Goal: Task Accomplishment & Management: Manage account settings

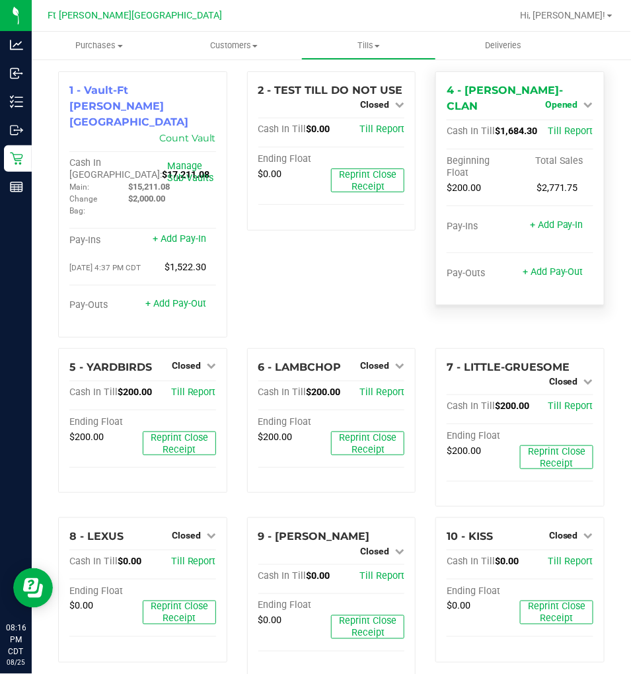
click at [571, 99] on link "Opened" at bounding box center [569, 104] width 48 height 11
click at [563, 127] on link "Close Till" at bounding box center [563, 132] width 36 height 11
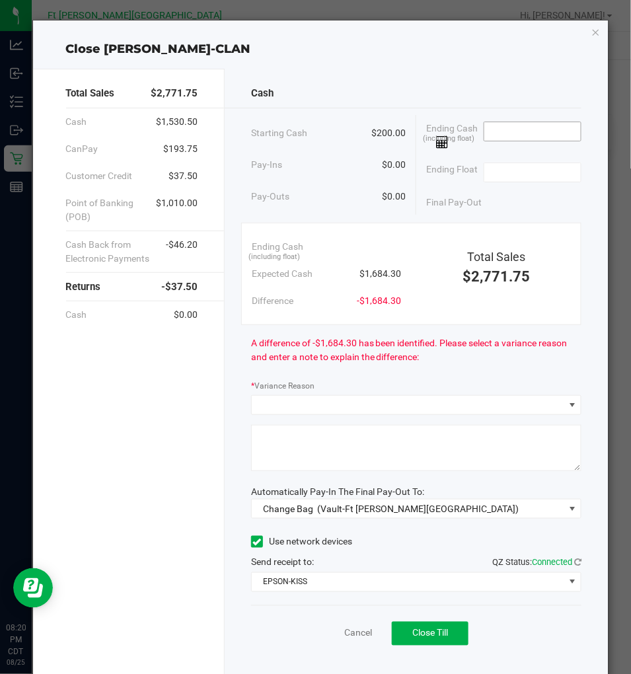
click at [522, 133] on input at bounding box center [532, 131] width 97 height 18
click at [527, 168] on input at bounding box center [532, 172] width 97 height 18
type input "$200.00"
click at [522, 135] on input at bounding box center [532, 131] width 97 height 18
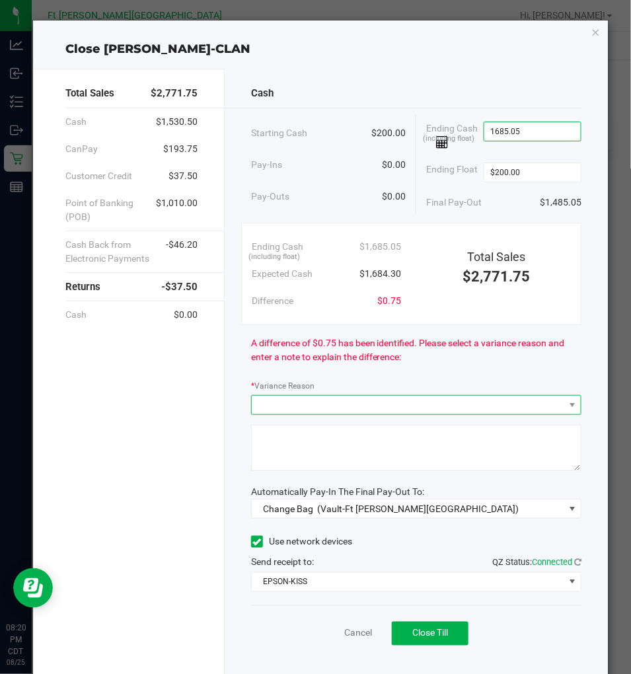
type input "$1,685.05"
click at [478, 396] on span at bounding box center [408, 405] width 313 height 18
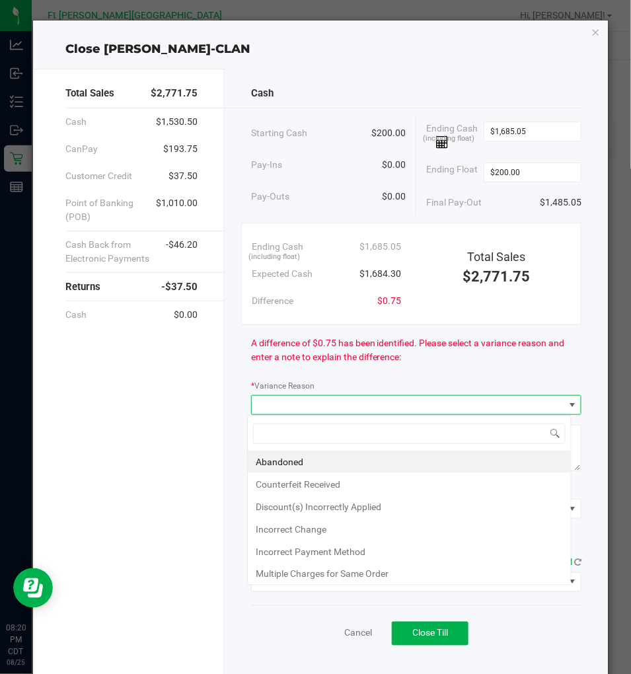
scroll to position [20, 324]
click at [268, 461] on li "Abandoned" at bounding box center [409, 461] width 323 height 22
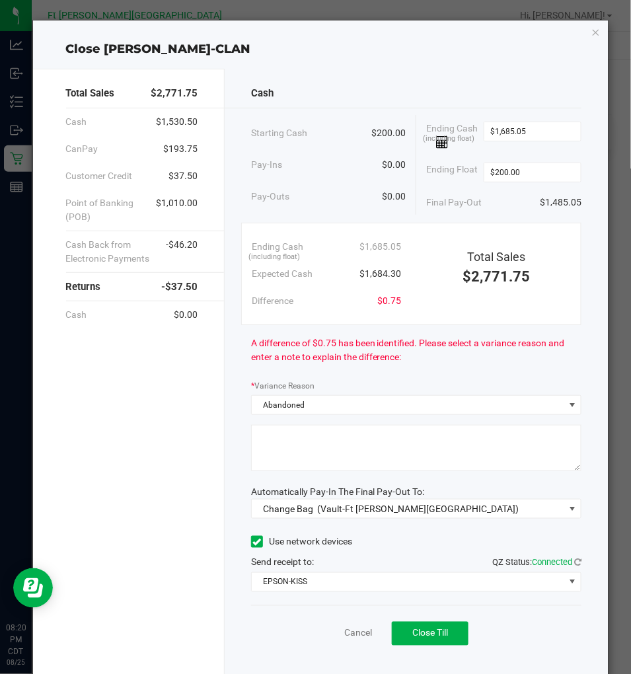
click at [304, 453] on textarea at bounding box center [416, 448] width 331 height 46
type textarea "refused change"
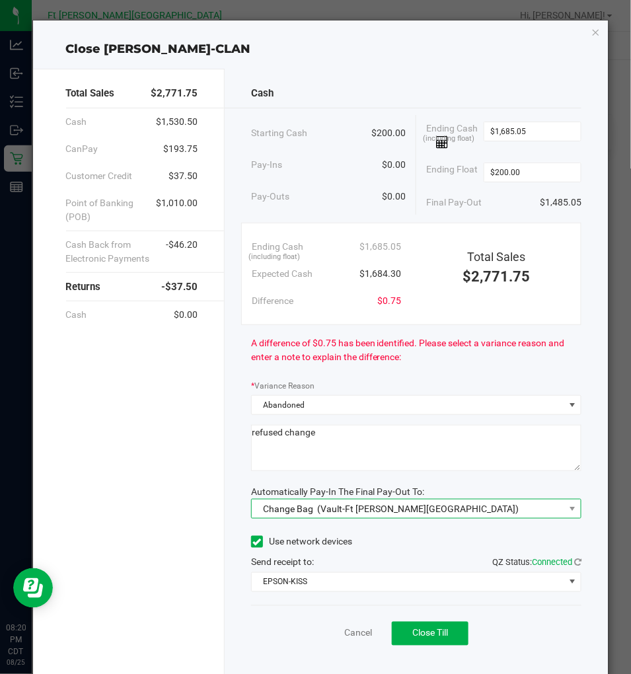
click at [453, 506] on span "Change Bag (Vault-Ft Walton Beach)" at bounding box center [408, 508] width 313 height 18
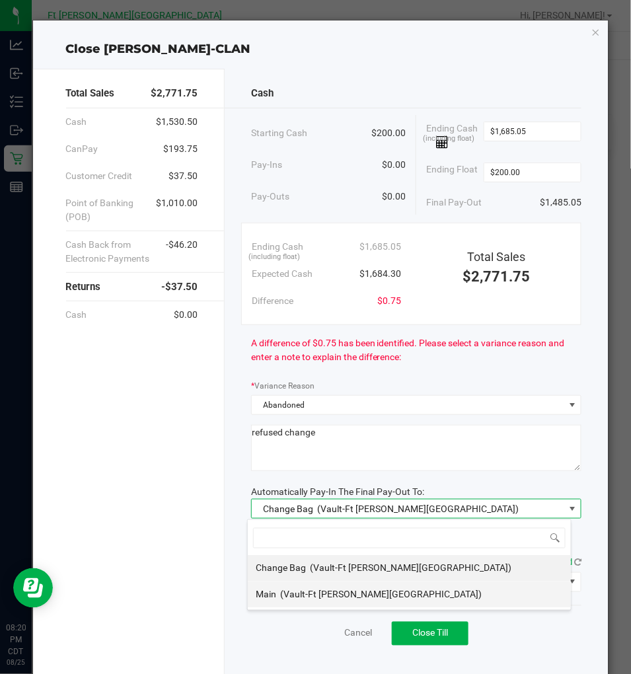
click at [321, 583] on div "Main (Vault-Ft Walton Beach)" at bounding box center [369, 595] width 226 height 24
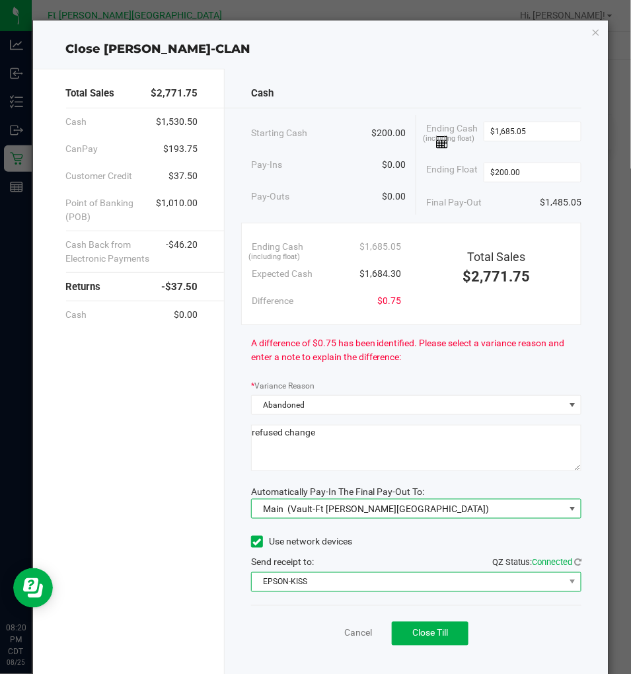
click at [340, 579] on span "EPSON-KISS" at bounding box center [408, 582] width 313 height 18
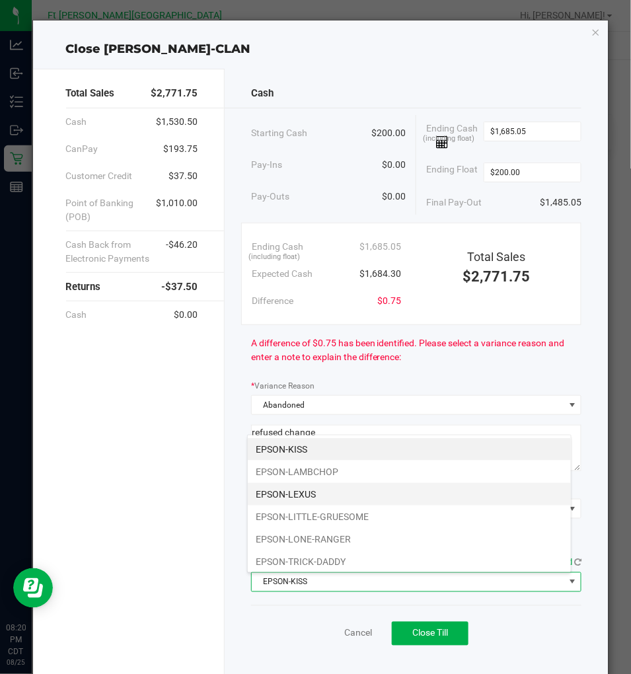
click at [314, 495] on li "EPSON-LEXUS" at bounding box center [409, 494] width 323 height 22
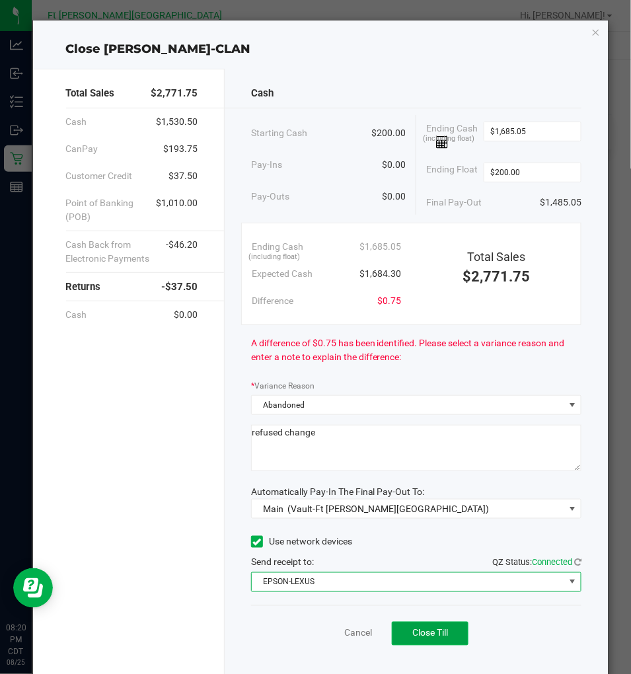
click at [417, 625] on button "Close Till" at bounding box center [430, 634] width 77 height 24
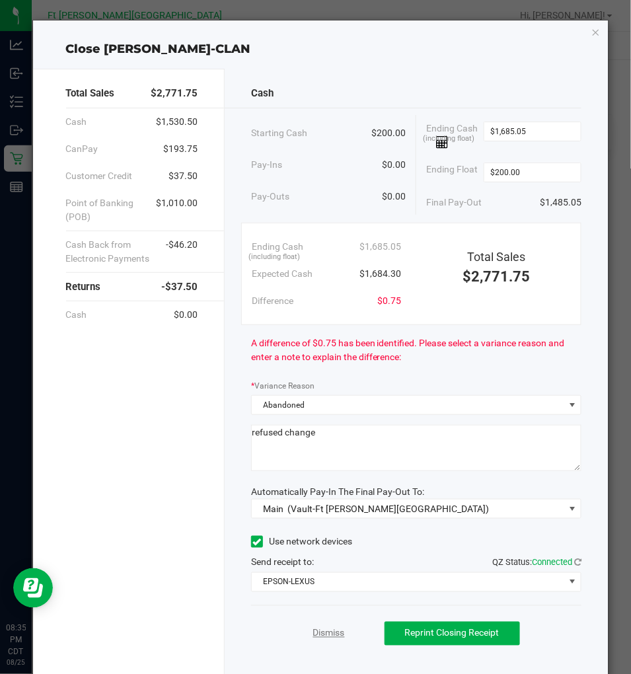
click at [320, 637] on link "Dismiss" at bounding box center [329, 633] width 32 height 14
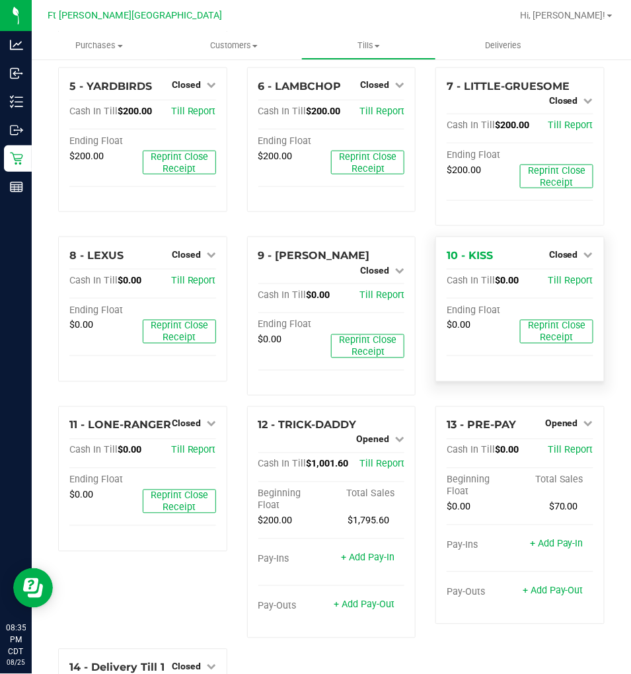
scroll to position [293, 0]
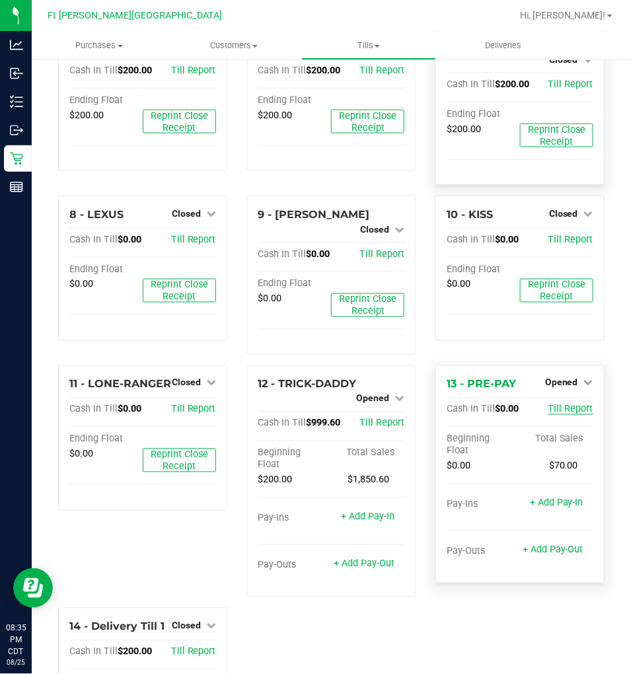
scroll to position [375, 0]
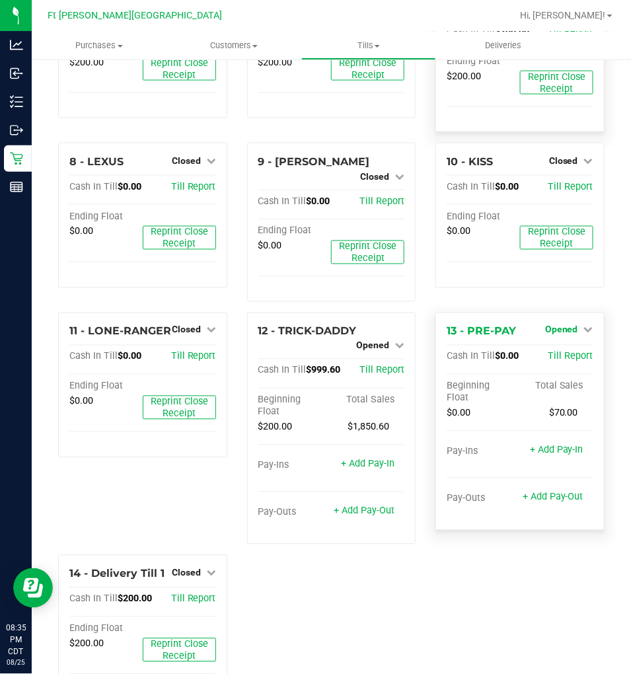
click at [569, 324] on link "Opened" at bounding box center [569, 329] width 48 height 11
click at [566, 352] on link "Close Till" at bounding box center [563, 357] width 36 height 11
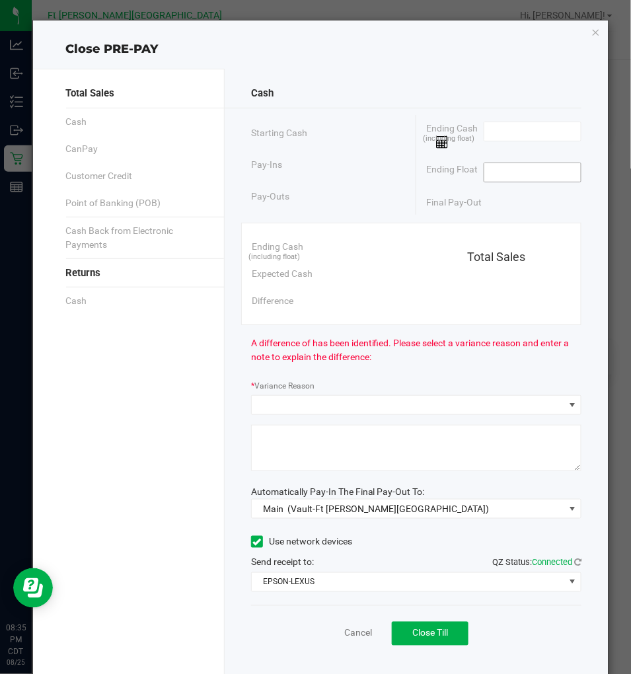
click at [512, 176] on input at bounding box center [532, 172] width 97 height 18
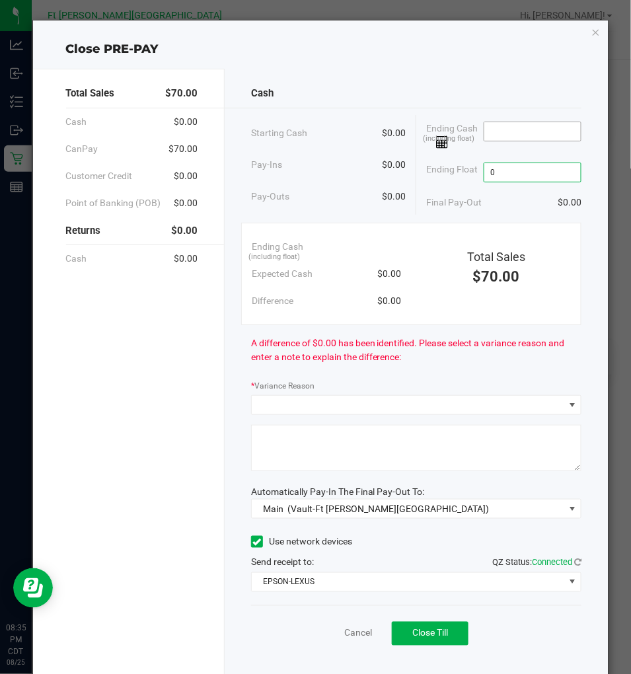
type input "$0.00"
click at [510, 131] on input at bounding box center [532, 131] width 97 height 18
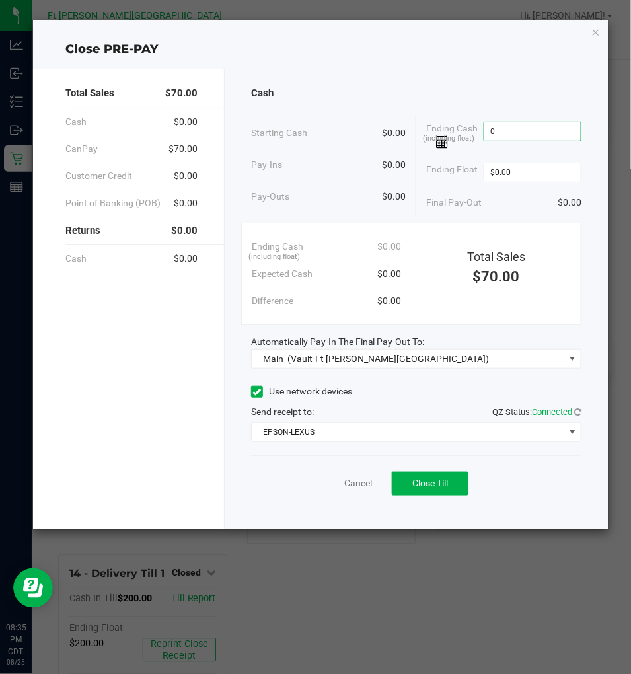
type input "$0.00"
click at [486, 88] on div "Cash" at bounding box center [416, 93] width 331 height 28
click at [431, 484] on span "Close Till" at bounding box center [430, 483] width 36 height 11
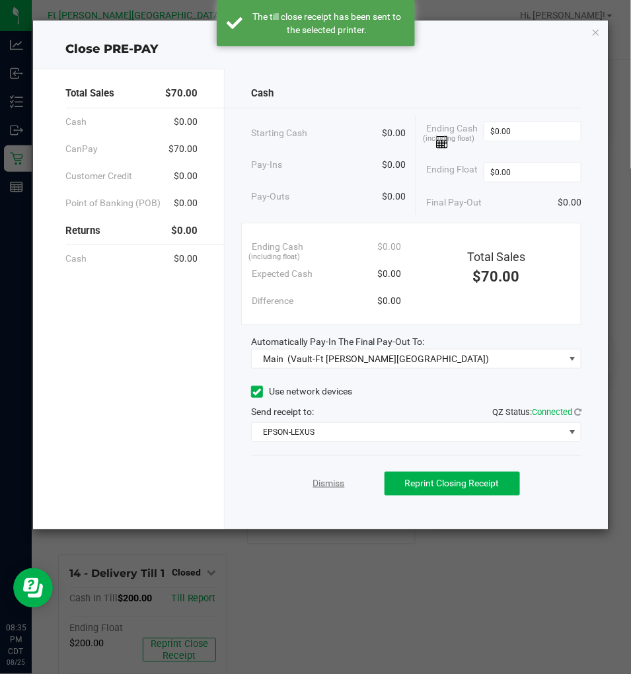
click at [322, 484] on link "Dismiss" at bounding box center [329, 483] width 32 height 14
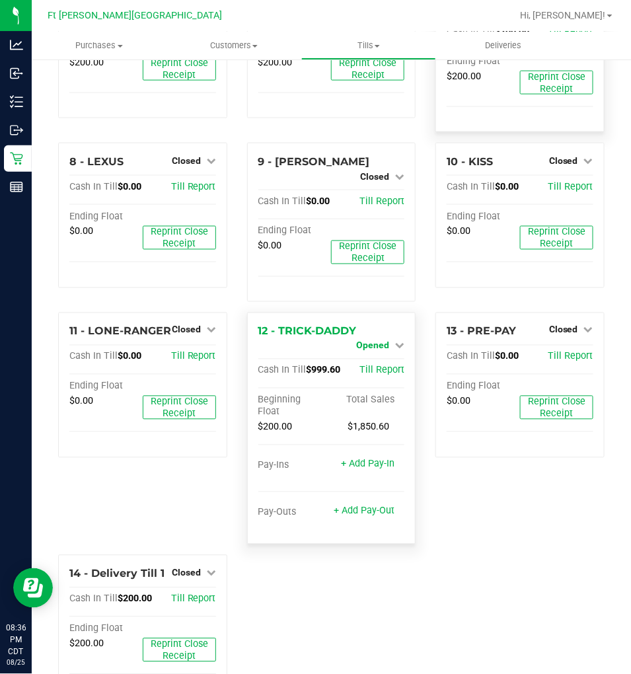
click at [370, 340] on span "Opened" at bounding box center [372, 345] width 33 height 11
click at [372, 352] on link "Close Till" at bounding box center [375, 357] width 36 height 11
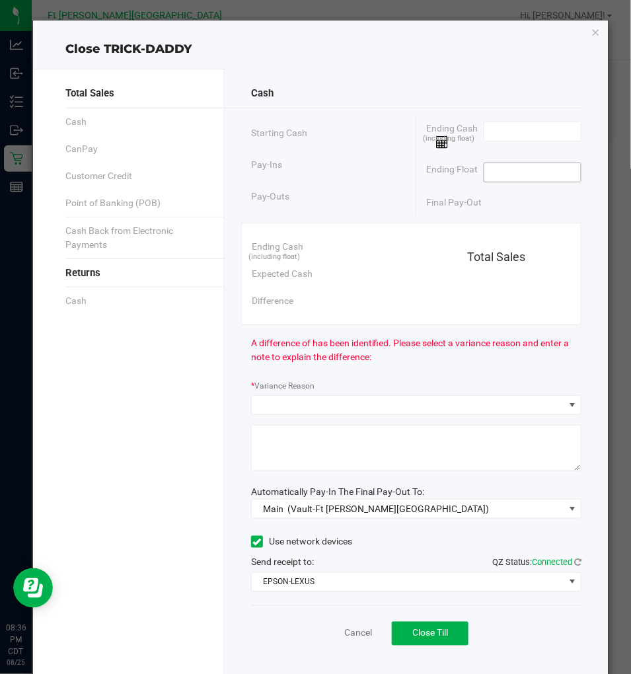
click at [492, 169] on input at bounding box center [532, 172] width 97 height 18
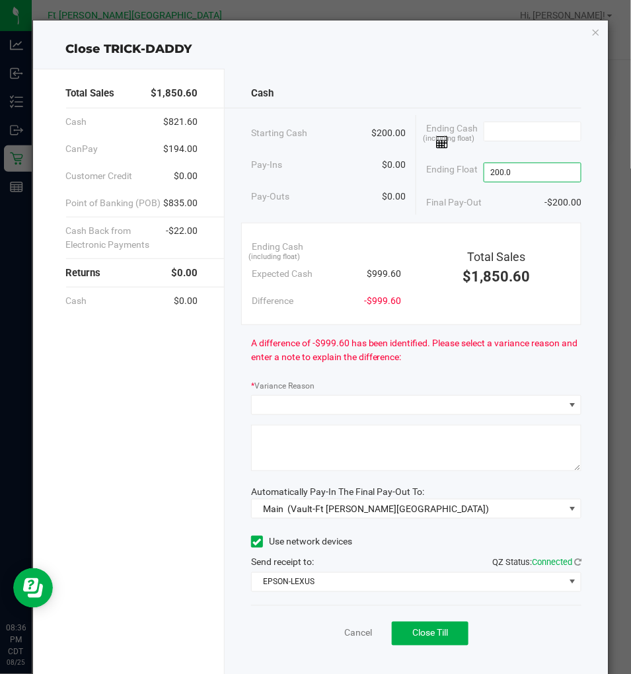
type input "$200.00"
click at [513, 89] on div "Cash" at bounding box center [416, 93] width 331 height 28
click at [490, 137] on input at bounding box center [532, 131] width 97 height 18
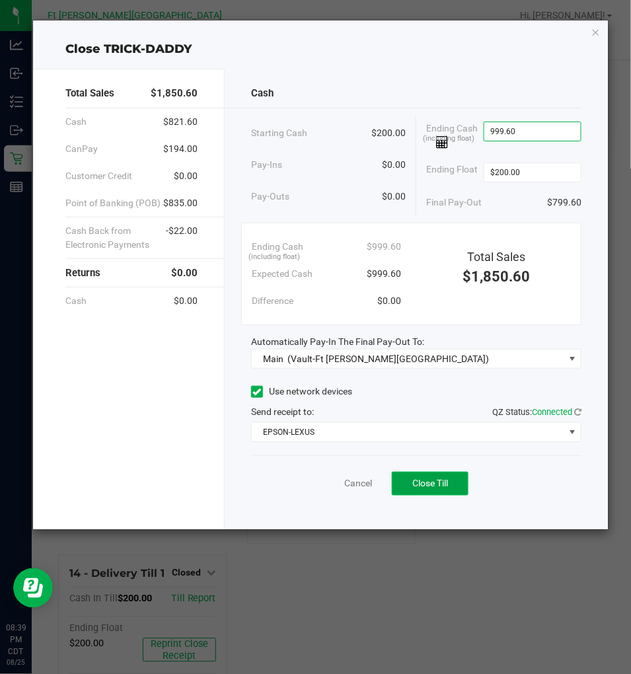
type input "$999.60"
click at [416, 476] on button "Close Till" at bounding box center [430, 484] width 77 height 24
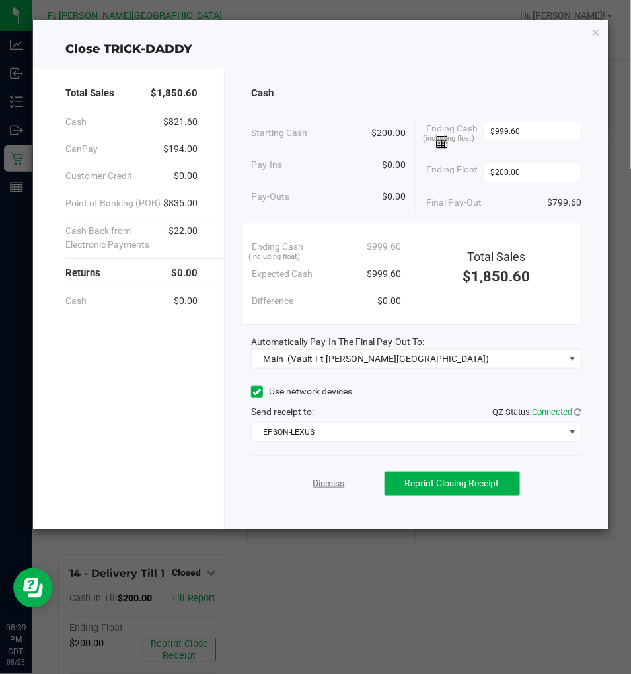
click at [336, 486] on link "Dismiss" at bounding box center [329, 483] width 32 height 14
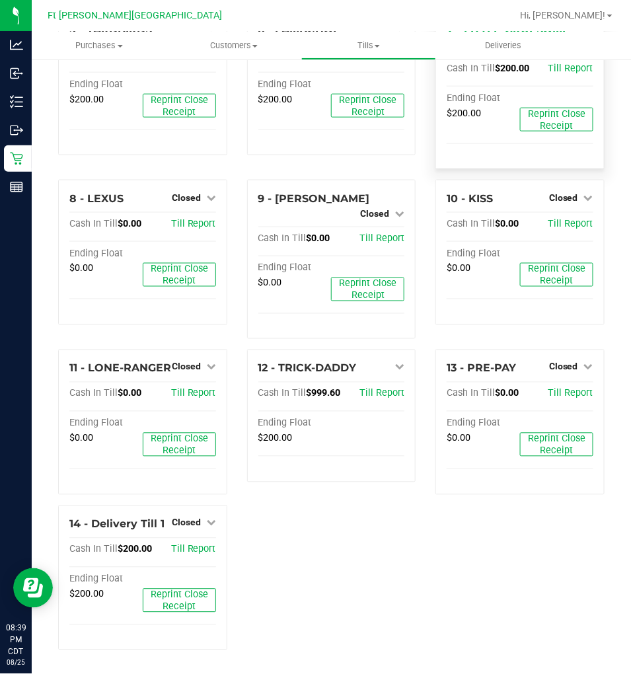
scroll to position [310, 0]
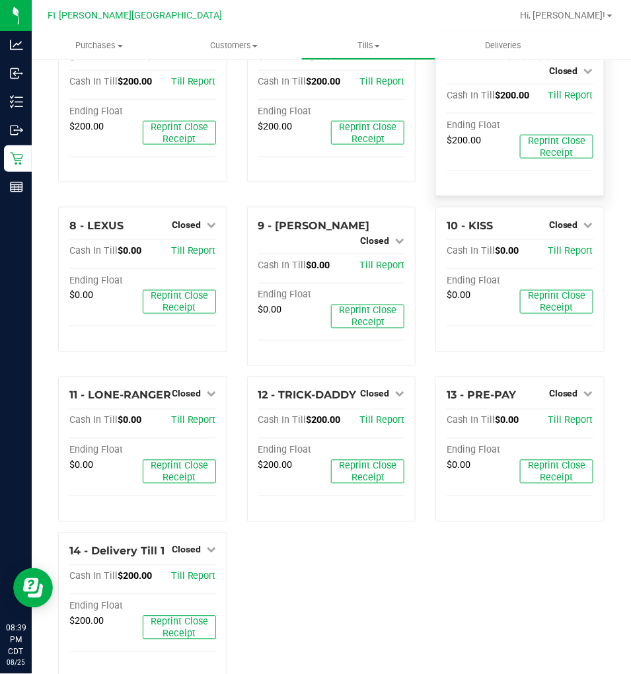
click at [372, 555] on div "1 - Vault-Ft Walton Beach Count Vault Cash In Vault: $19,495.73 Main: $17,495.7…" at bounding box center [331, 224] width 566 height 927
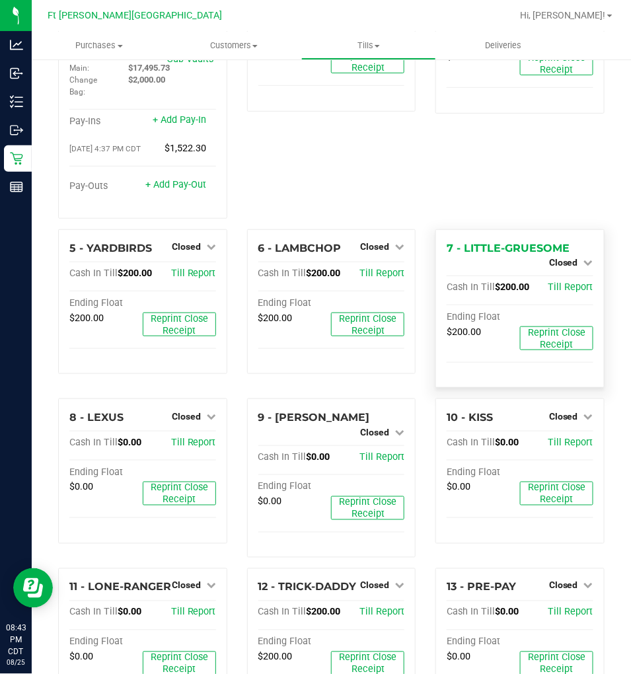
scroll to position [0, 0]
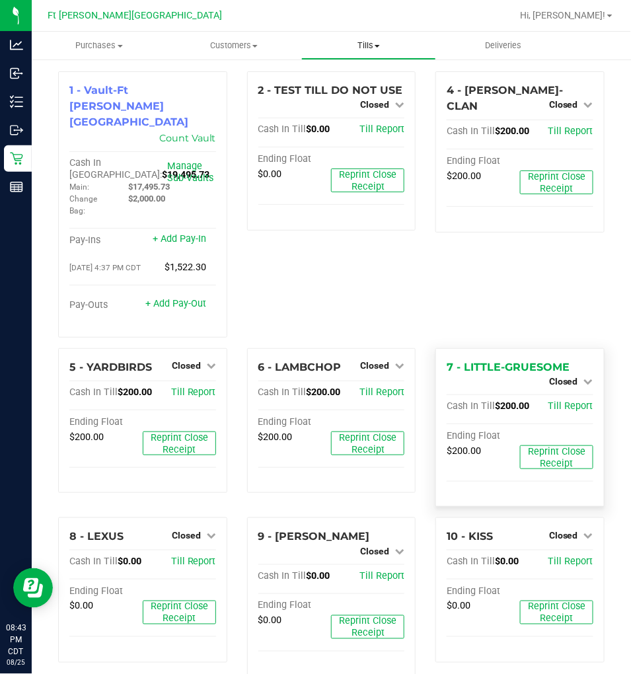
click at [369, 48] on span "Tills" at bounding box center [368, 46] width 133 height 12
click at [359, 99] on span "Reconcile e-payments" at bounding box center [366, 95] width 131 height 11
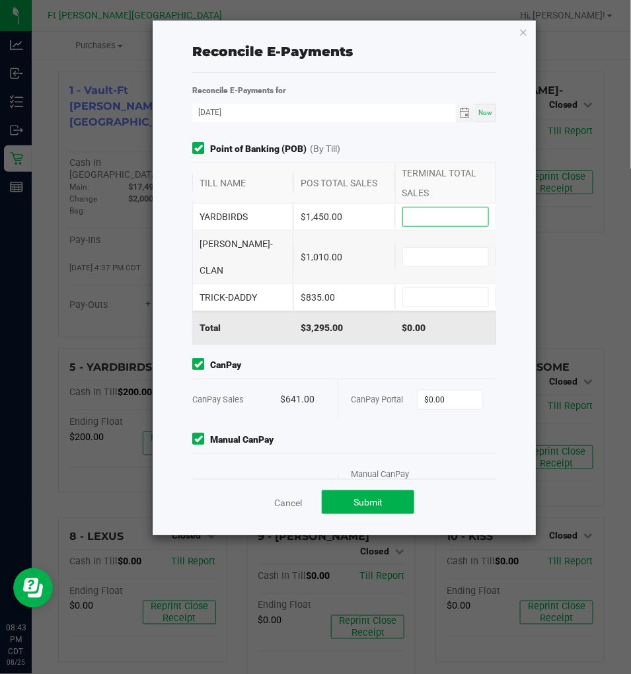
click at [437, 214] on input at bounding box center [445, 216] width 85 height 18
type input "$1,450.00"
type input "$1,010.00"
type input "$835.00"
click at [379, 329] on div "Point of Banking (POB) (By Till) TILL NAME POS TOTAL SALES TERMINAL TOTAL SALES…" at bounding box center [344, 310] width 324 height 337
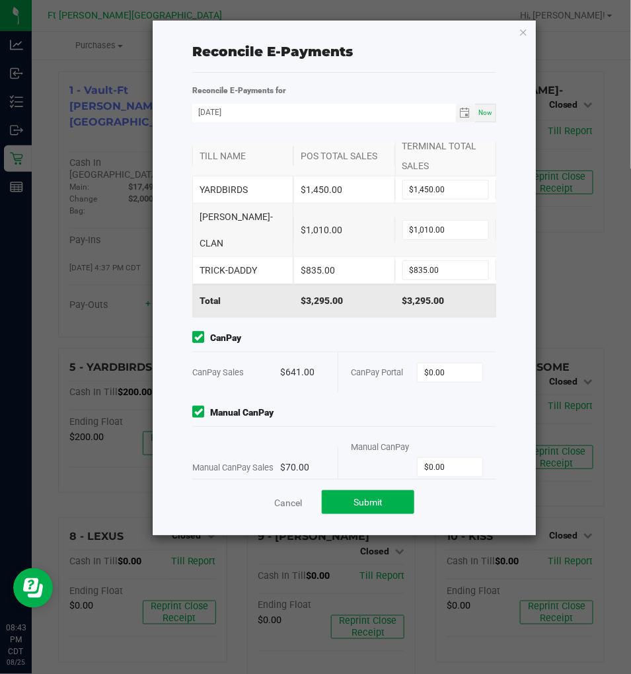
scroll to position [40, 0]
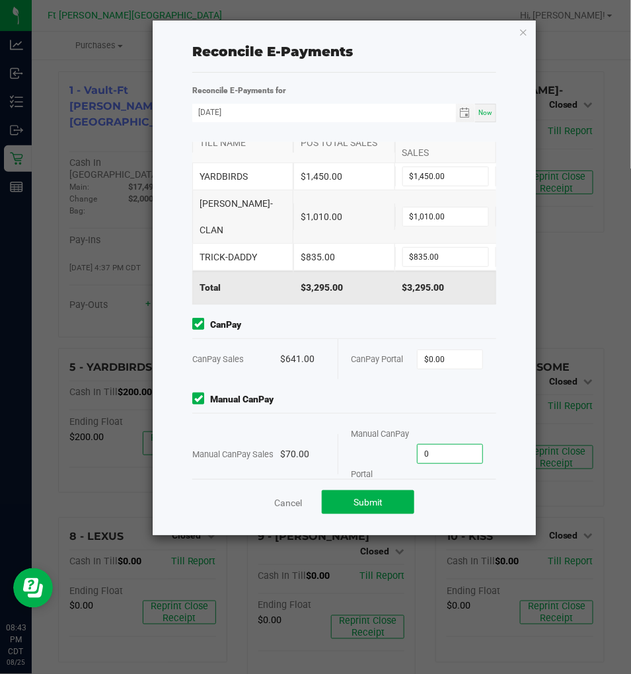
click at [445, 445] on input "0" at bounding box center [449, 454] width 65 height 18
type input "$70.00"
click at [378, 392] on span "Manual CanPay" at bounding box center [344, 399] width 304 height 14
click at [445, 350] on input "0" at bounding box center [449, 359] width 65 height 18
type input "$641.00"
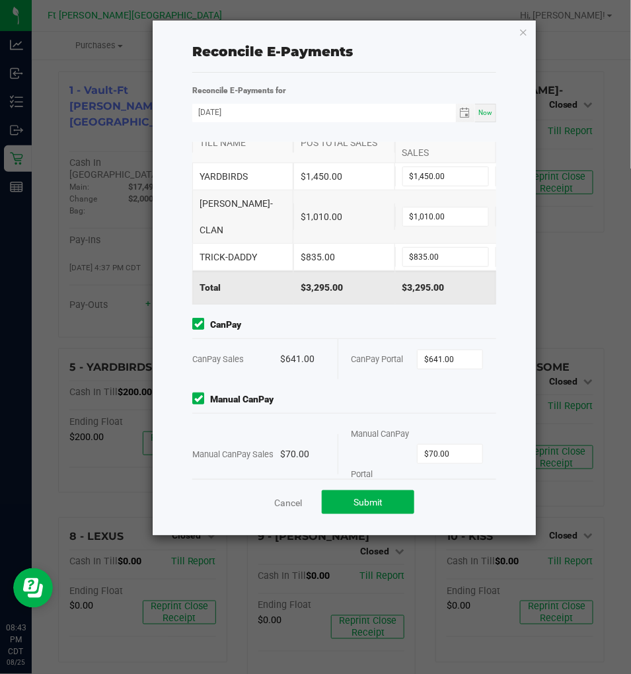
click at [309, 362] on div "Point of Banking (POB) (By Till) TILL NAME POS TOTAL SALES TERMINAL TOTAL SALES…" at bounding box center [344, 310] width 324 height 337
click at [388, 503] on button "Submit" at bounding box center [368, 502] width 92 height 24
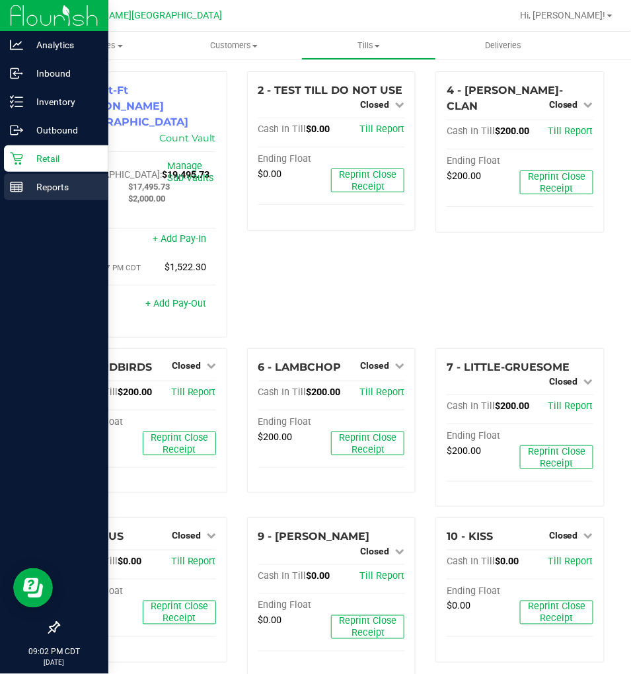
click at [27, 182] on p "Reports" at bounding box center [62, 187] width 79 height 16
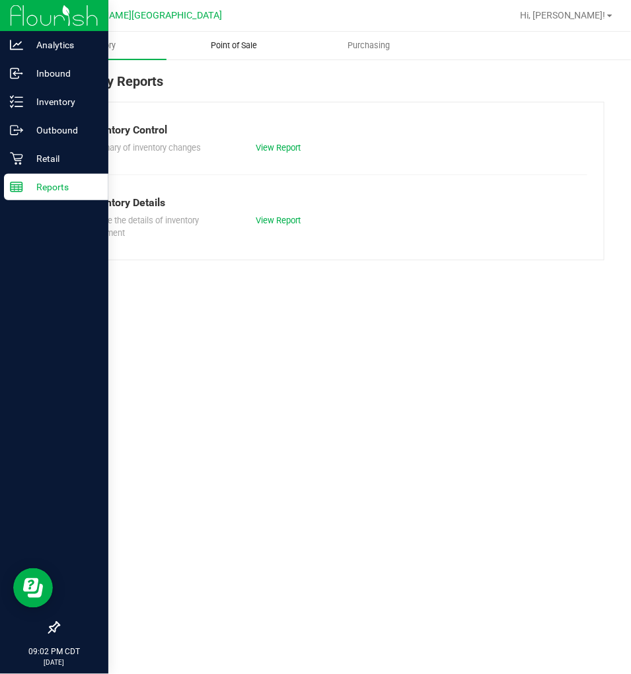
click at [223, 50] on span "Point of Sale" at bounding box center [234, 46] width 82 height 12
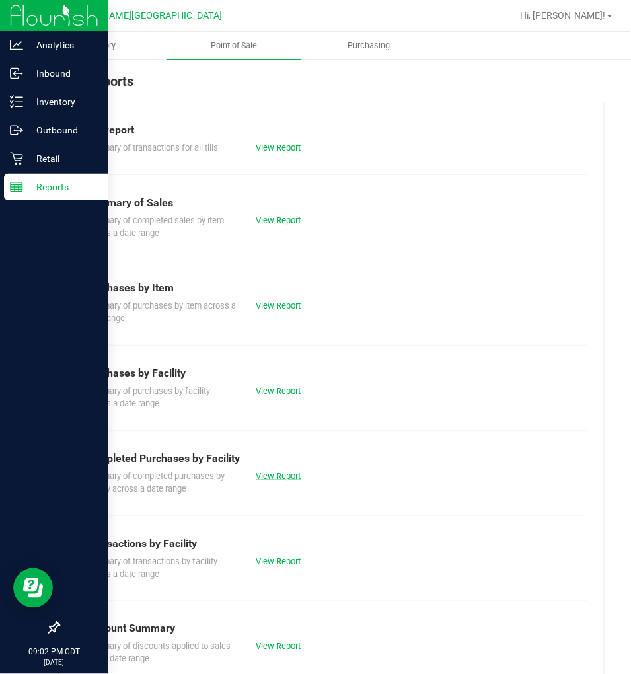
click at [266, 478] on link "View Report" at bounding box center [278, 476] width 45 height 10
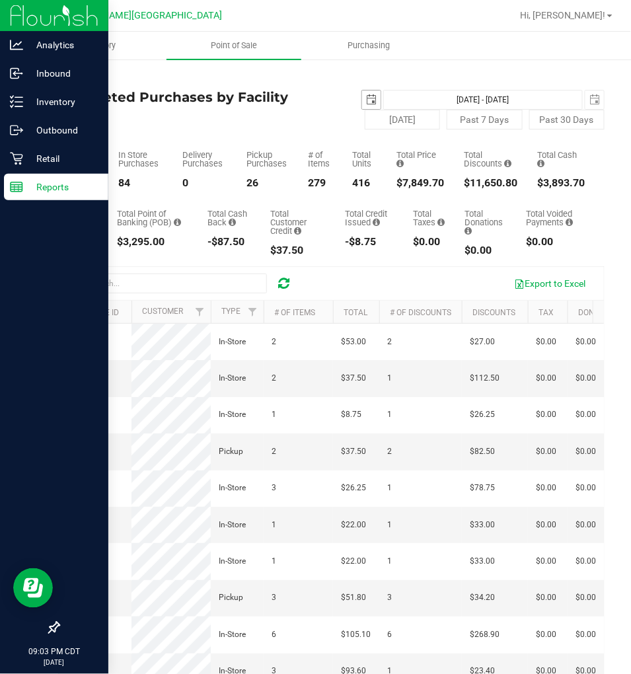
click at [367, 96] on span "select" at bounding box center [371, 99] width 11 height 11
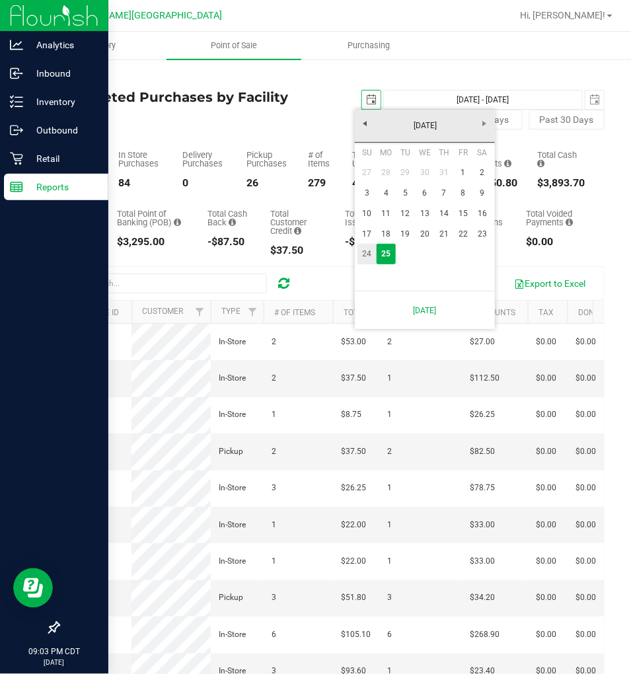
click at [370, 256] on link "24" at bounding box center [366, 254] width 19 height 20
type input "2025-08-24"
type input "Aug 24, 2025 - Aug 25, 2025"
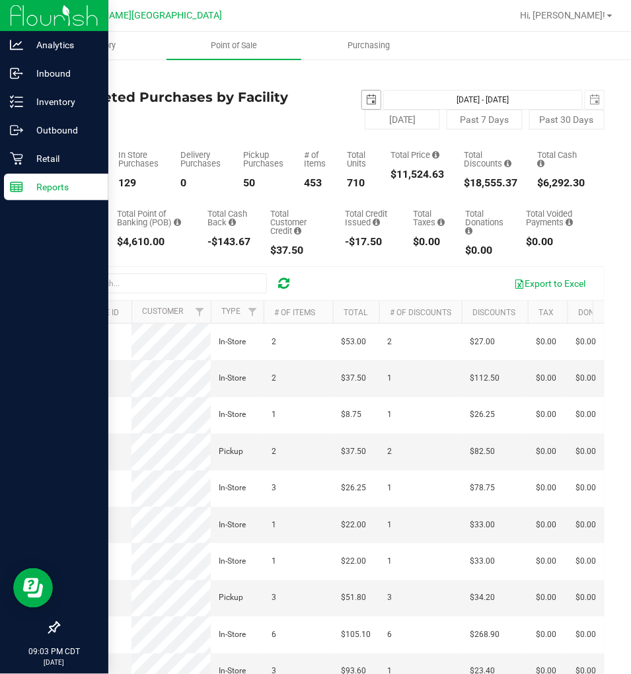
click at [366, 97] on span "select" at bounding box center [371, 99] width 11 height 11
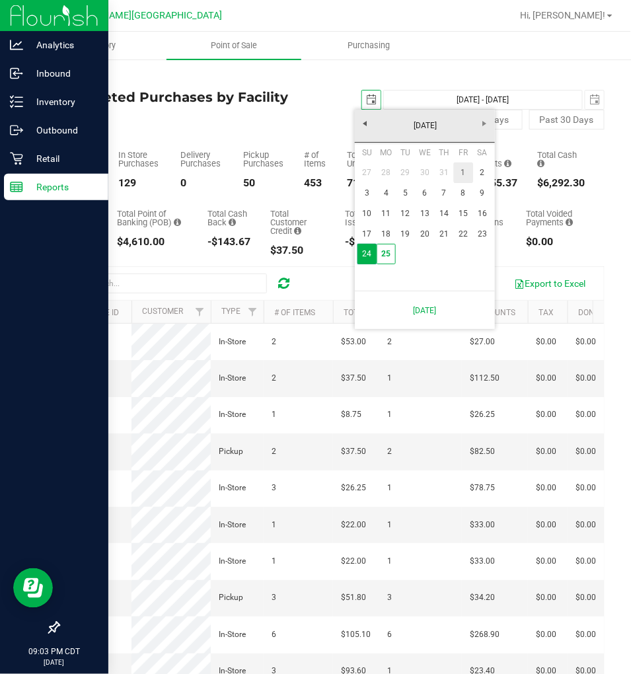
click at [460, 168] on link "1" at bounding box center [463, 172] width 19 height 20
type input "2025-08-01"
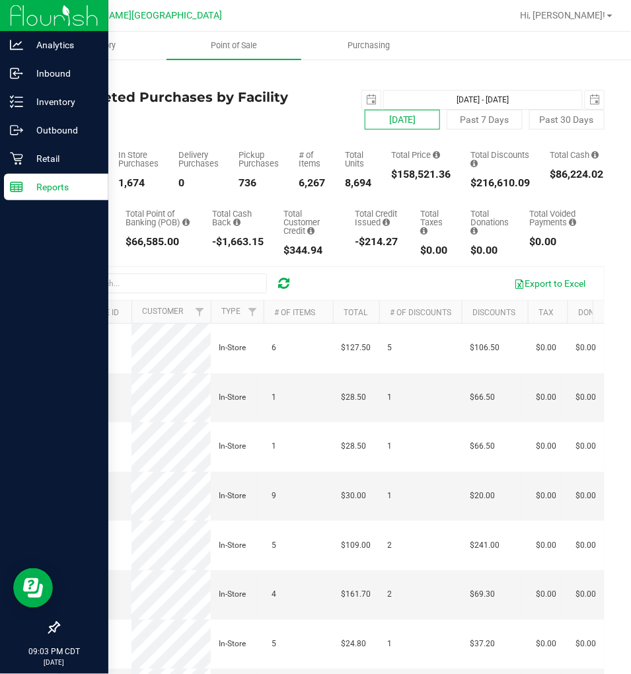
click at [380, 116] on button "Today" at bounding box center [402, 120] width 75 height 20
type input "Aug 25, 2025 - Aug 25, 2025"
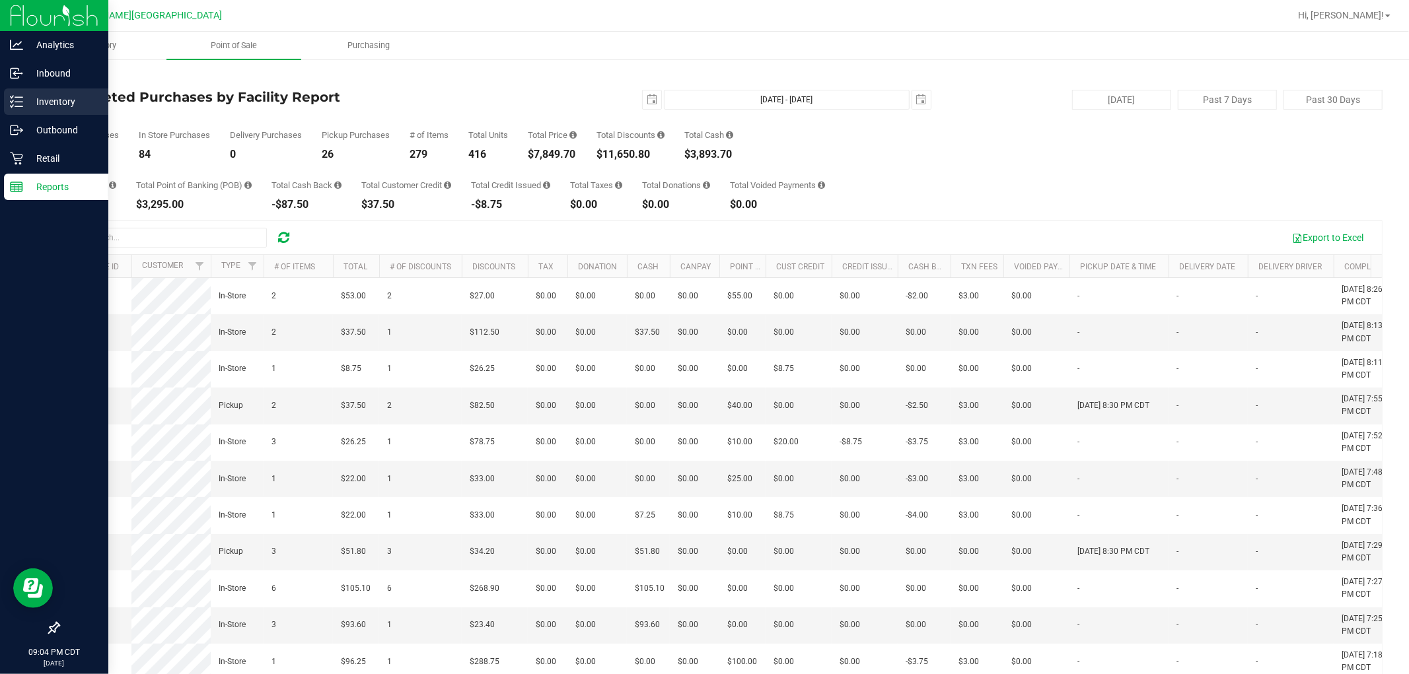
click at [48, 104] on p "Inventory" at bounding box center [62, 102] width 79 height 16
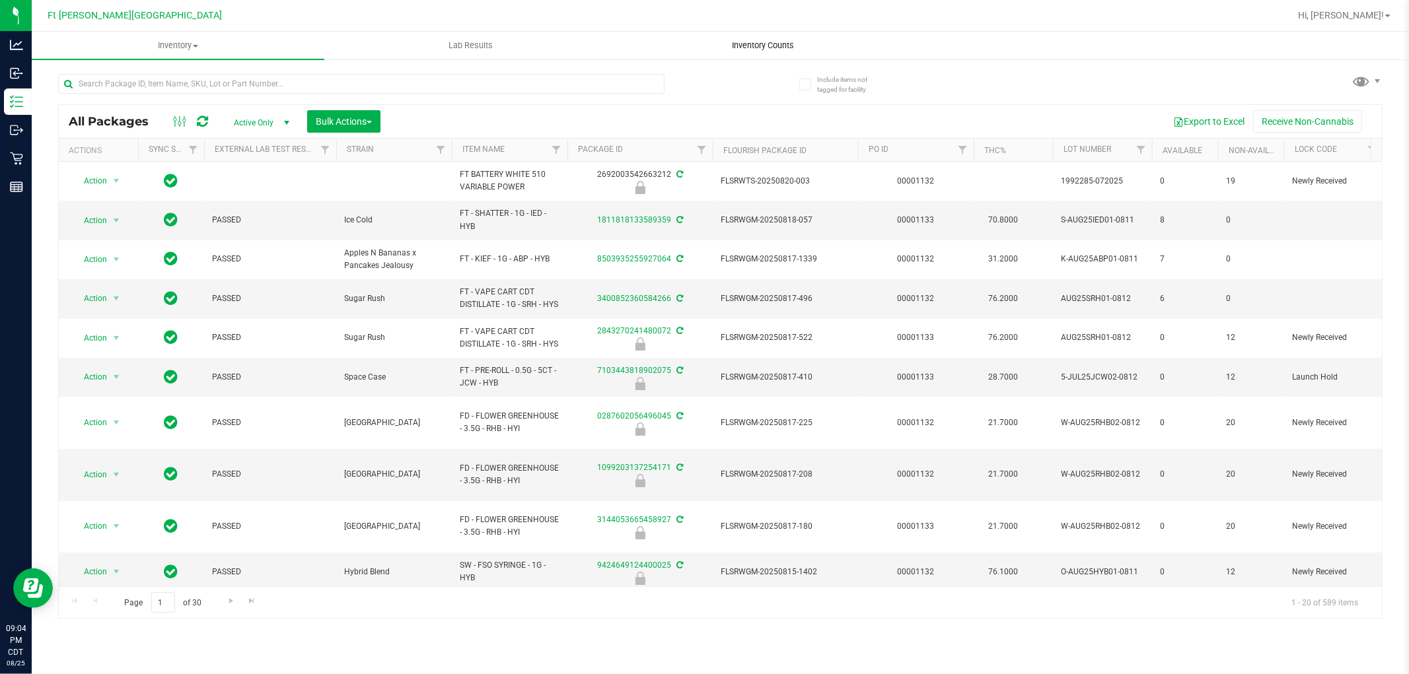
click at [630, 44] on span "Inventory Counts" at bounding box center [764, 46] width 98 height 12
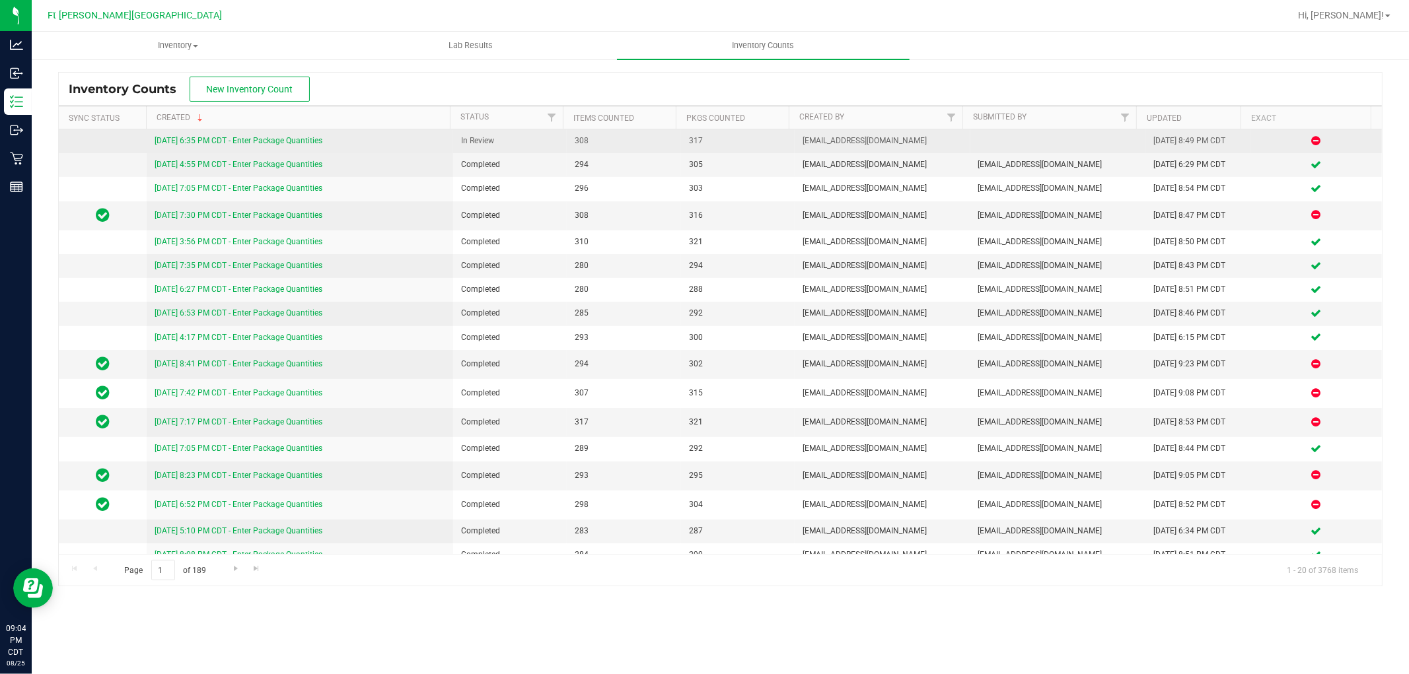
click at [273, 140] on link "8/25/25 6:35 PM CDT - Enter Package Quantities" at bounding box center [239, 140] width 168 height 9
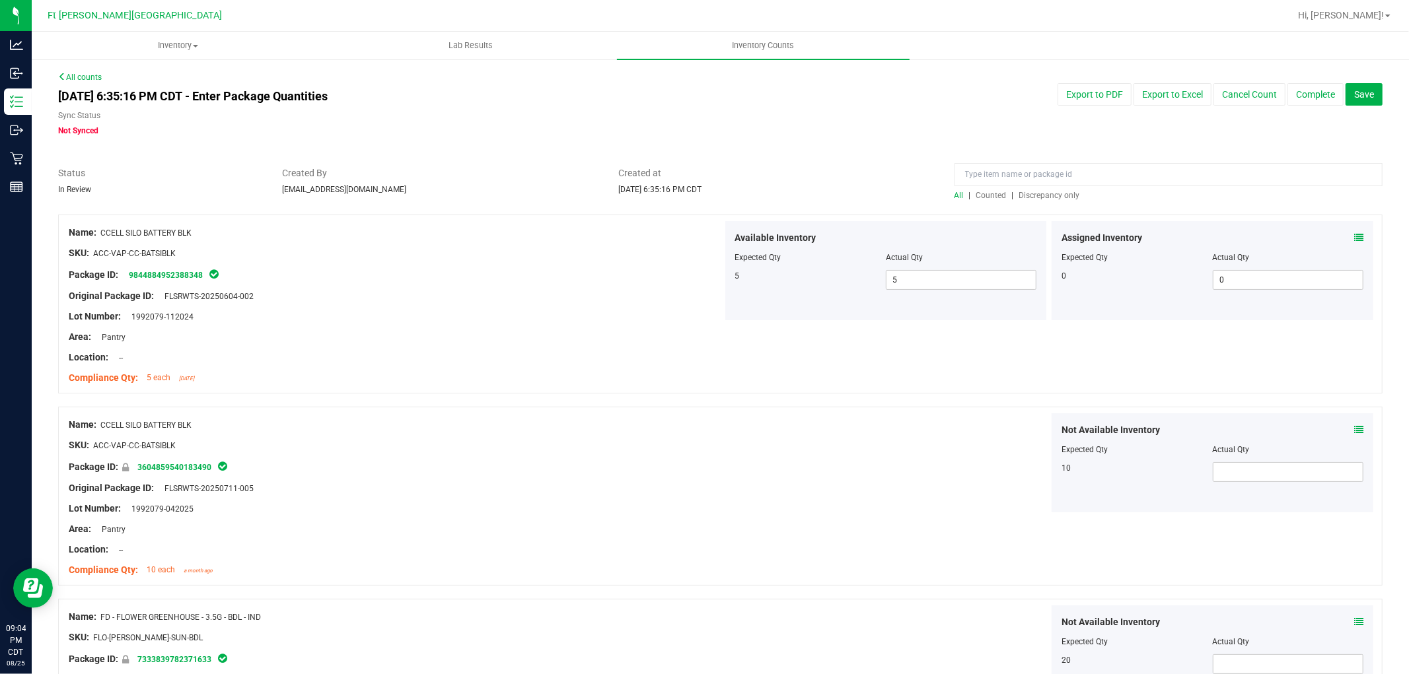
click at [630, 194] on span "Discrepancy only" at bounding box center [1049, 195] width 61 height 9
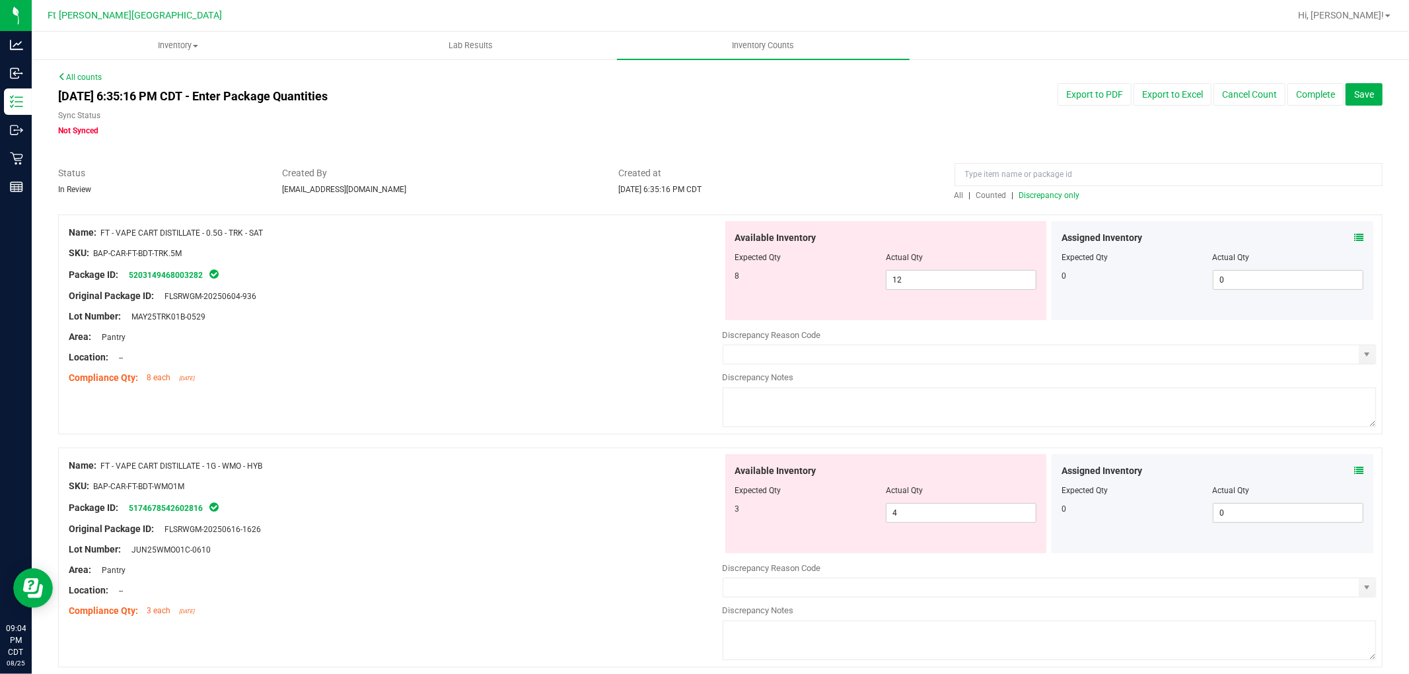
drag, startPoint x: 100, startPoint y: 233, endPoint x: 266, endPoint y: 234, distance: 165.1
click at [266, 234] on div "Name: FT - VAPE CART DISTILLATE - 0.5G - TRK - SAT" at bounding box center [396, 233] width 654 height 14
copy div "FT - VAPE CART DISTILLATE - 0.5G - TRK - SAT"
click at [630, 194] on span "Counted" at bounding box center [991, 195] width 30 height 9
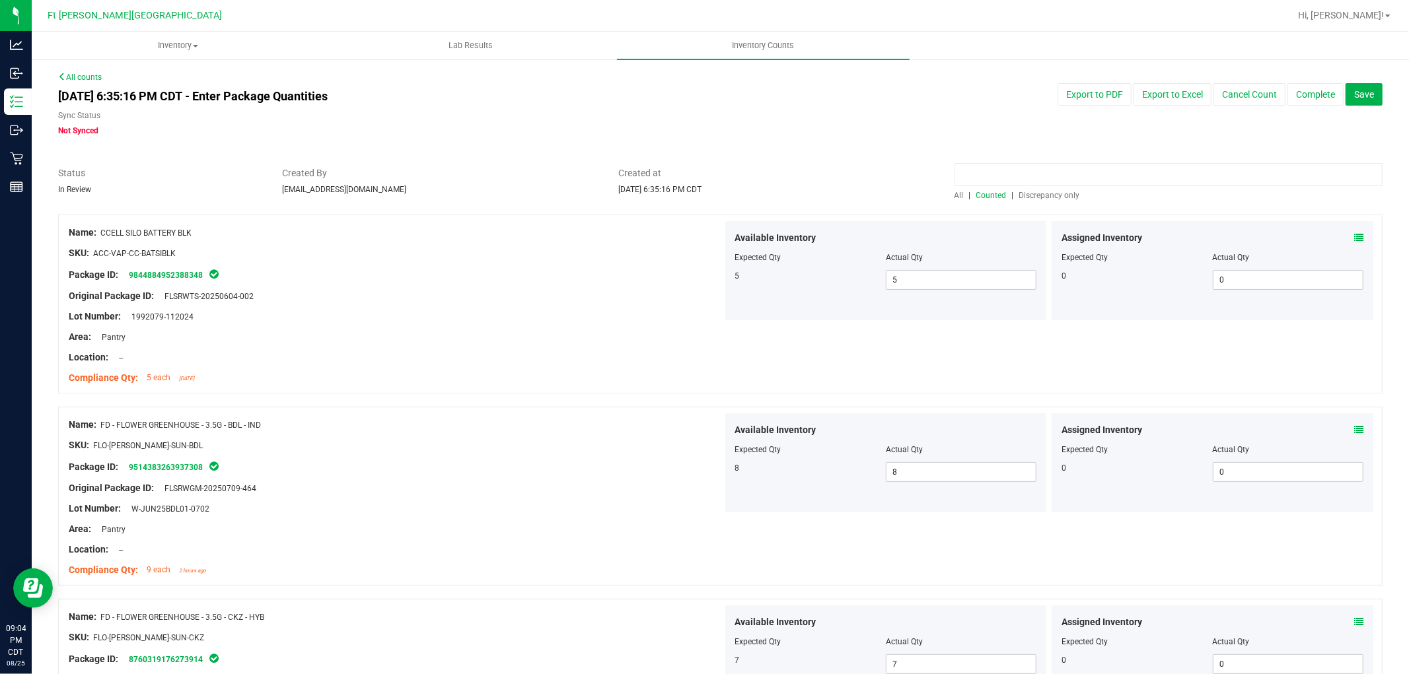
click at [630, 170] on input at bounding box center [1168, 174] width 428 height 23
paste input "FT - VAPE CART DISTILLATE - 0.5G - TRK - SAT"
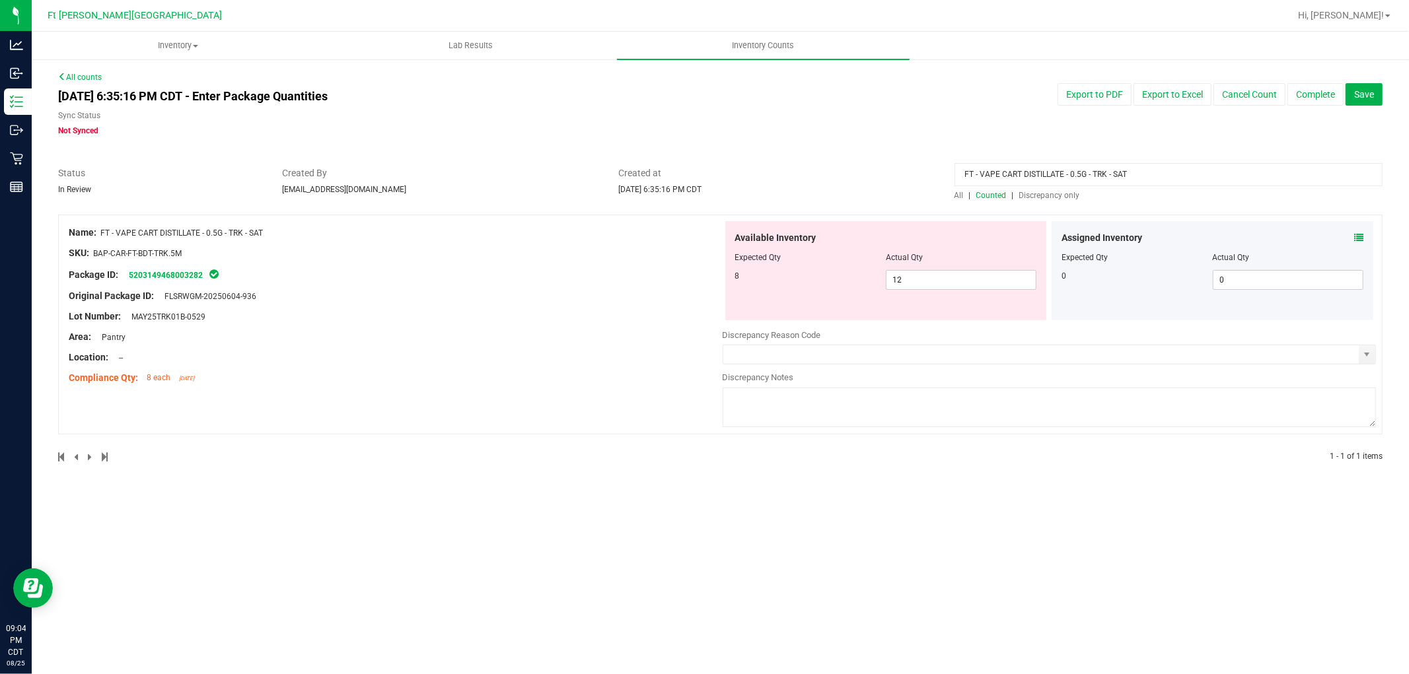
type input "FT - VAPE CART DISTILLATE - 0.5G - TRK - SAT"
click at [630, 196] on span "Discrepancy only" at bounding box center [1049, 195] width 61 height 9
click at [606, 283] on div at bounding box center [396, 286] width 654 height 7
click at [630, 235] on icon at bounding box center [1358, 237] width 9 height 9
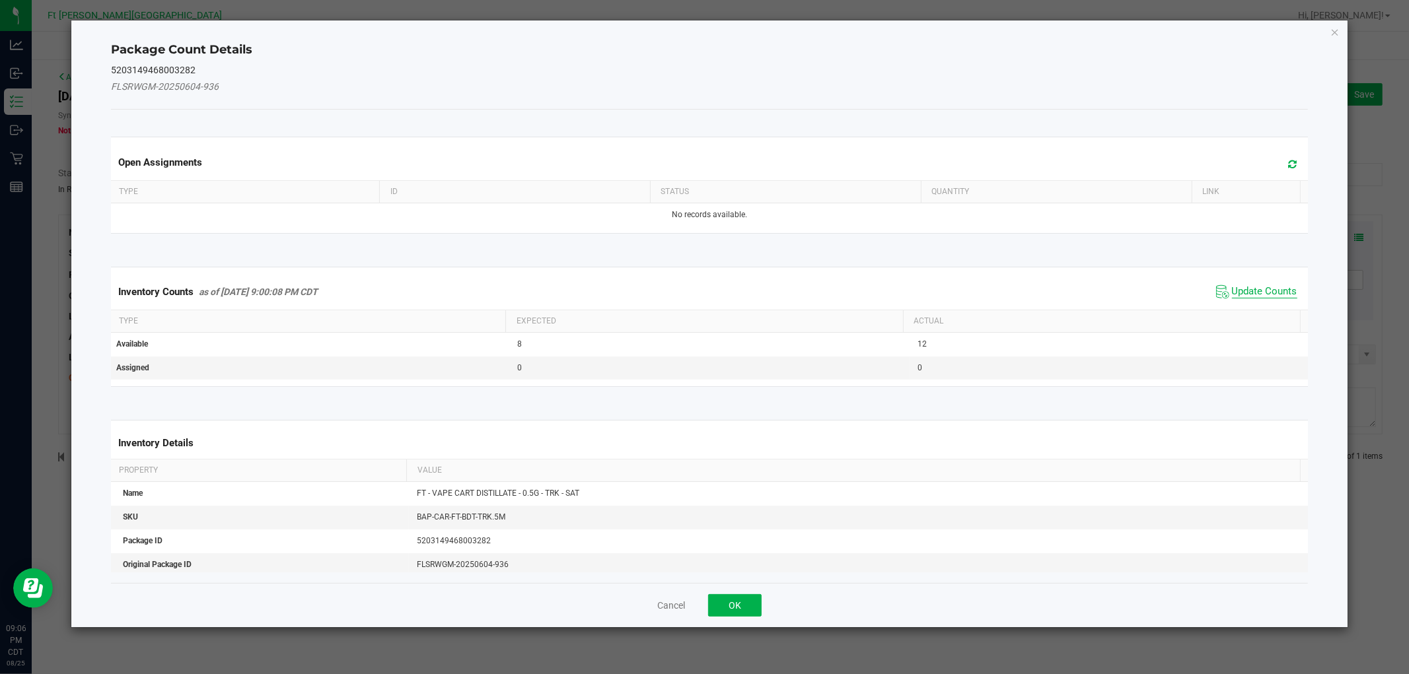
click at [630, 289] on span "Update Counts" at bounding box center [1264, 291] width 65 height 13
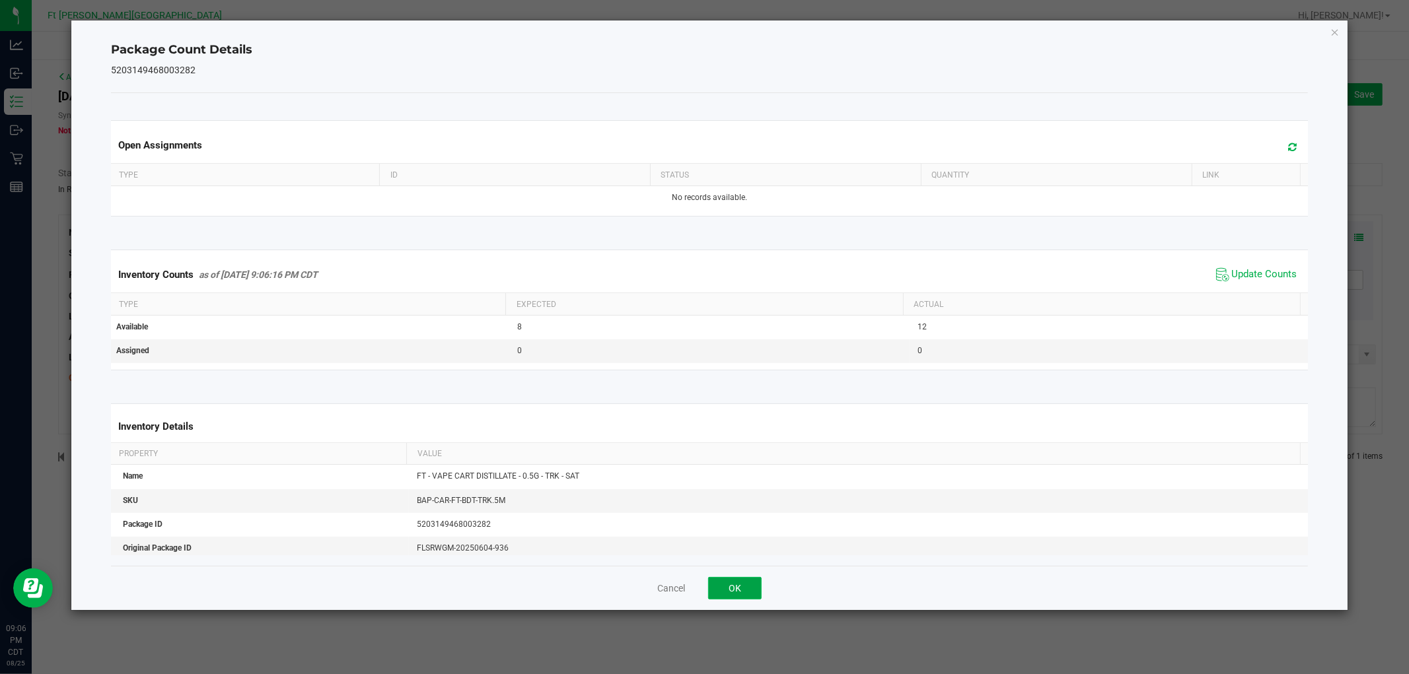
click at [630, 583] on button "OK" at bounding box center [735, 588] width 54 height 22
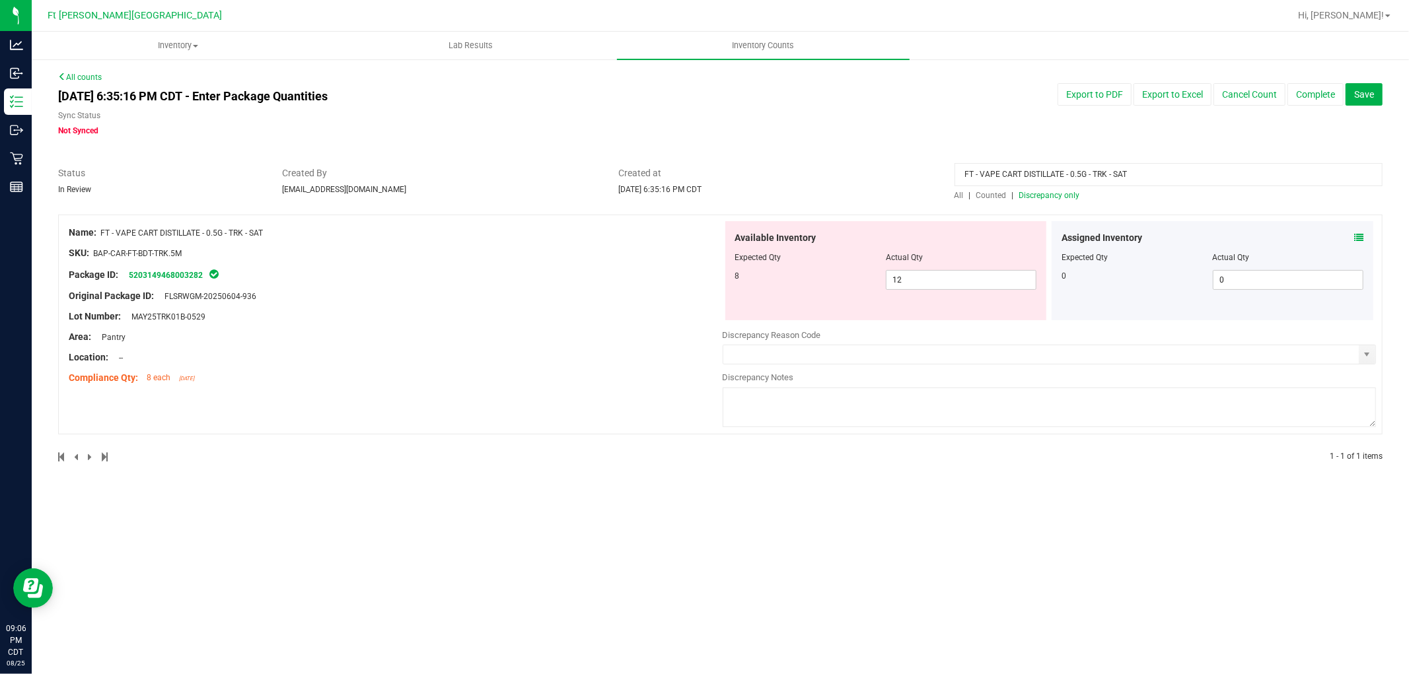
click at [630, 172] on input "FT - VAPE CART DISTILLATE - 0.5G - TRK - SAT" at bounding box center [1168, 174] width 428 height 23
click at [630, 301] on div "Original Package ID: FLSRWGM-20250604-936" at bounding box center [396, 296] width 654 height 14
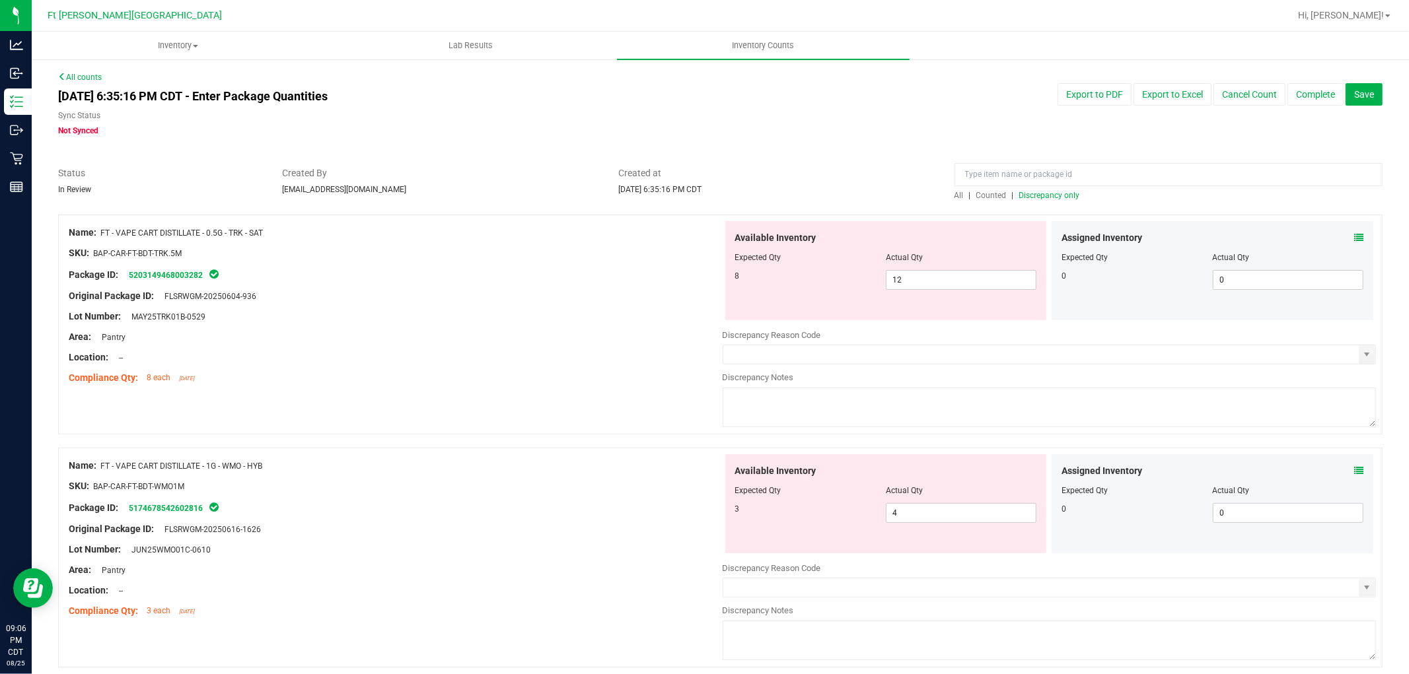
click at [630, 192] on span "Discrepancy only" at bounding box center [1049, 195] width 61 height 9
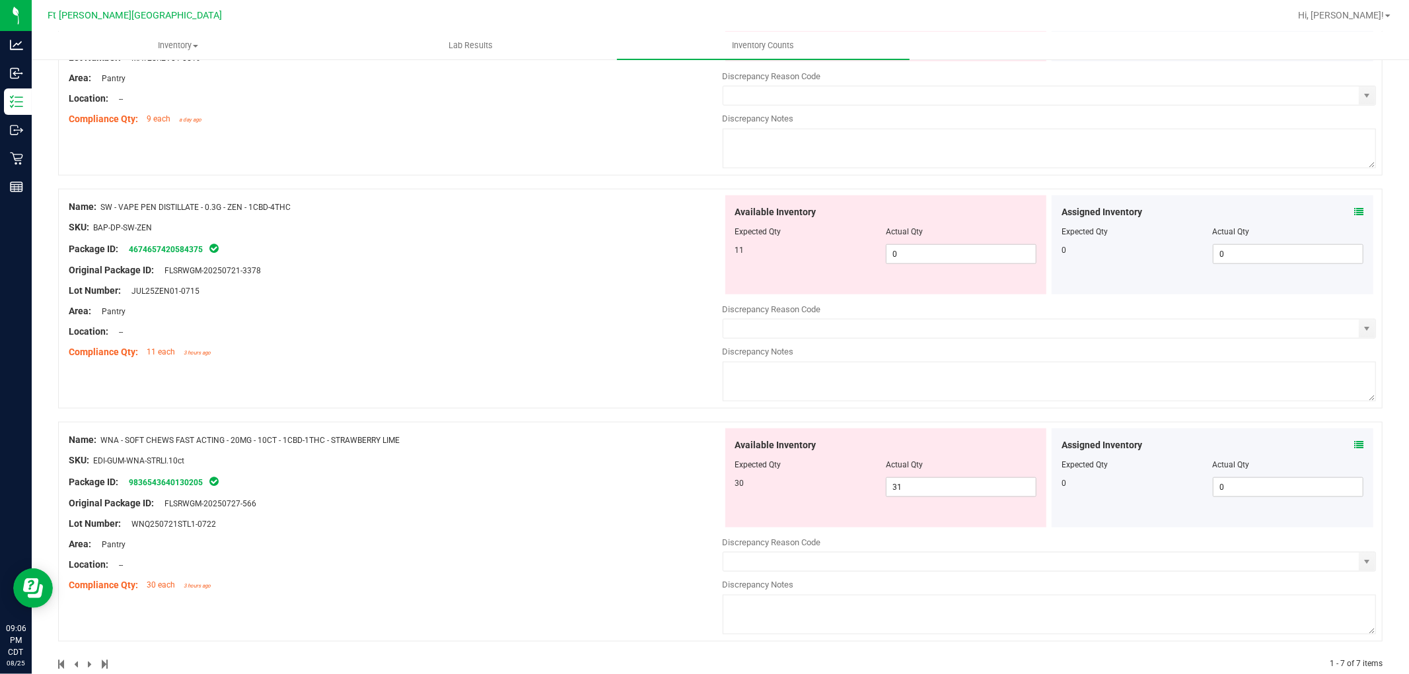
scroll to position [1223, 0]
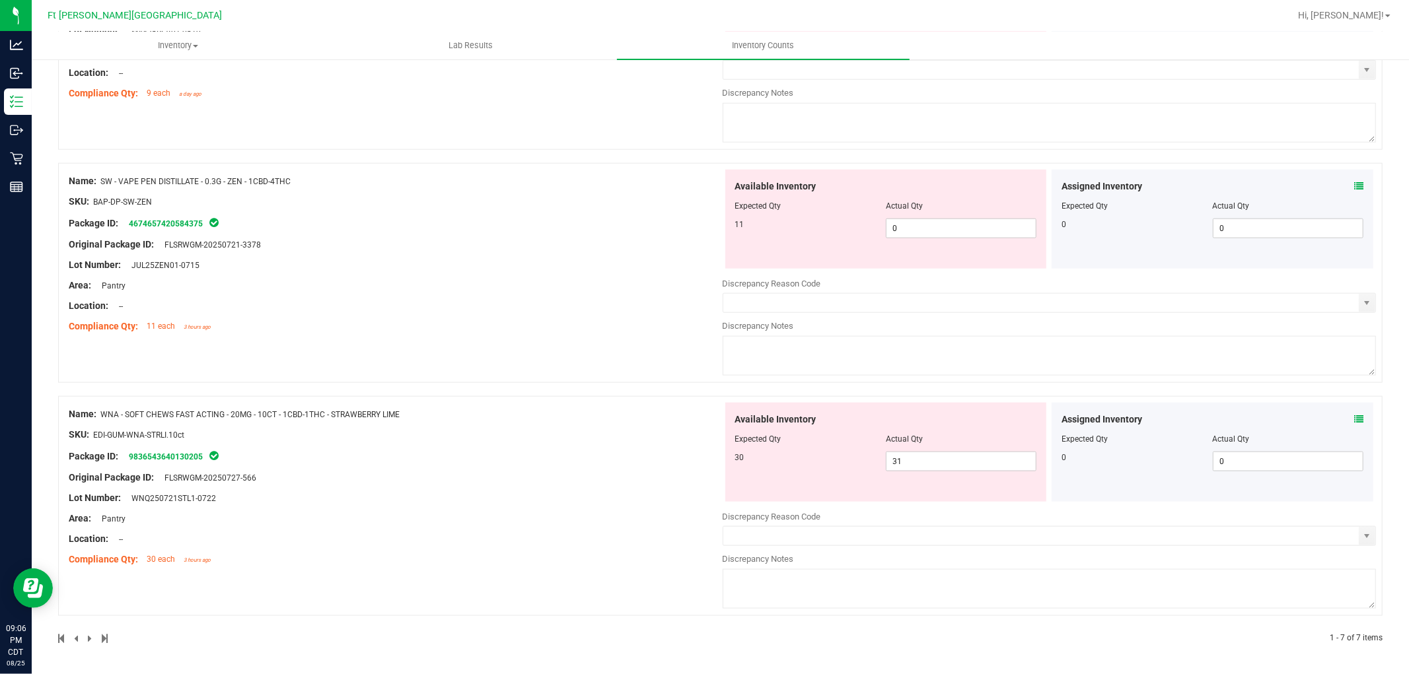
click at [630, 415] on icon at bounding box center [1358, 419] width 9 height 9
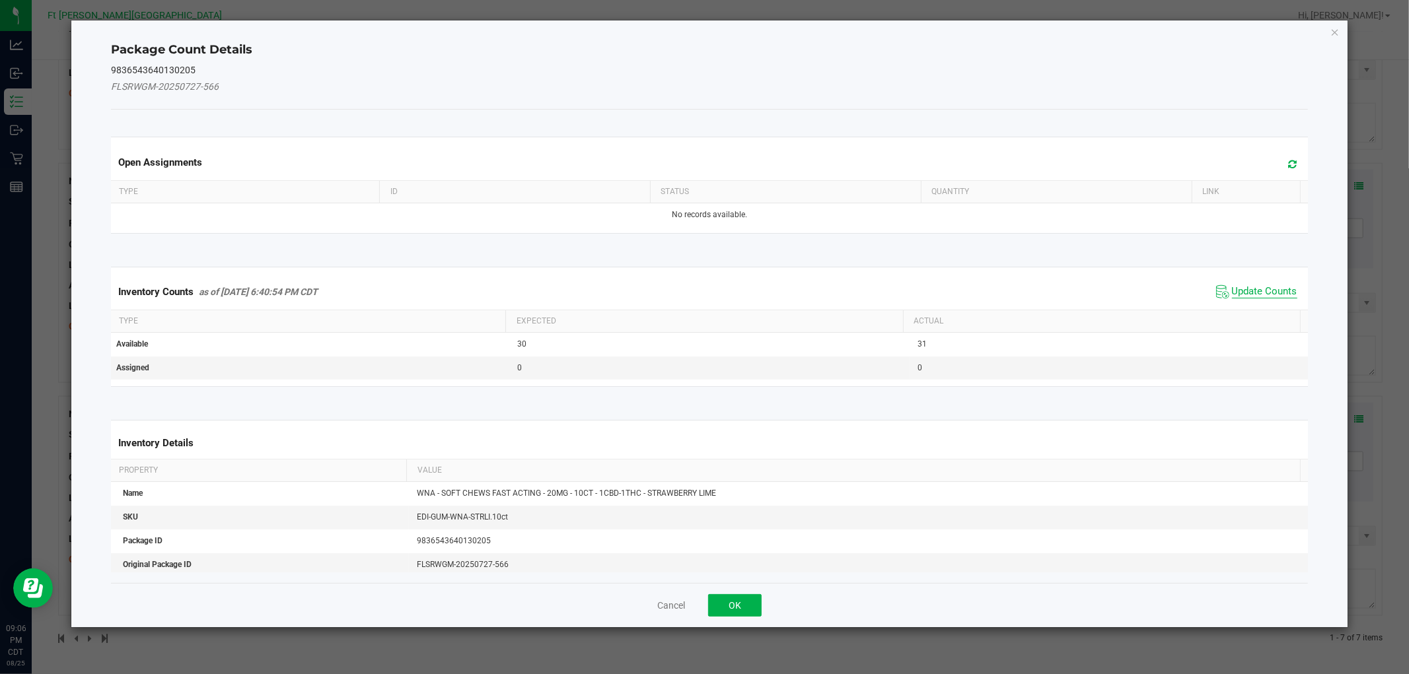
click at [630, 291] on span "Update Counts" at bounding box center [1264, 291] width 65 height 13
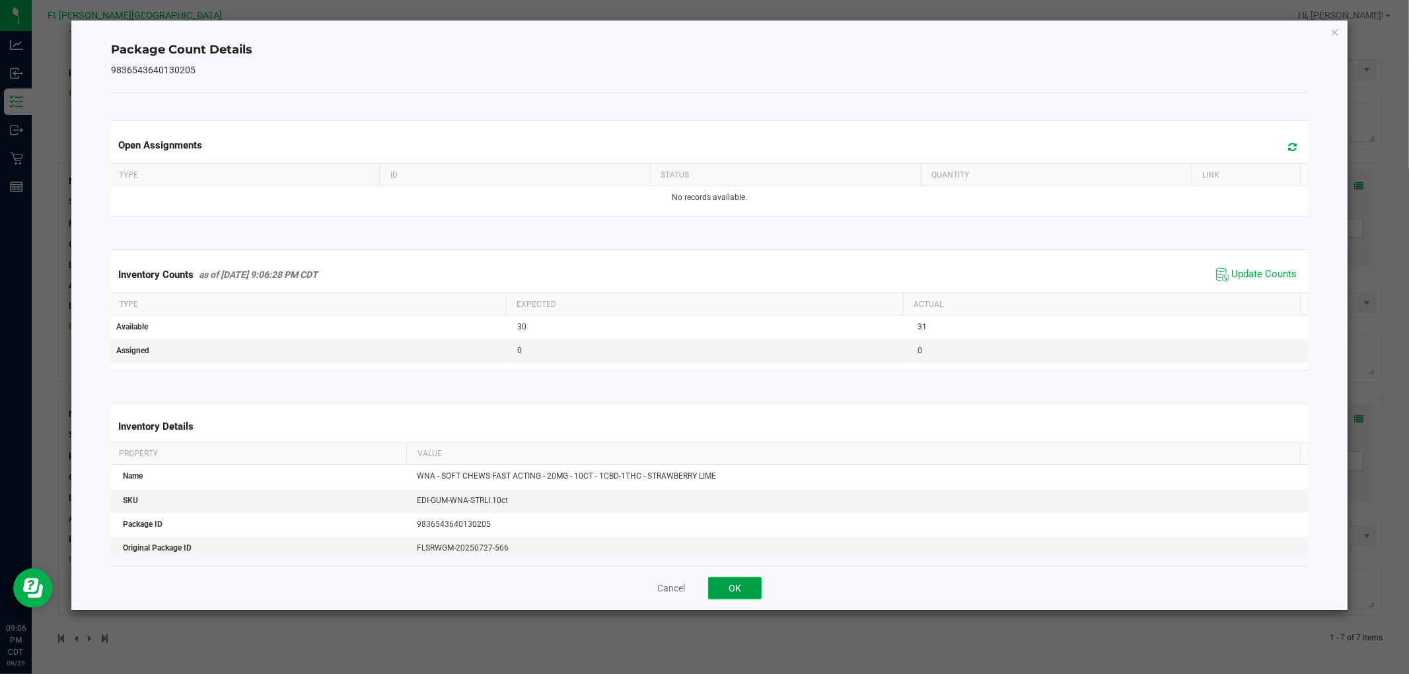
click at [630, 591] on button "OK" at bounding box center [735, 588] width 54 height 22
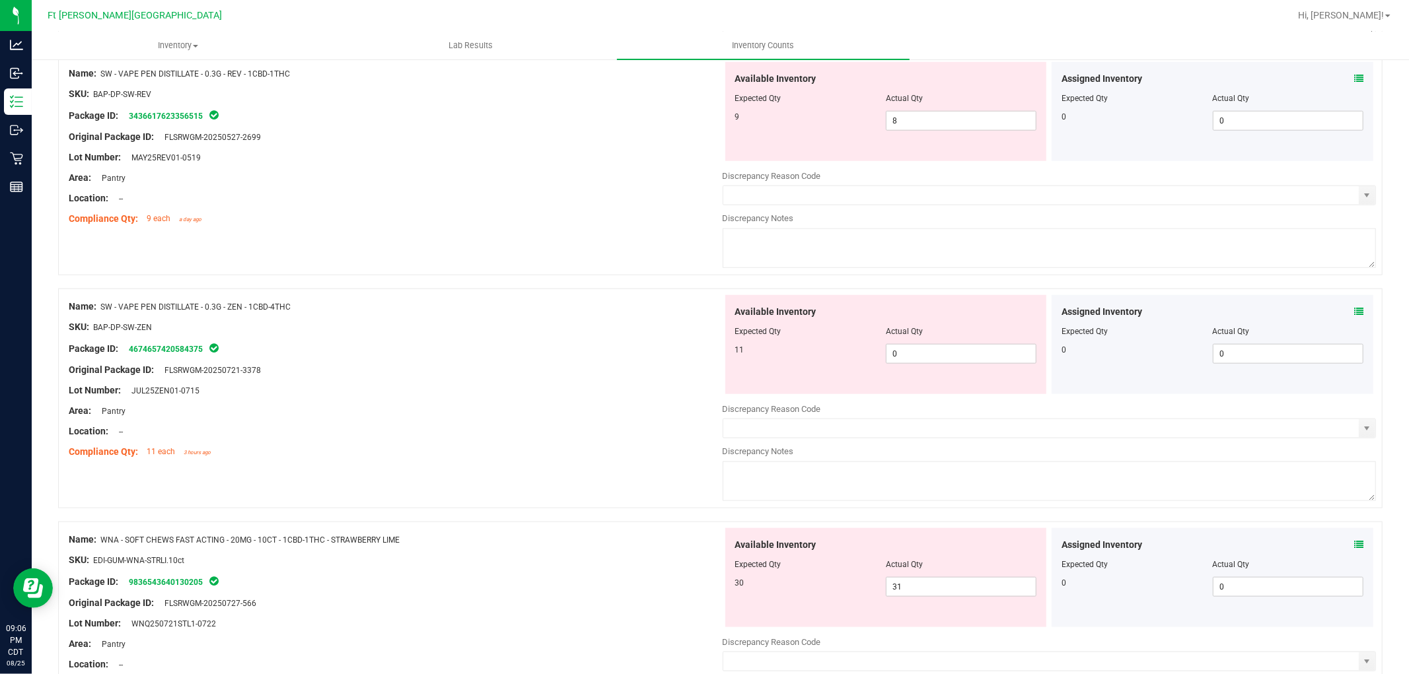
scroll to position [1075, 0]
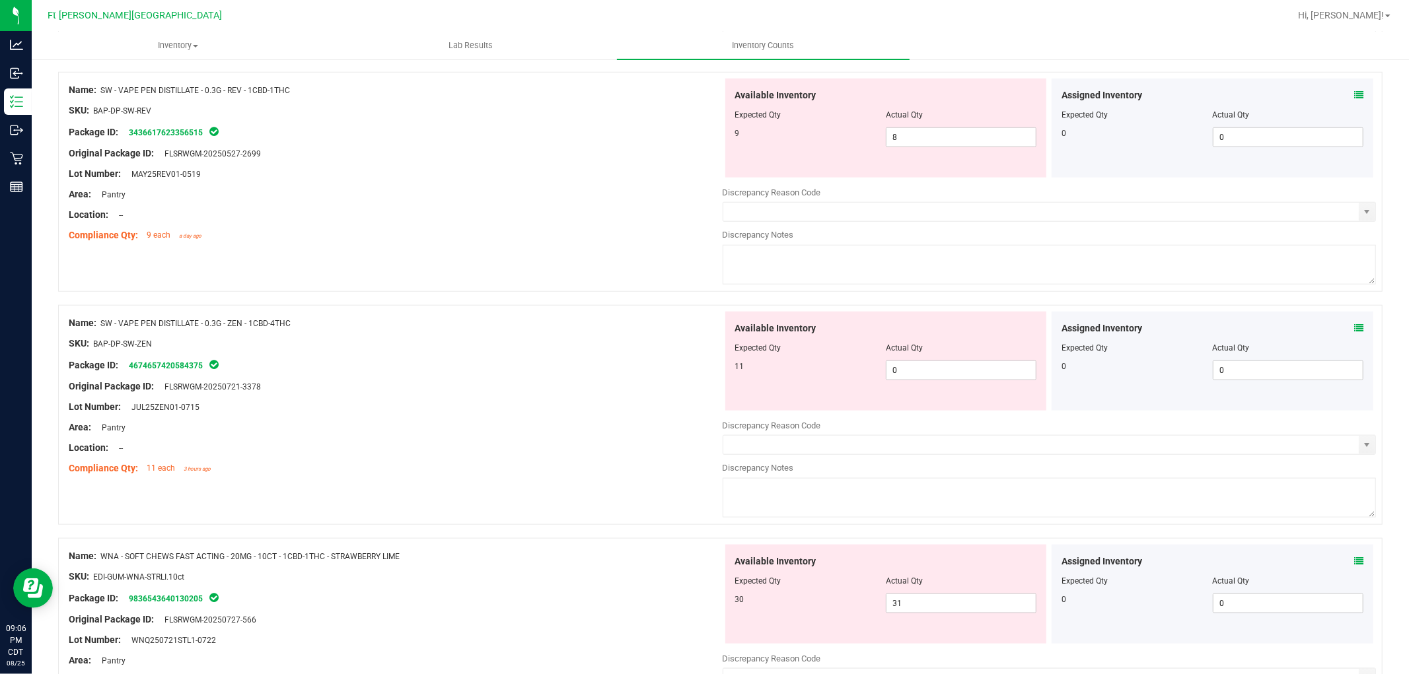
click at [630, 326] on icon at bounding box center [1358, 328] width 9 height 9
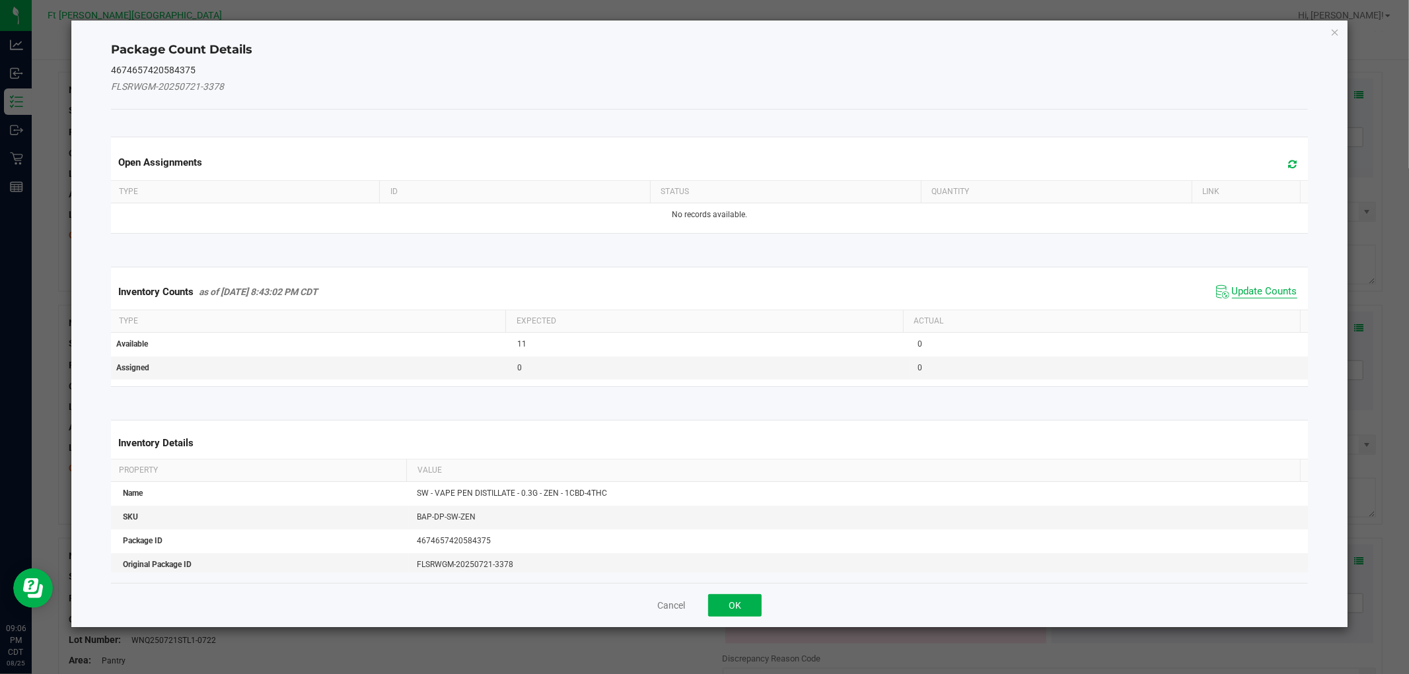
click at [630, 288] on span "Update Counts" at bounding box center [1264, 291] width 65 height 13
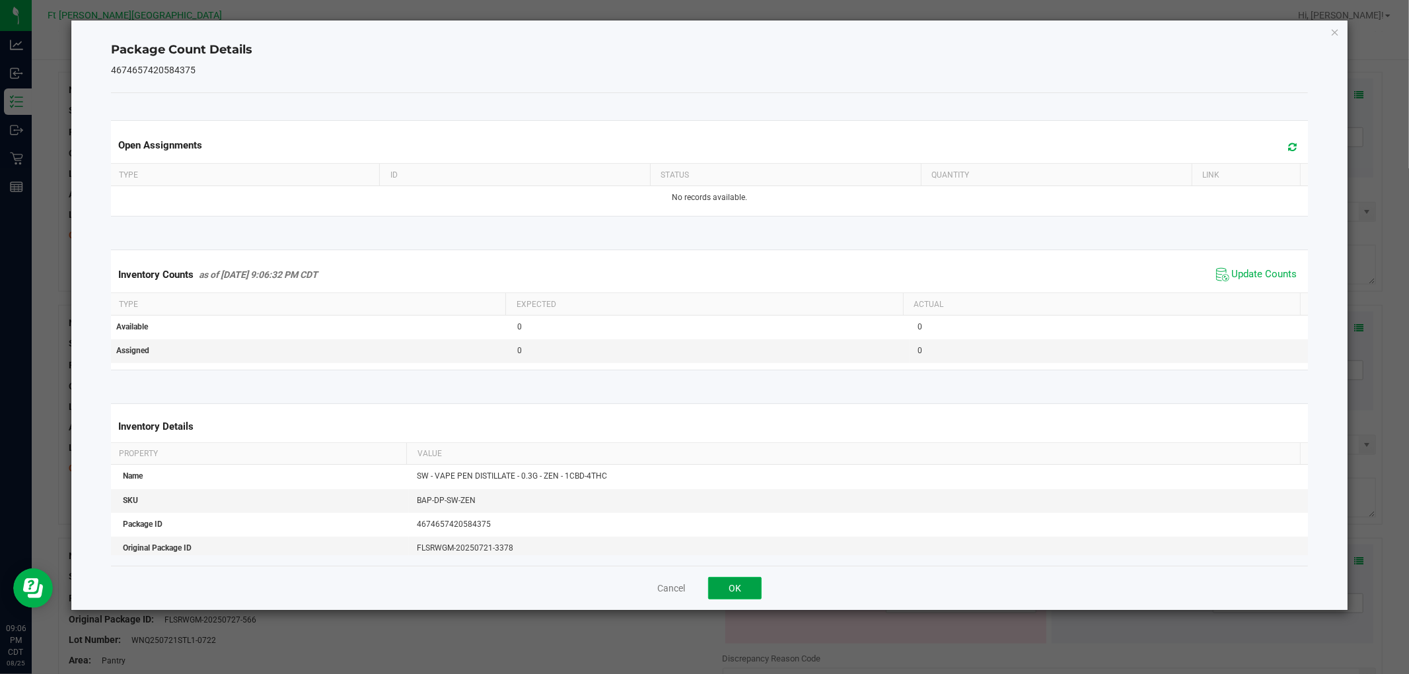
click at [630, 582] on button "OK" at bounding box center [735, 588] width 54 height 22
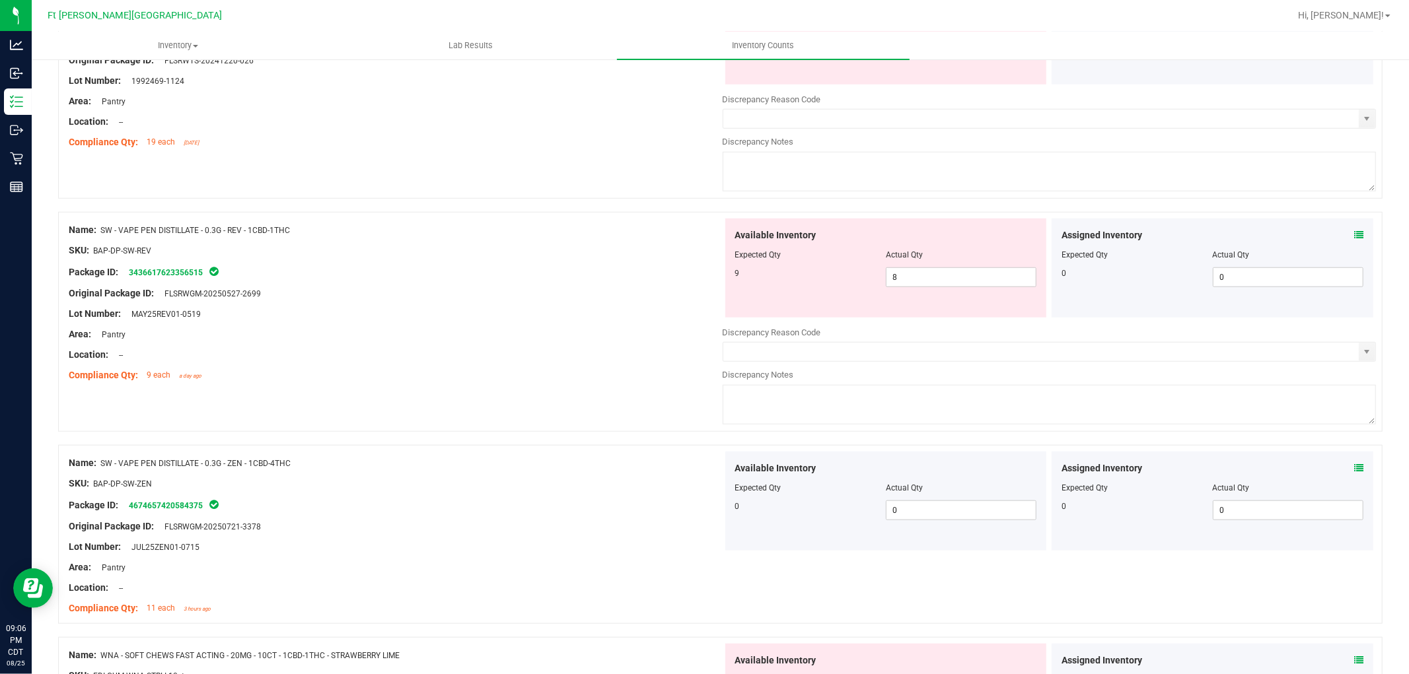
scroll to position [929, 0]
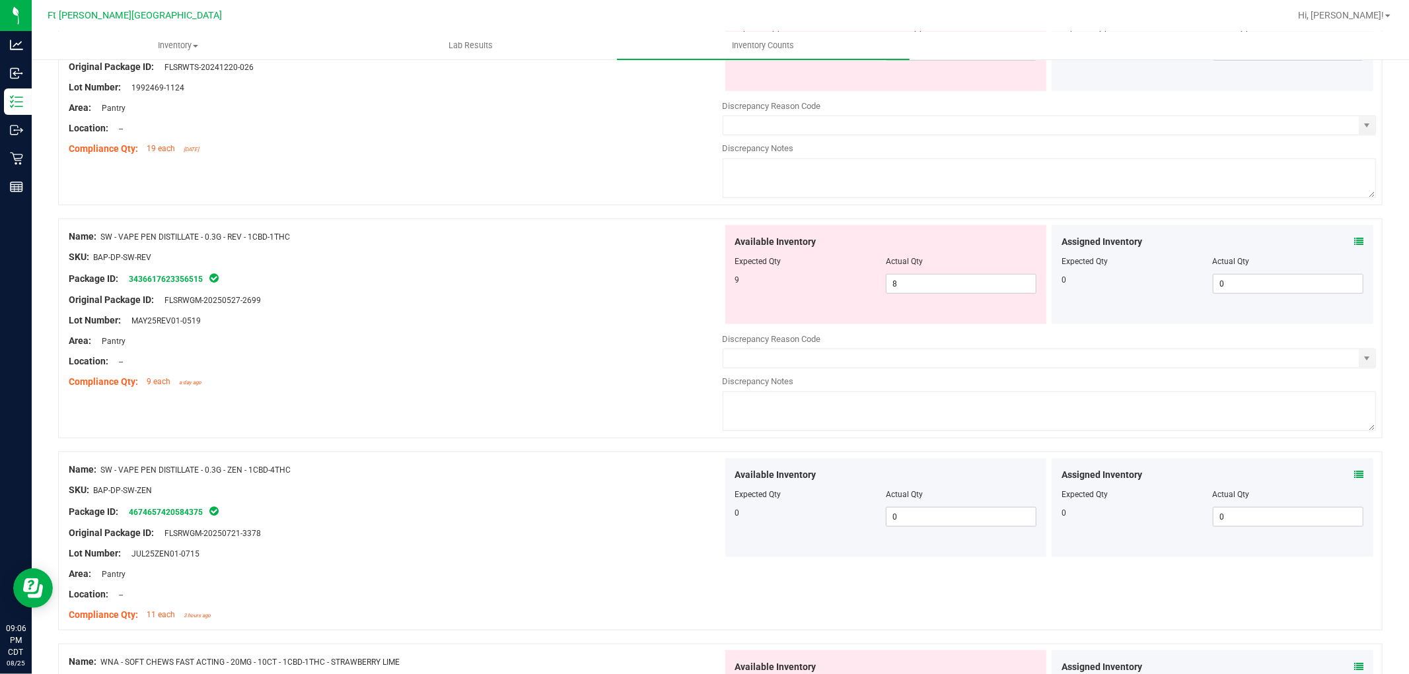
click at [630, 240] on icon at bounding box center [1358, 241] width 9 height 9
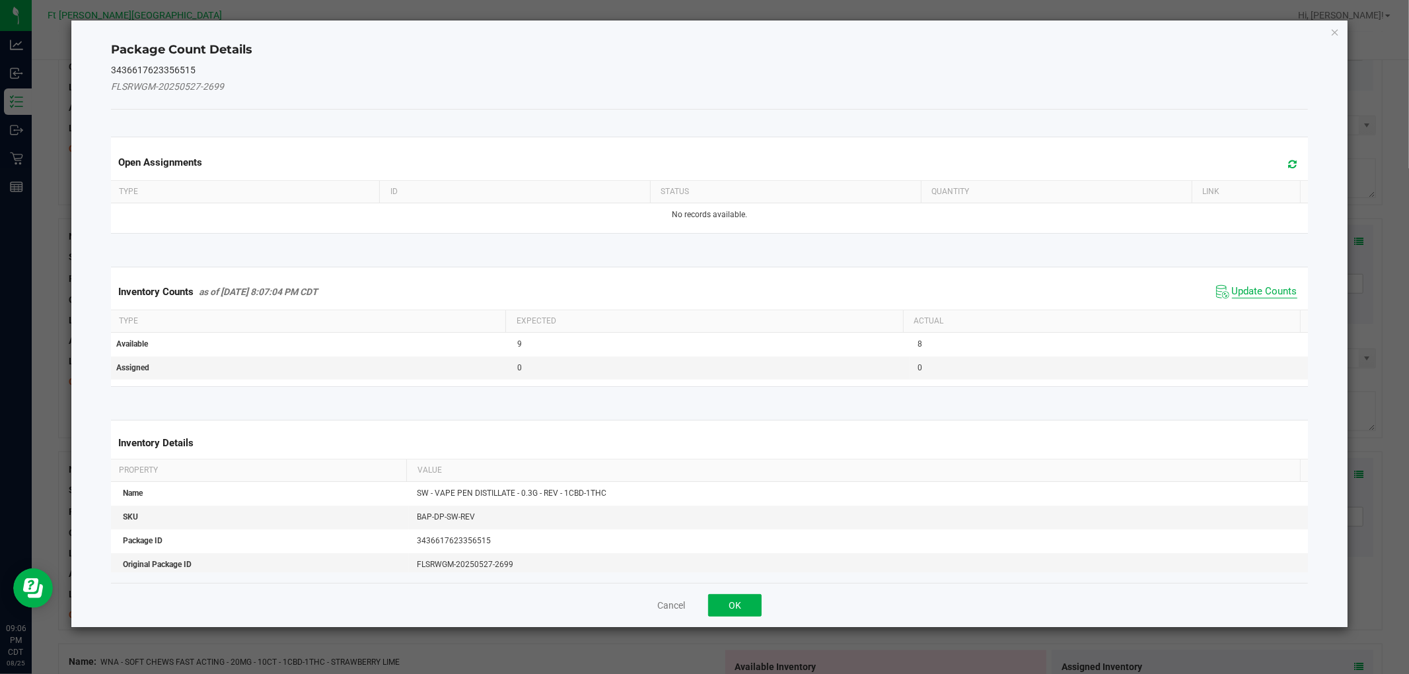
click at [630, 287] on span "Update Counts" at bounding box center [1264, 291] width 65 height 13
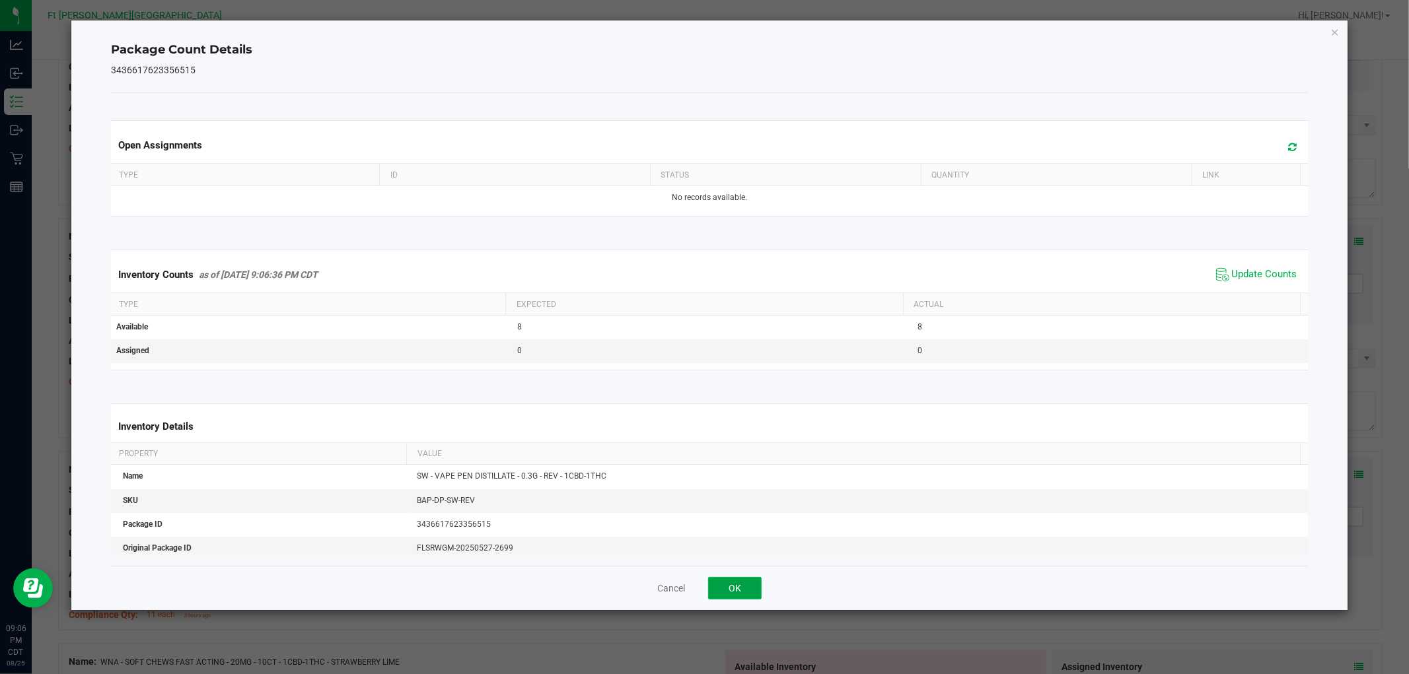
click at [630, 592] on button "OK" at bounding box center [735, 588] width 54 height 22
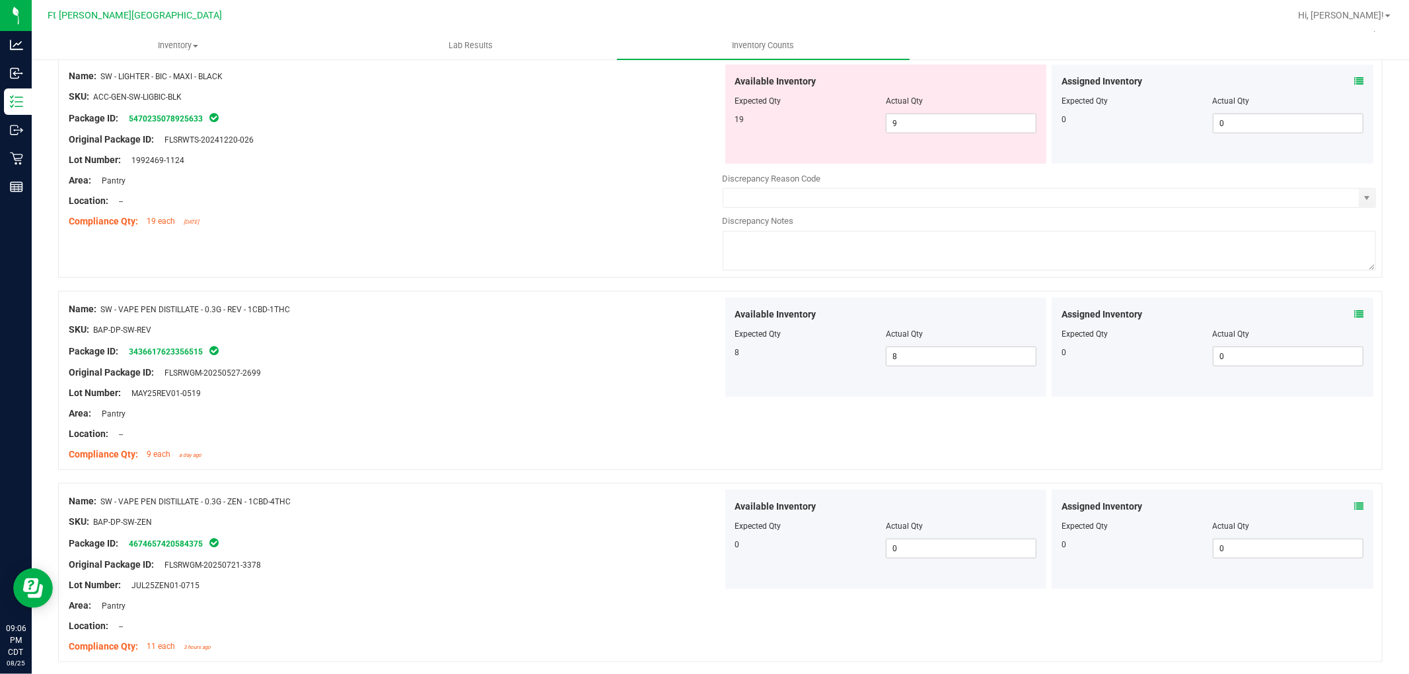
scroll to position [709, 0]
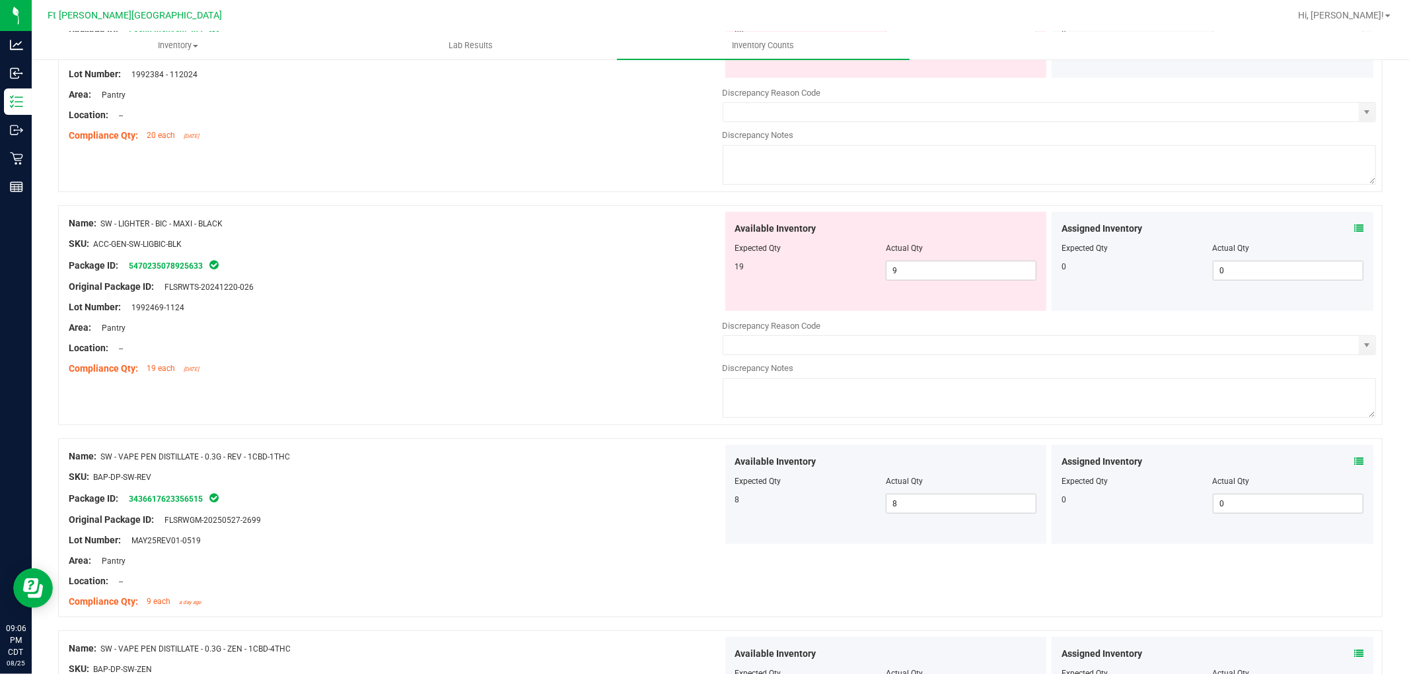
click at [630, 230] on icon at bounding box center [1358, 228] width 9 height 9
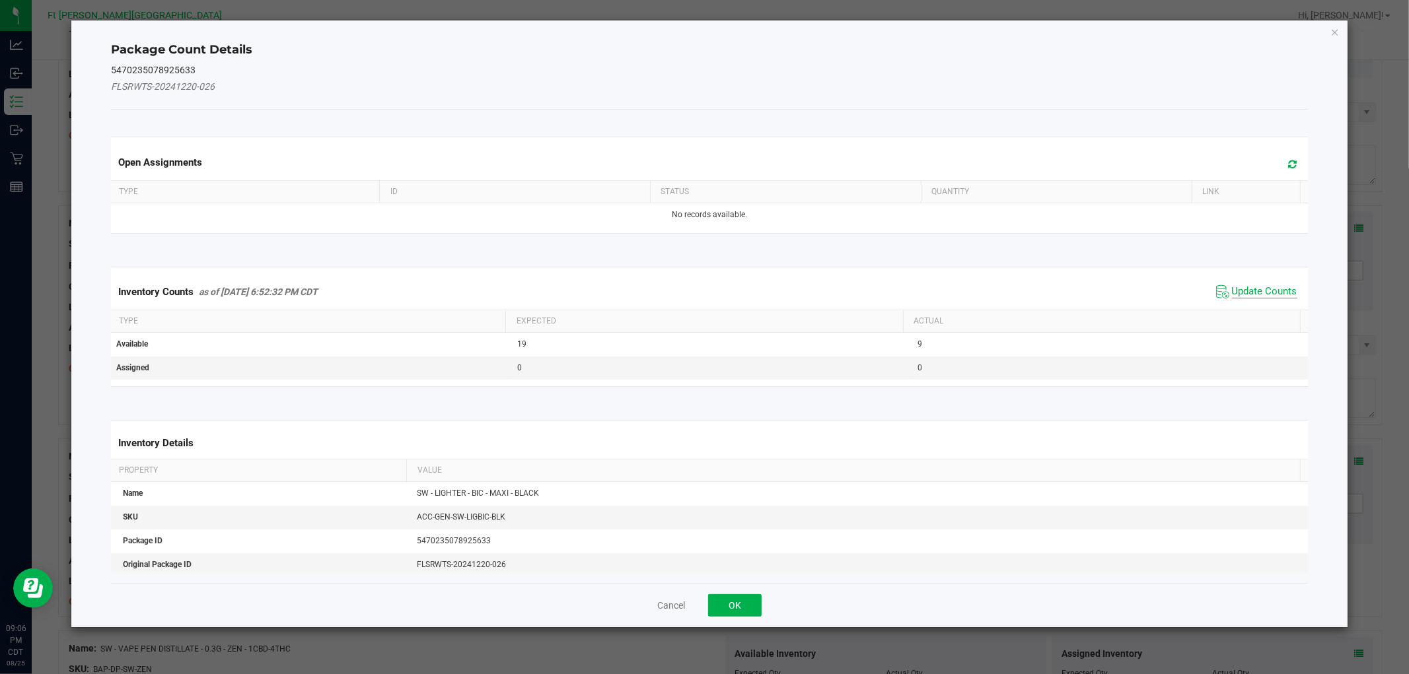
click at [630, 291] on span "Update Counts" at bounding box center [1264, 291] width 65 height 13
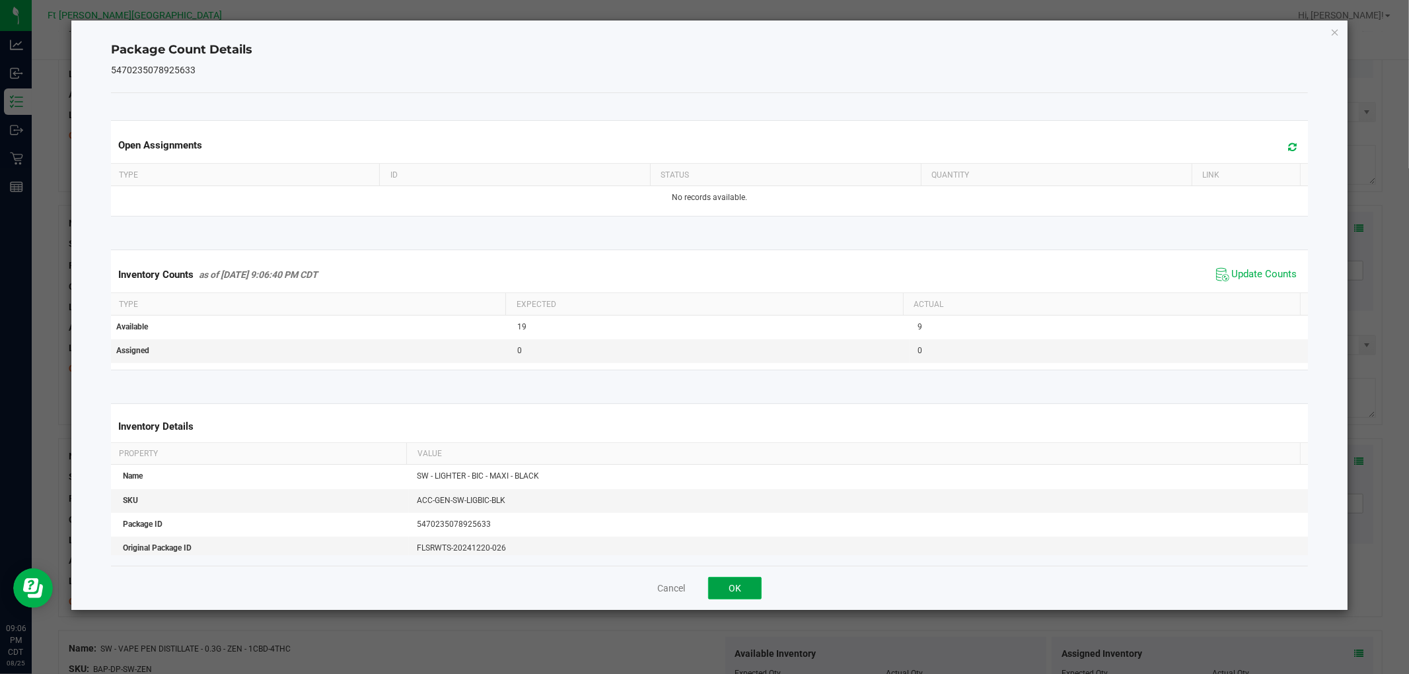
click at [630, 586] on button "OK" at bounding box center [735, 588] width 54 height 22
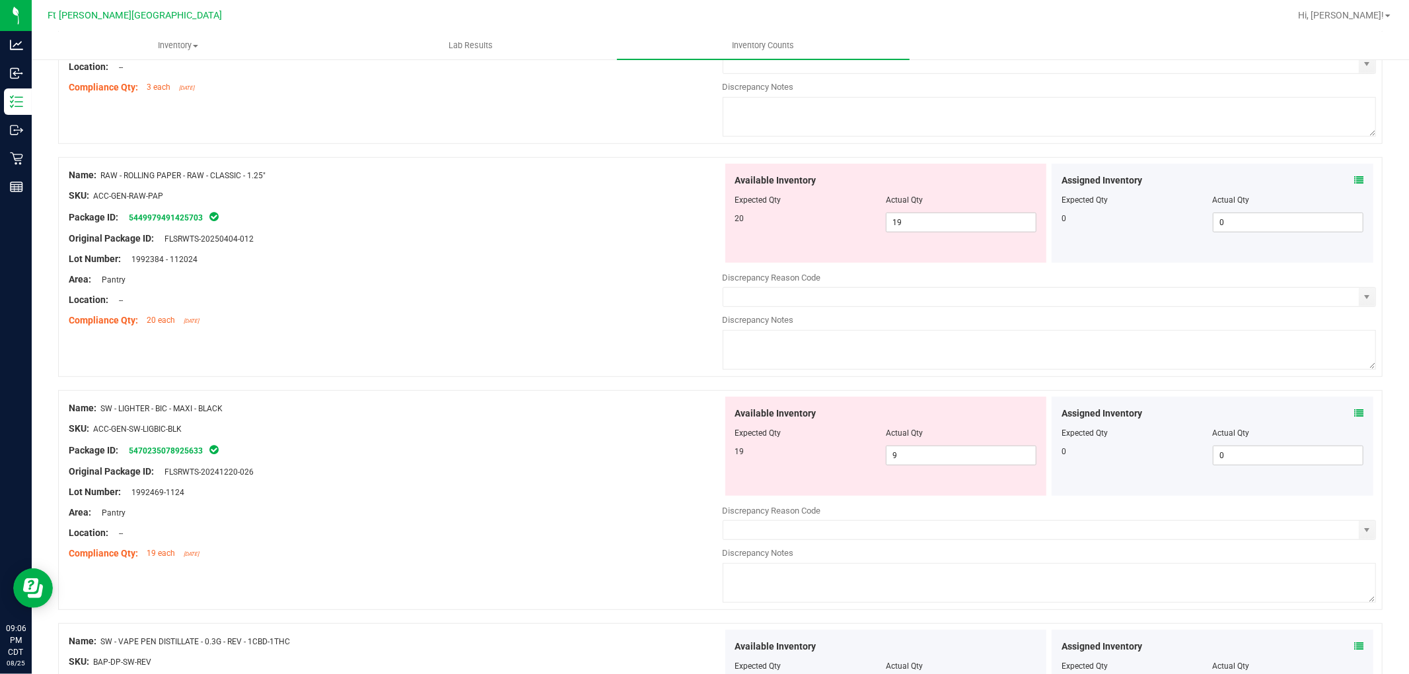
scroll to position [489, 0]
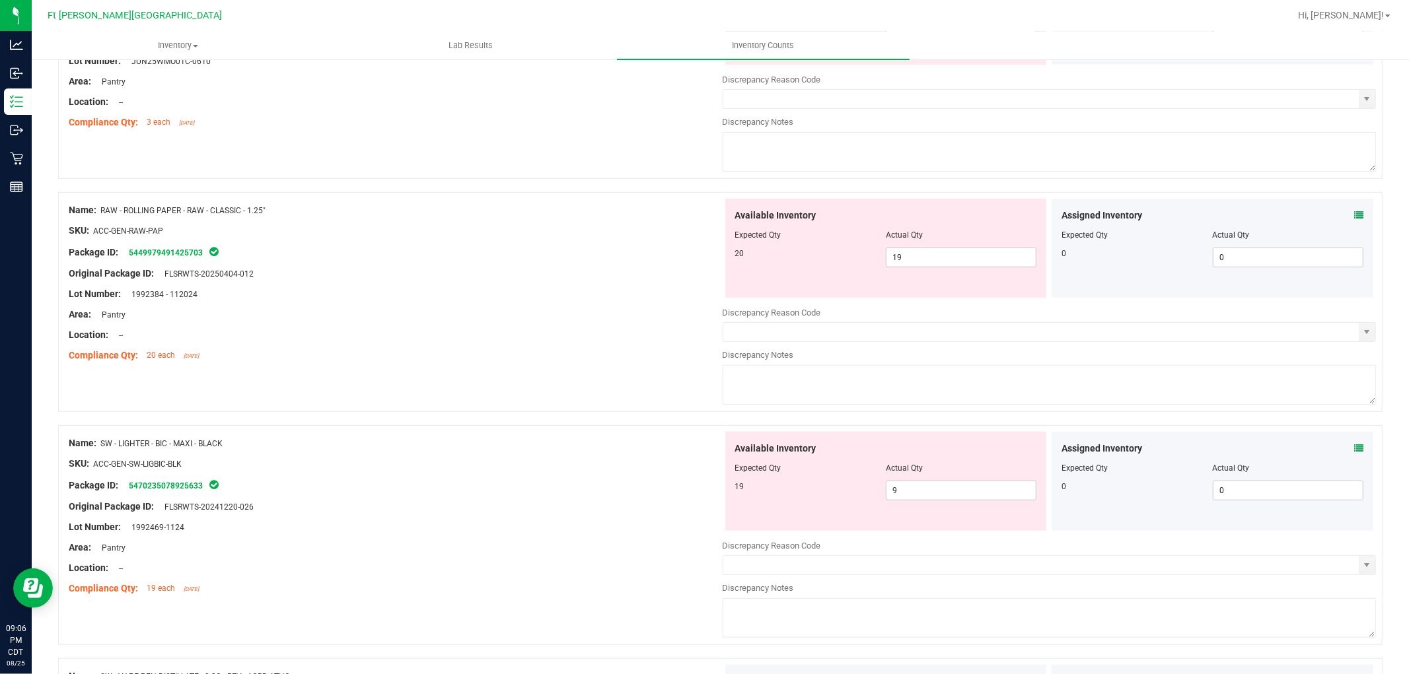
click at [630, 213] on icon at bounding box center [1358, 215] width 9 height 9
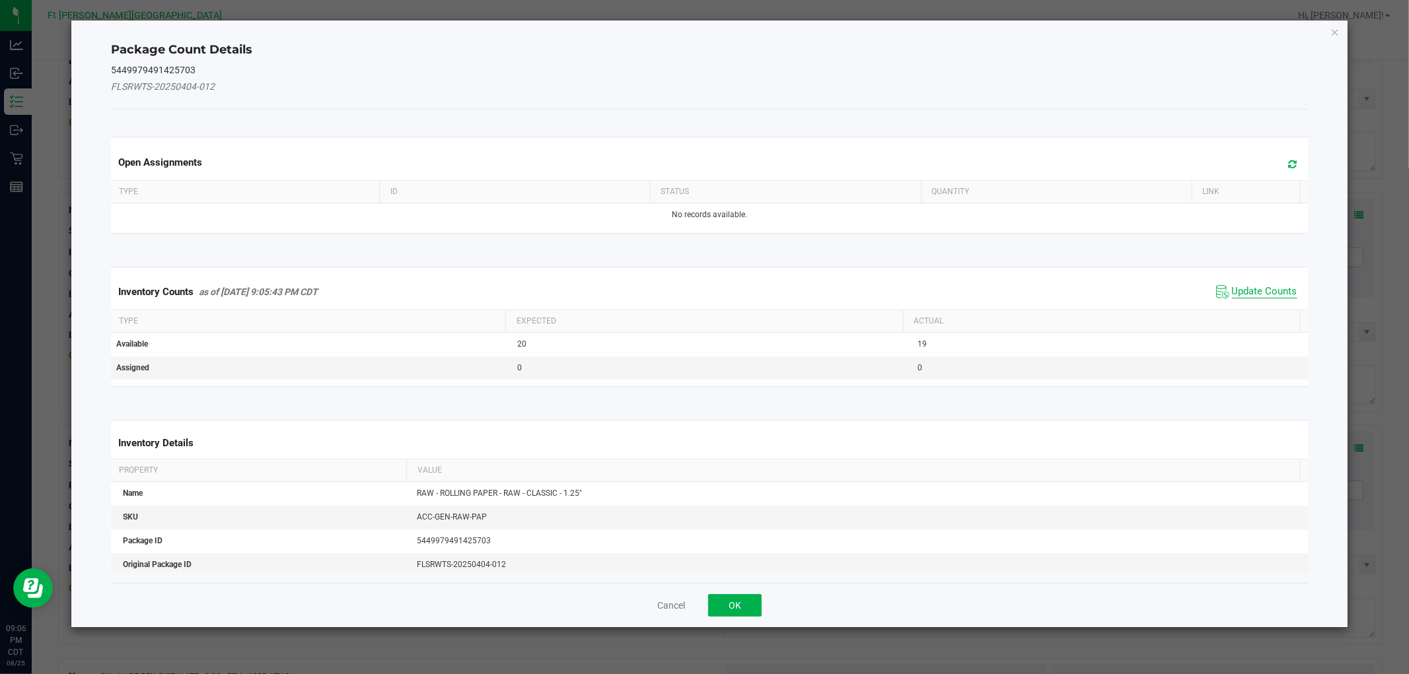
click at [630, 285] on span "Update Counts" at bounding box center [1264, 291] width 65 height 13
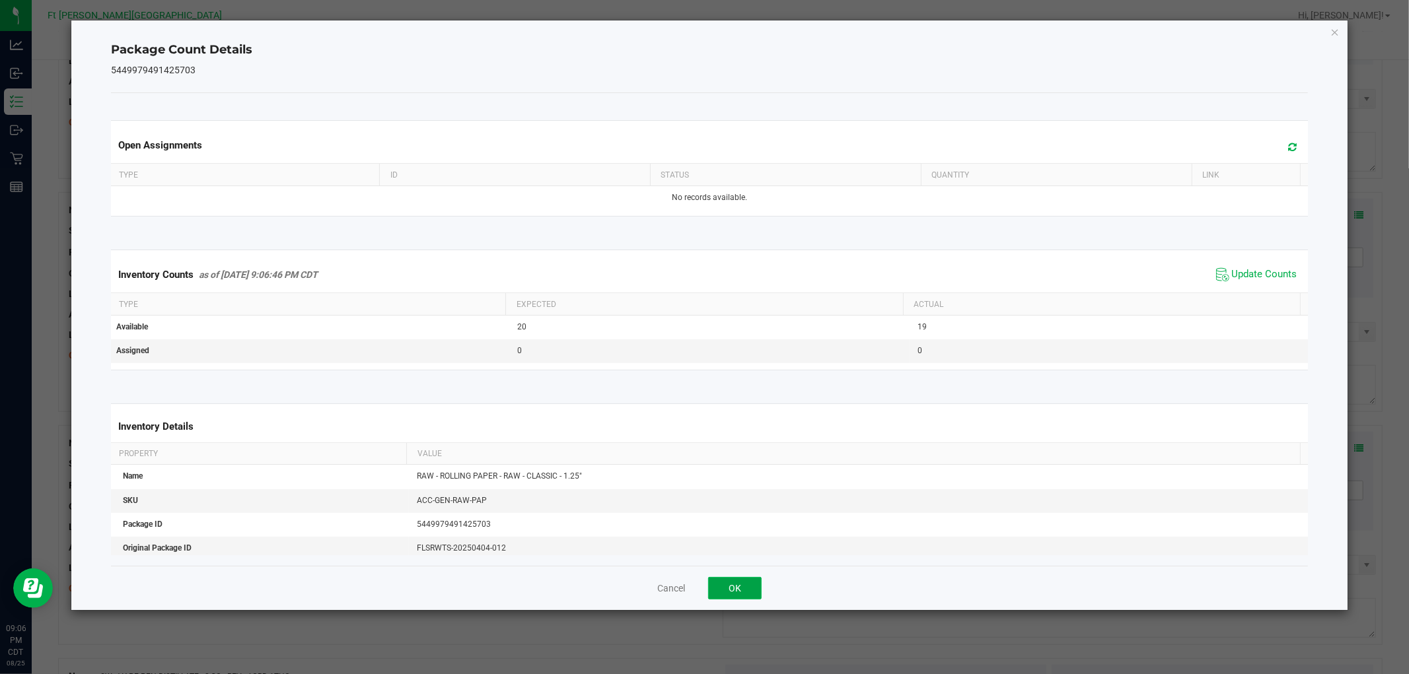
click at [630, 583] on button "OK" at bounding box center [735, 588] width 54 height 22
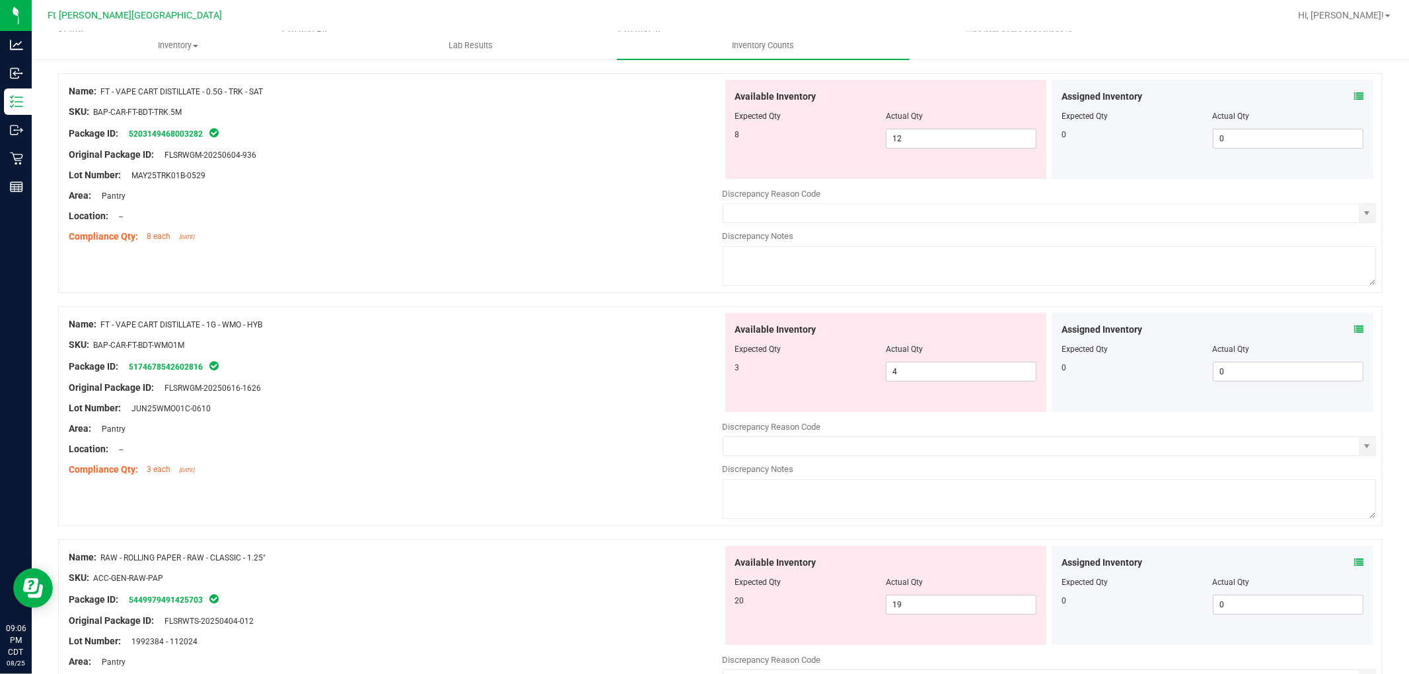
scroll to position [0, 0]
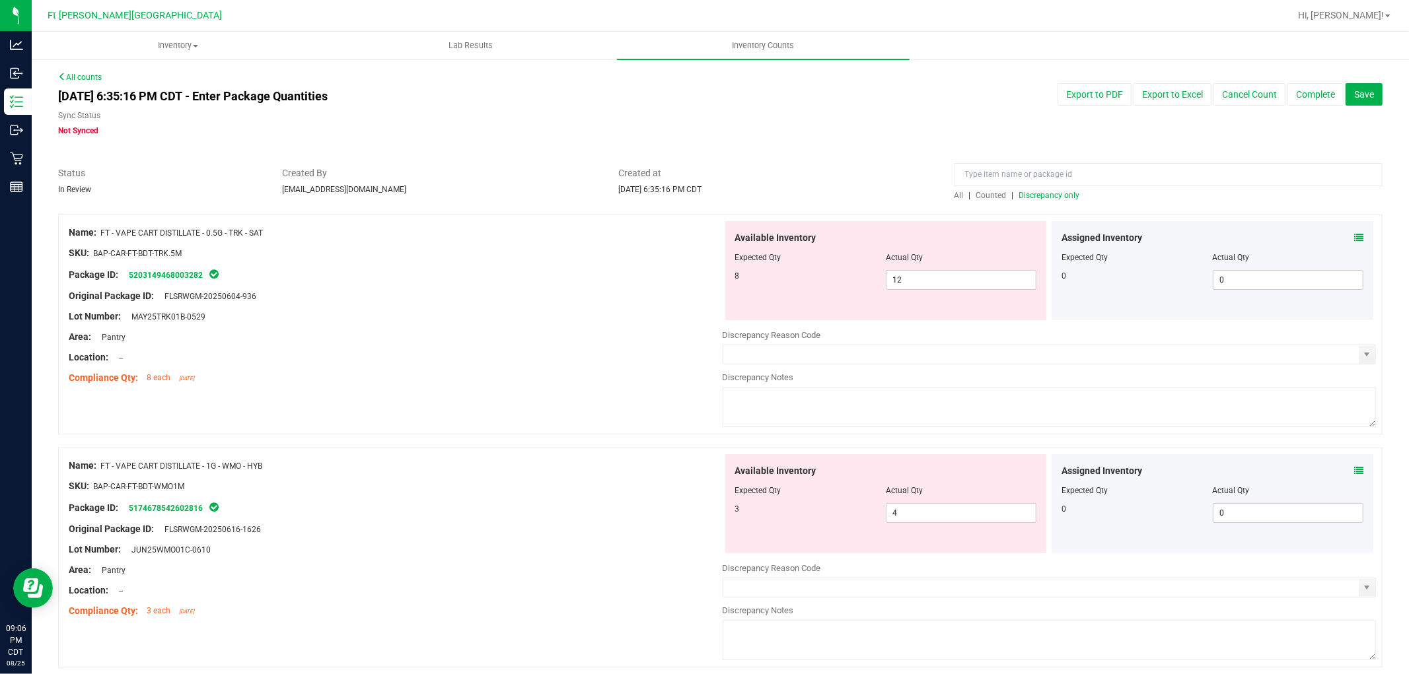
click at [630, 196] on span "Discrepancy only" at bounding box center [1049, 195] width 61 height 9
click at [238, 462] on span "FT - VAPE CART DISTILLATE - 1G - WMO - HYB" at bounding box center [181, 466] width 162 height 9
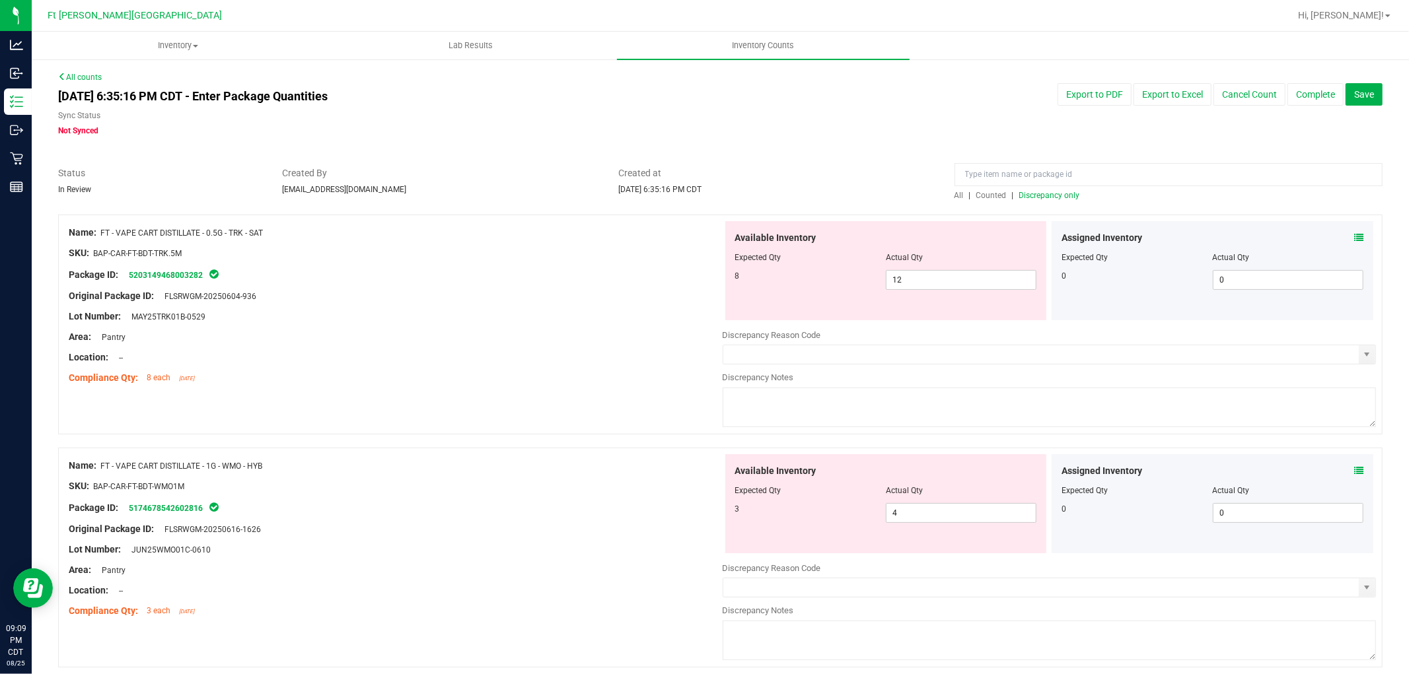
click at [303, 476] on div at bounding box center [396, 476] width 654 height 7
drag, startPoint x: 102, startPoint y: 464, endPoint x: 262, endPoint y: 465, distance: 159.8
click at [262, 465] on span "FT - VAPE CART DISTILLATE - 1G - WMO - HYB" at bounding box center [181, 466] width 162 height 9
copy span "FT - VAPE CART DISTILLATE - 1G - WMO - HYB"
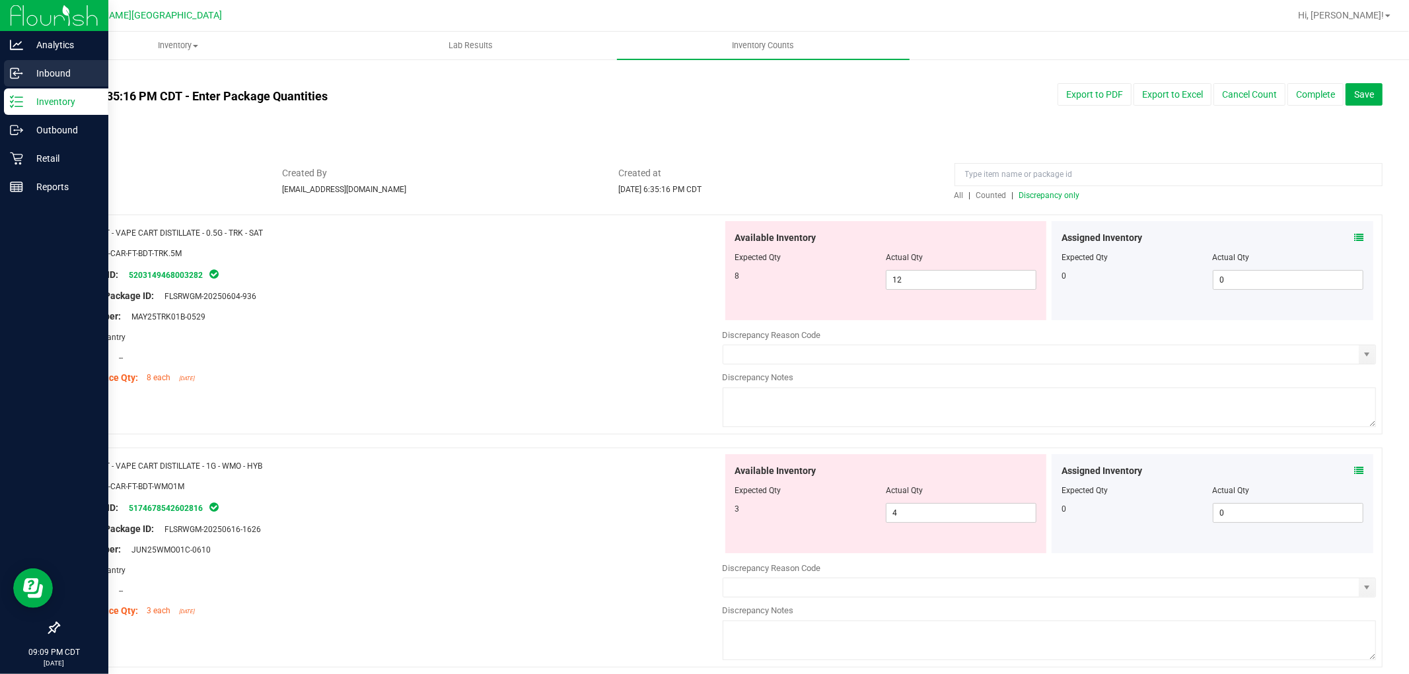
click at [54, 80] on p "Inbound" at bounding box center [62, 73] width 79 height 16
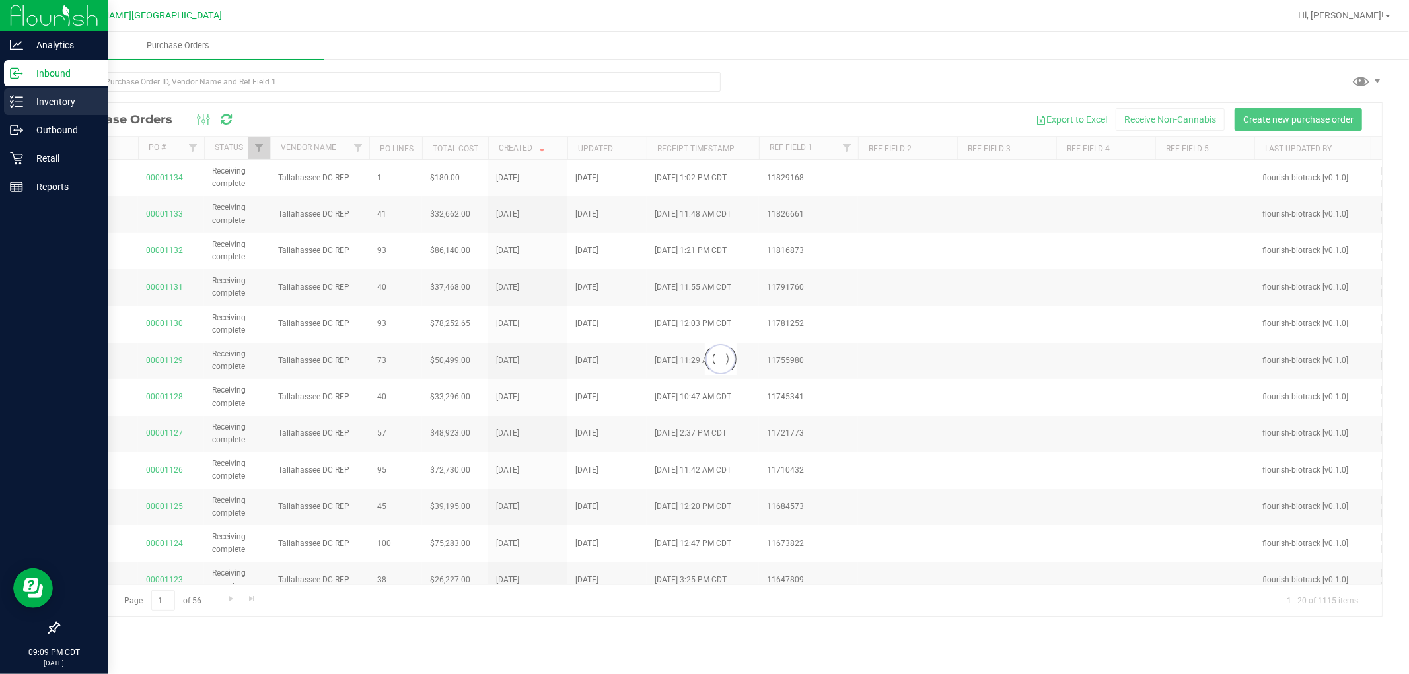
click at [58, 96] on p "Inventory" at bounding box center [62, 102] width 79 height 16
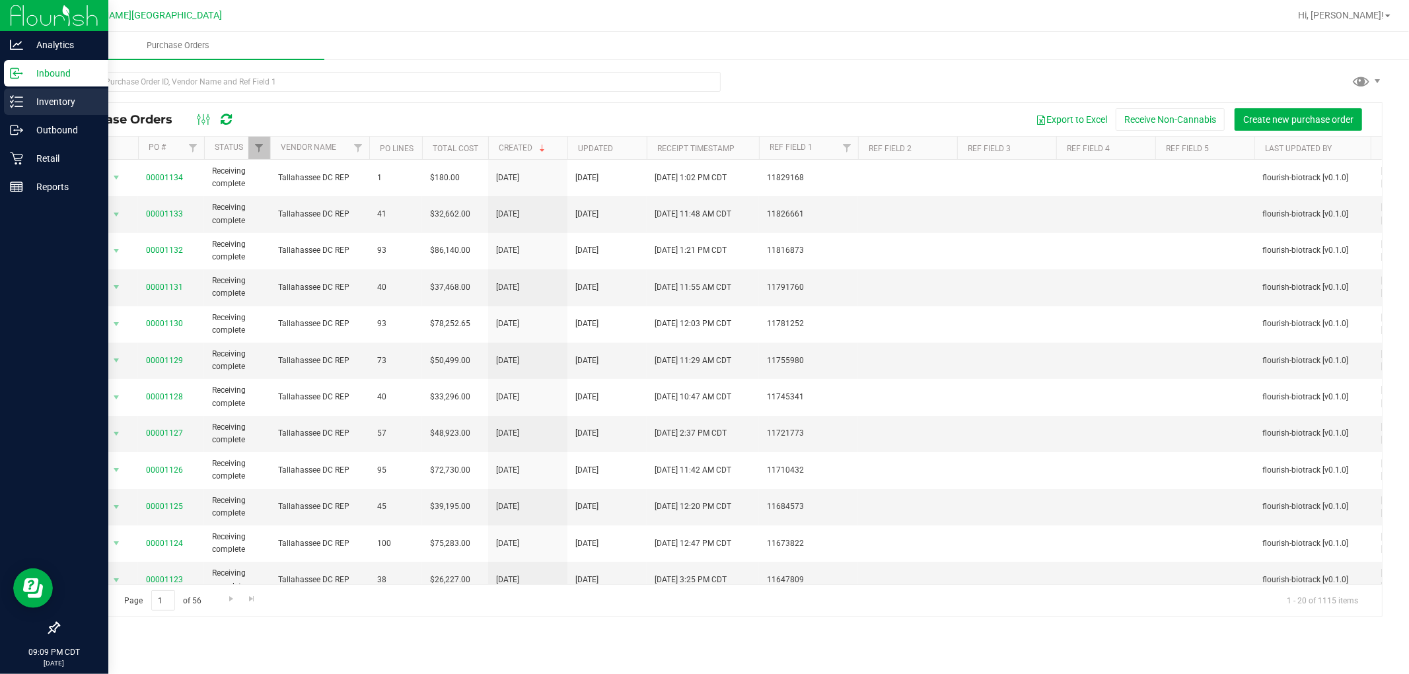
click at [58, 96] on p "Inventory" at bounding box center [62, 102] width 79 height 16
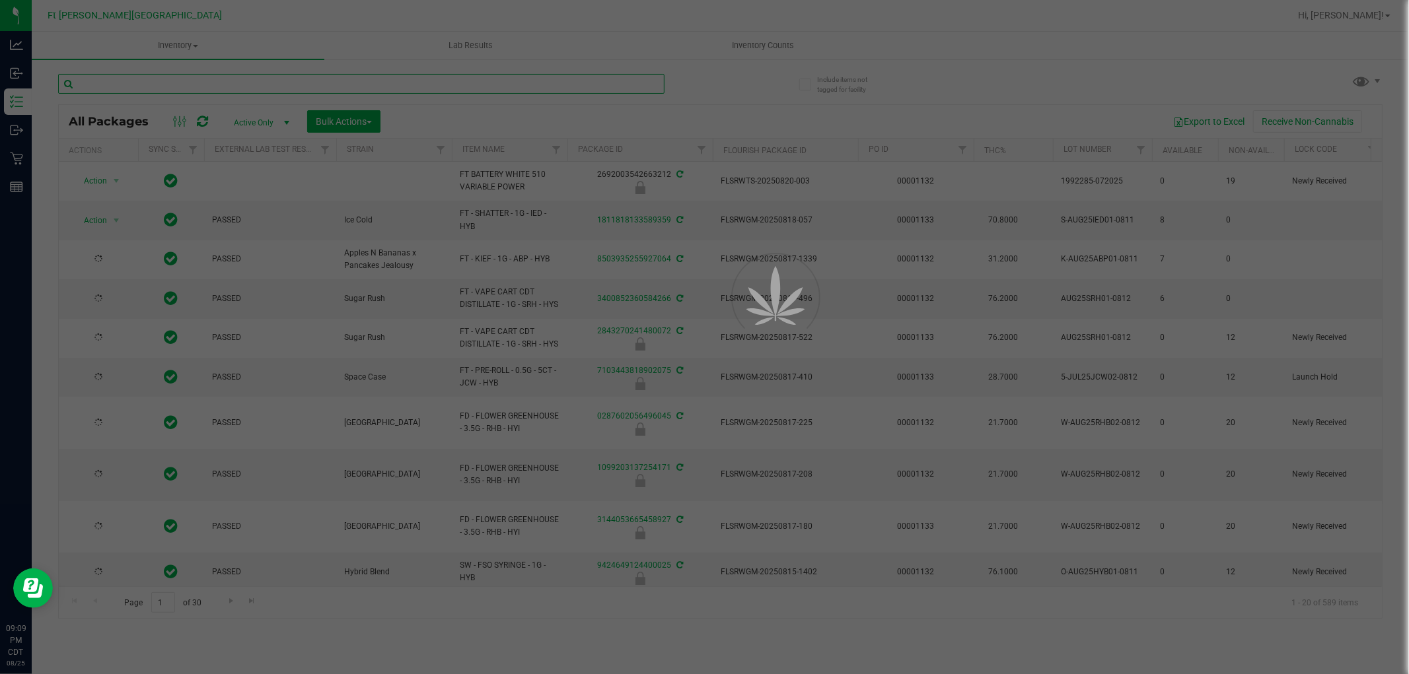
click at [177, 81] on input "text" at bounding box center [361, 84] width 606 height 20
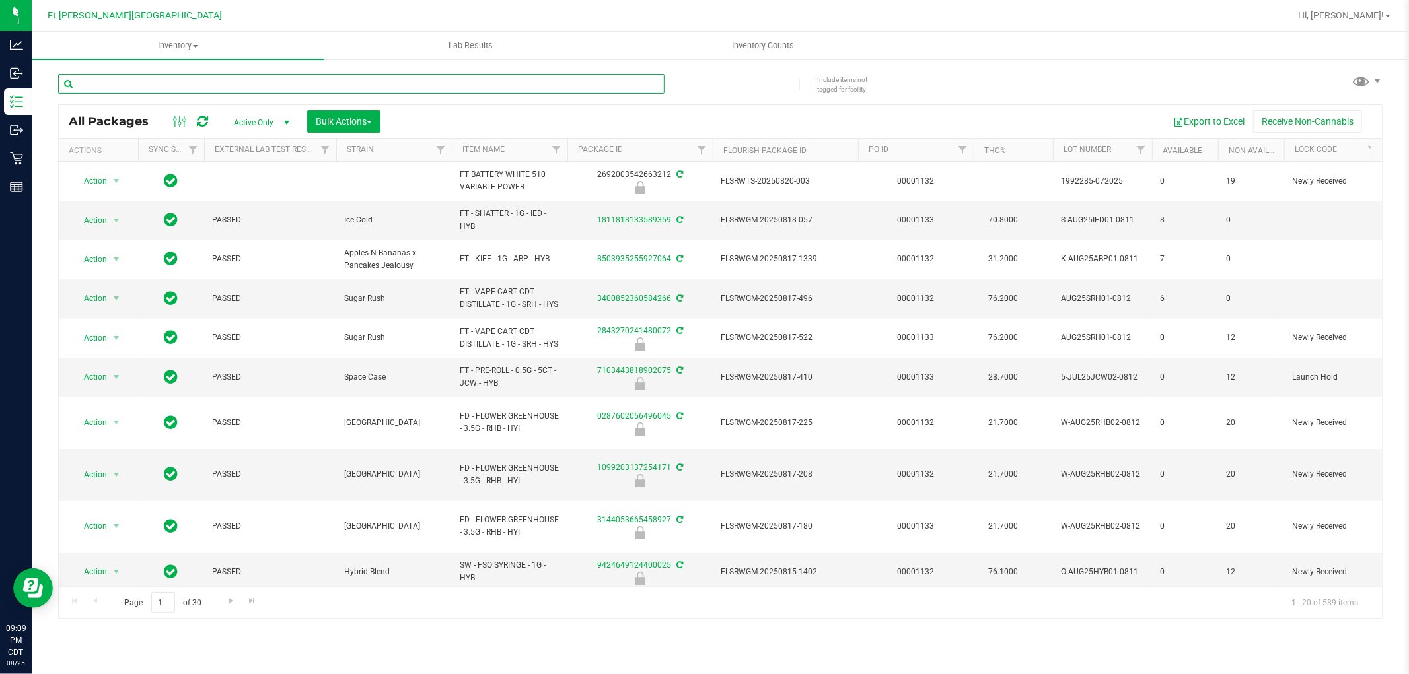
paste input "FT - VAPE CART DISTILLATE - 1G - WMO - HYB"
type input "FT - VAPE CART DISTILLATE - 1G - WMO - HYB"
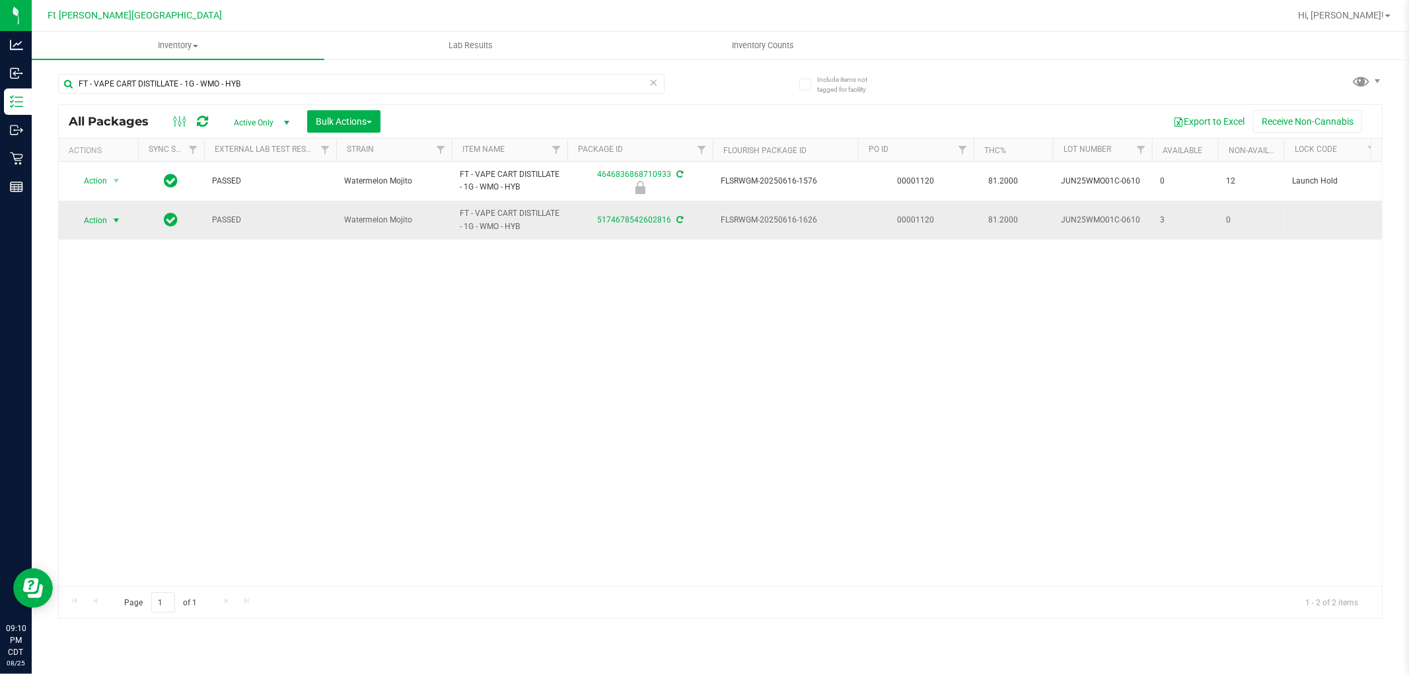
click at [108, 219] on span "select" at bounding box center [116, 220] width 17 height 18
click at [133, 365] on li "Package audit log" at bounding box center [124, 361] width 102 height 20
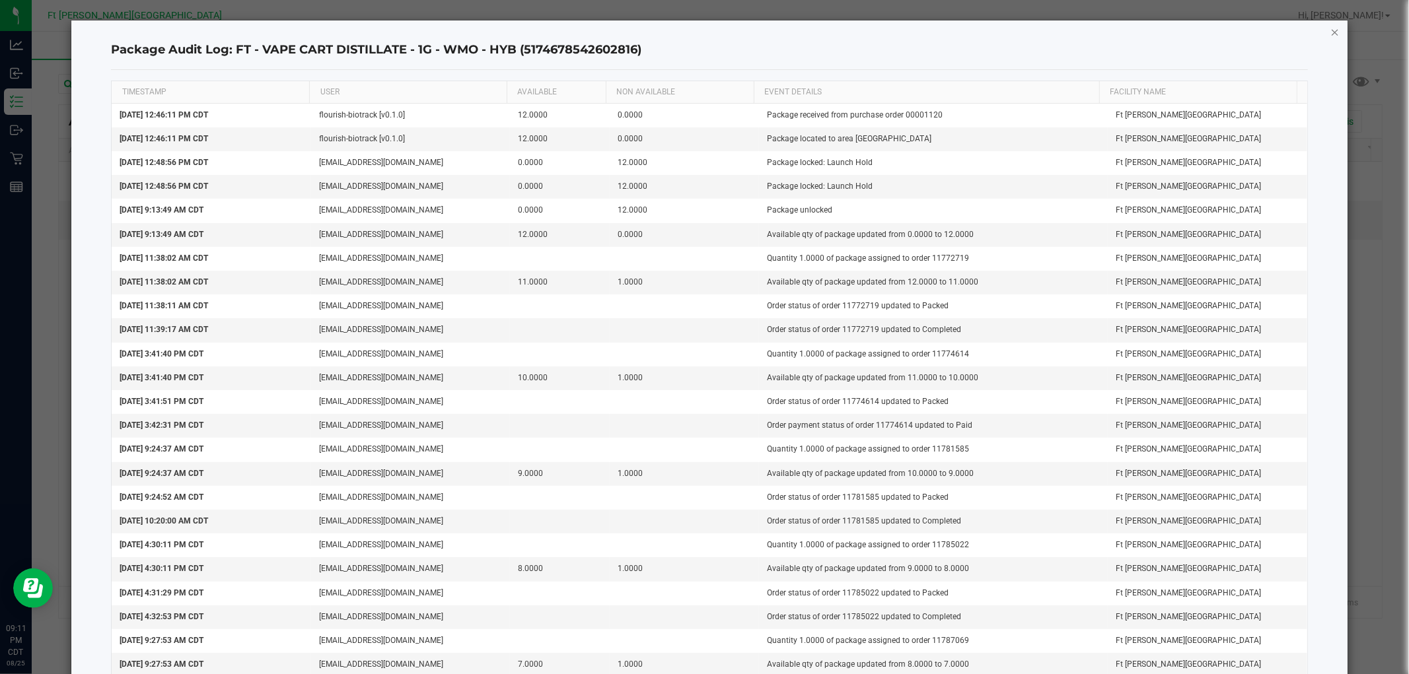
click at [630, 26] on icon "button" at bounding box center [1334, 32] width 9 height 16
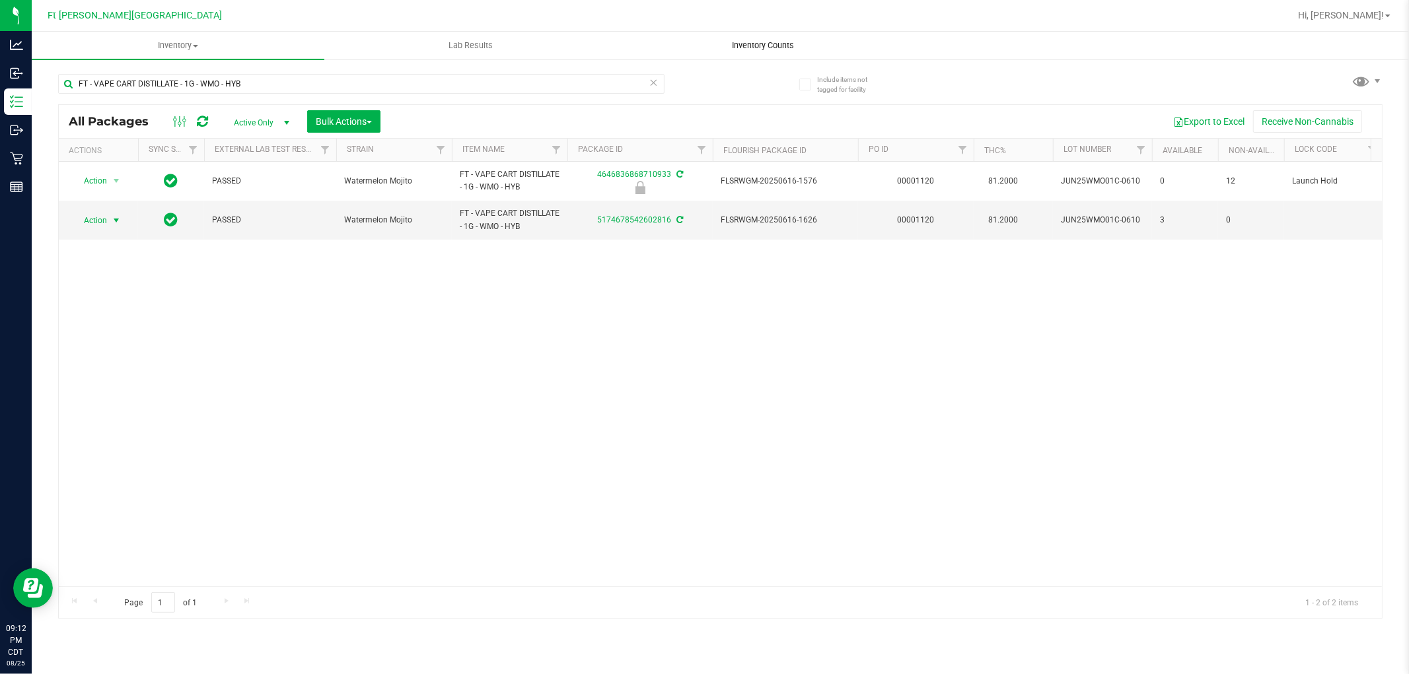
click at [630, 49] on span "Inventory Counts" at bounding box center [764, 46] width 98 height 12
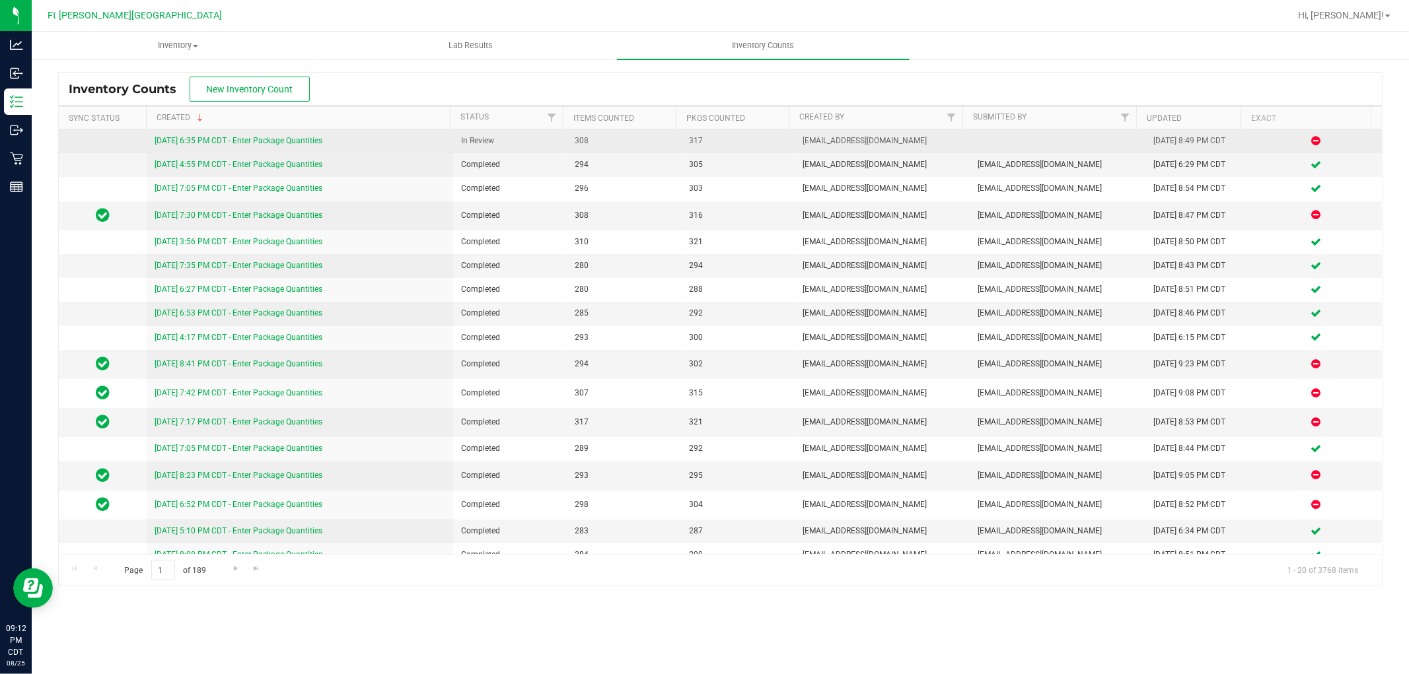
click at [322, 137] on link "8/25/25 6:35 PM CDT - Enter Package Quantities" at bounding box center [239, 140] width 168 height 9
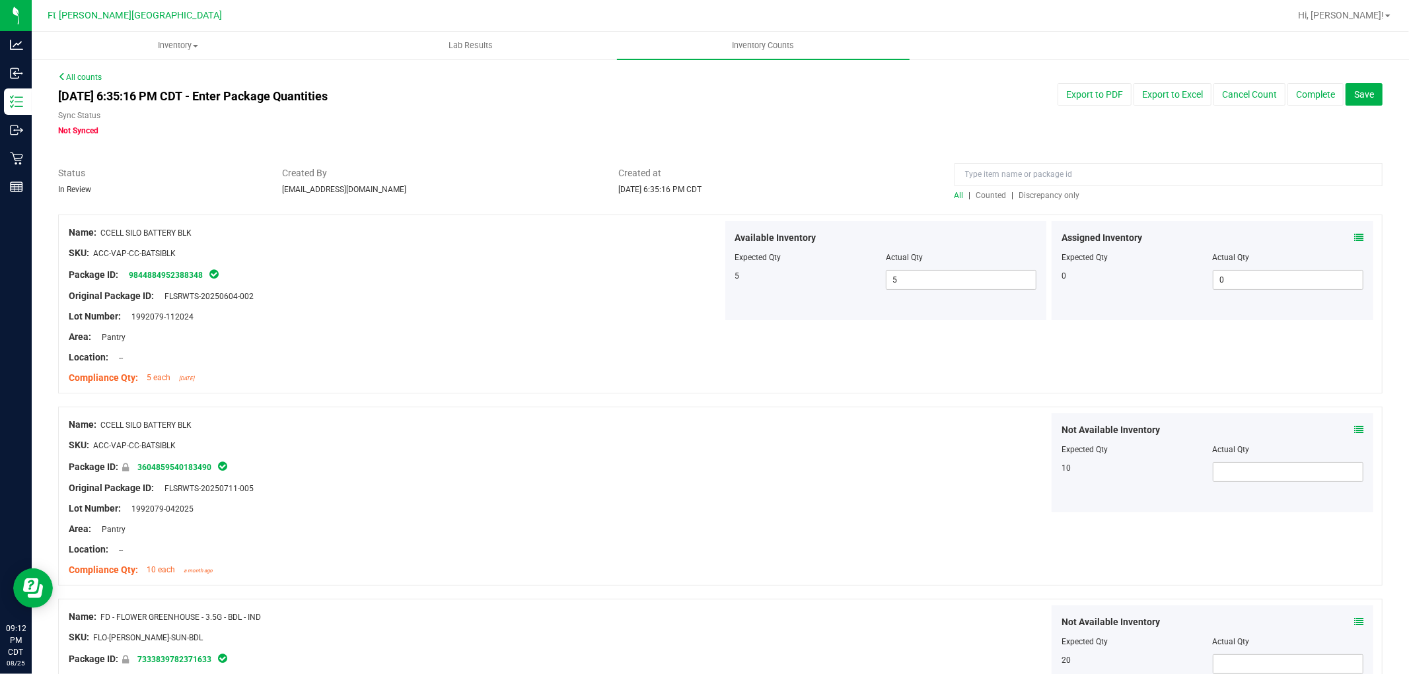
click at [630, 193] on span "Discrepancy only" at bounding box center [1049, 195] width 61 height 9
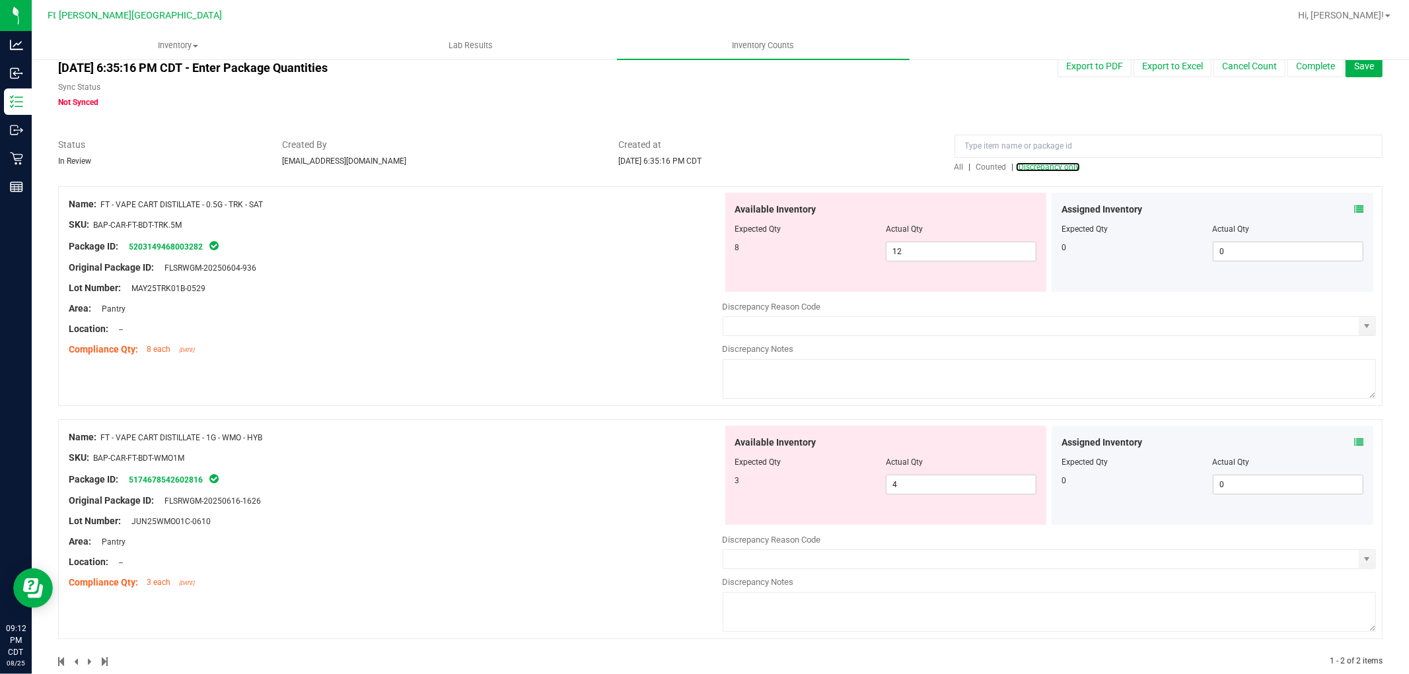
scroll to position [53, 0]
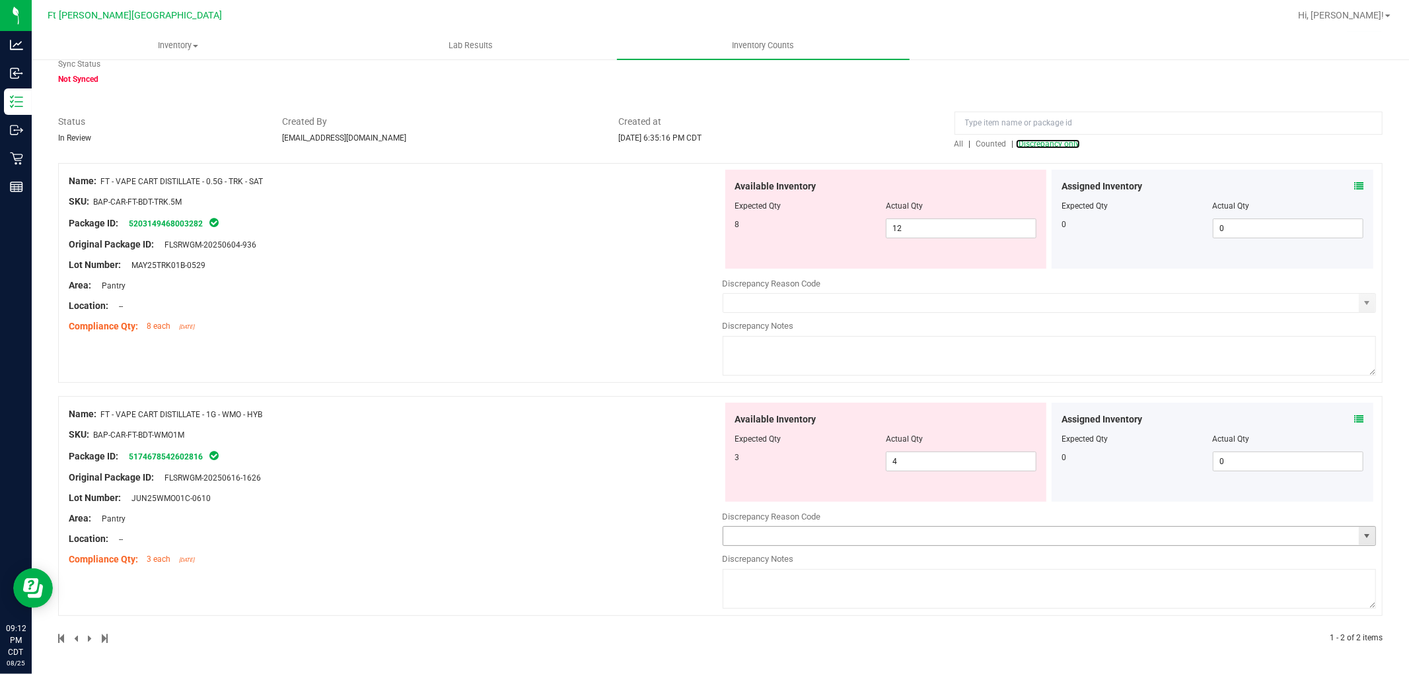
click at [630, 534] on span "select" at bounding box center [1366, 536] width 11 height 11
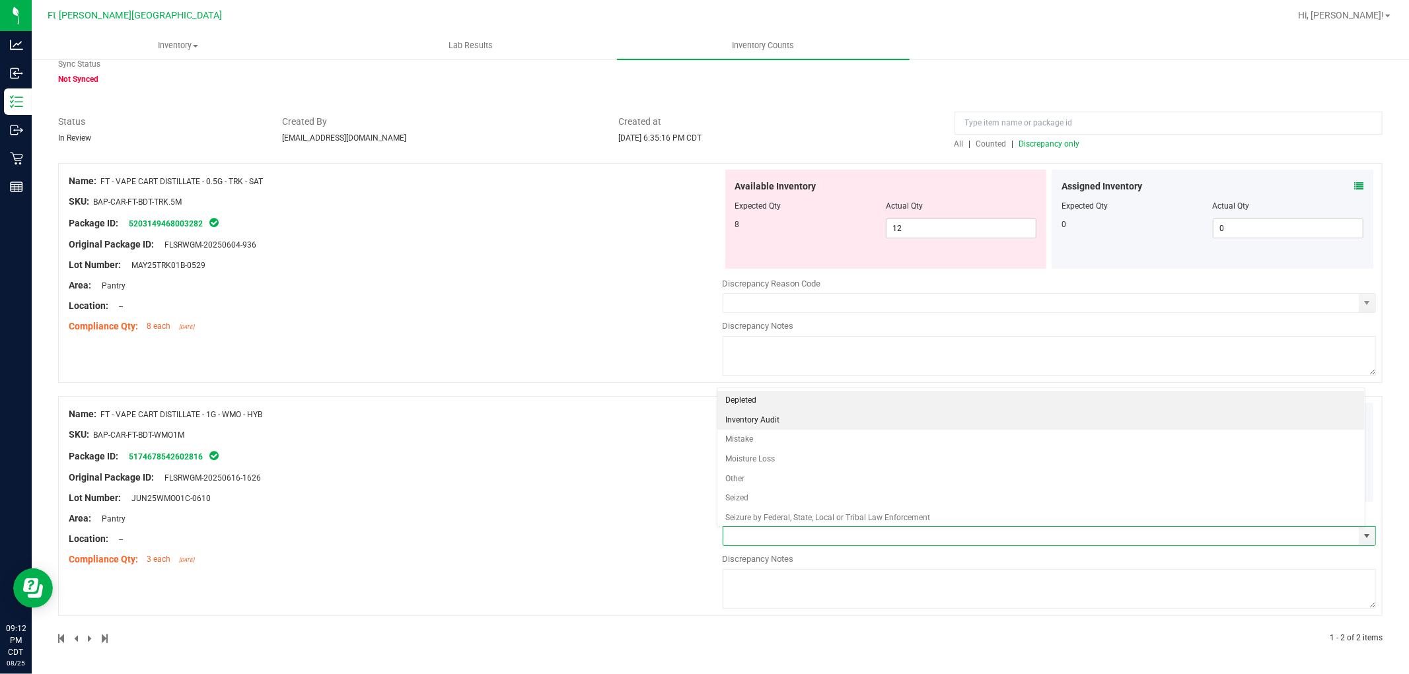
click at [630, 421] on li "Inventory Audit" at bounding box center [1040, 421] width 647 height 20
type input "Inventory Audit"
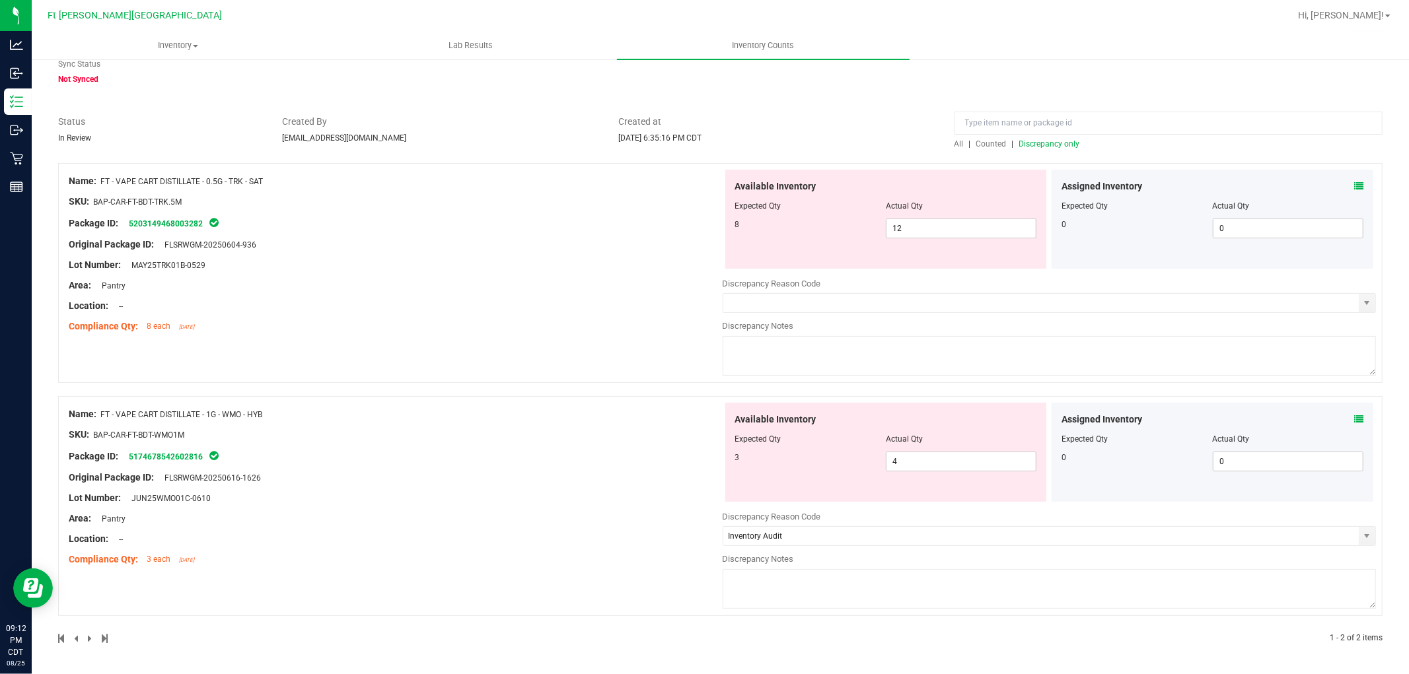
click at [630, 584] on textarea at bounding box center [1050, 589] width 654 height 40
type textarea "Qty was adjusted down on 8/22 from 4 to 3 due to potential allocation error. As…"
click at [630, 536] on div "Location: --" at bounding box center [396, 539] width 654 height 14
click at [630, 230] on span "12 12" at bounding box center [961, 229] width 151 height 20
click at [630, 230] on input "12" at bounding box center [960, 228] width 149 height 18
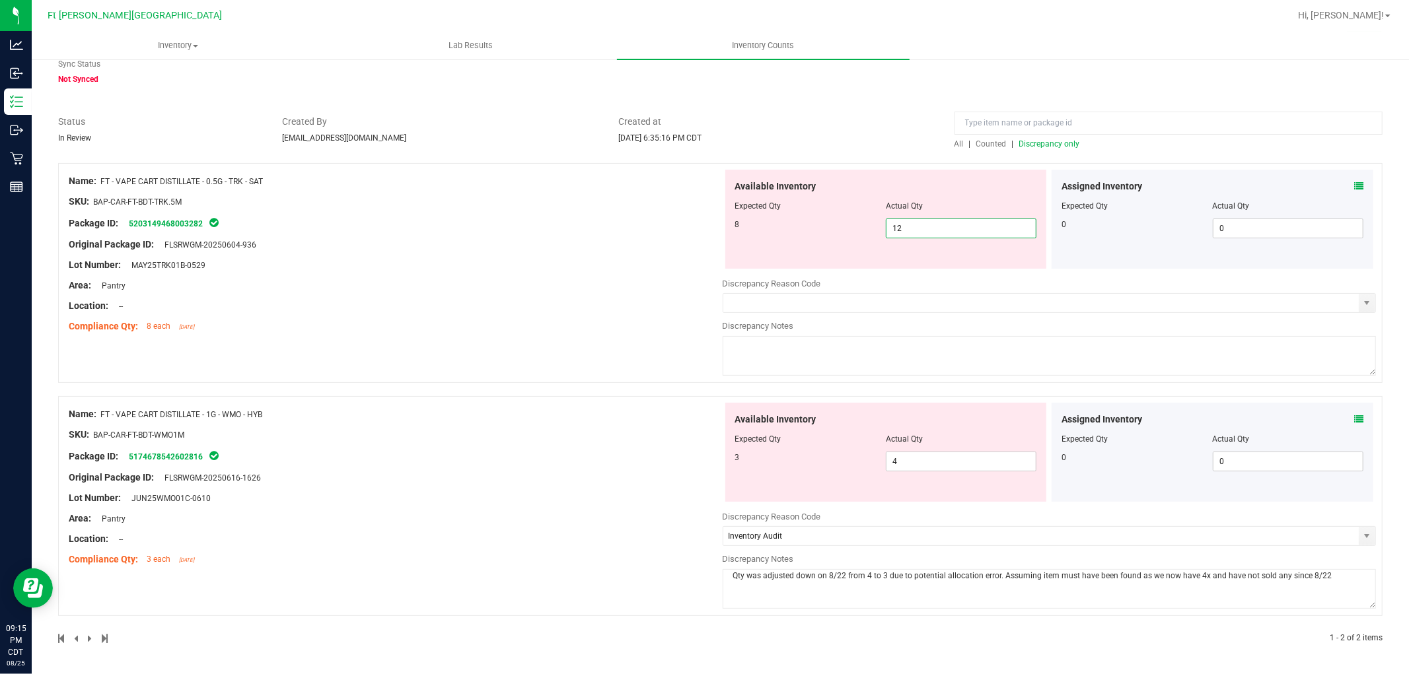
type input "8"
click at [602, 221] on div "Name: FT - VAPE CART DISTILLATE - 0.5G - TRK - SAT SKU: BAP-CAR-FT-BDT-TRK.5M P…" at bounding box center [396, 254] width 654 height 168
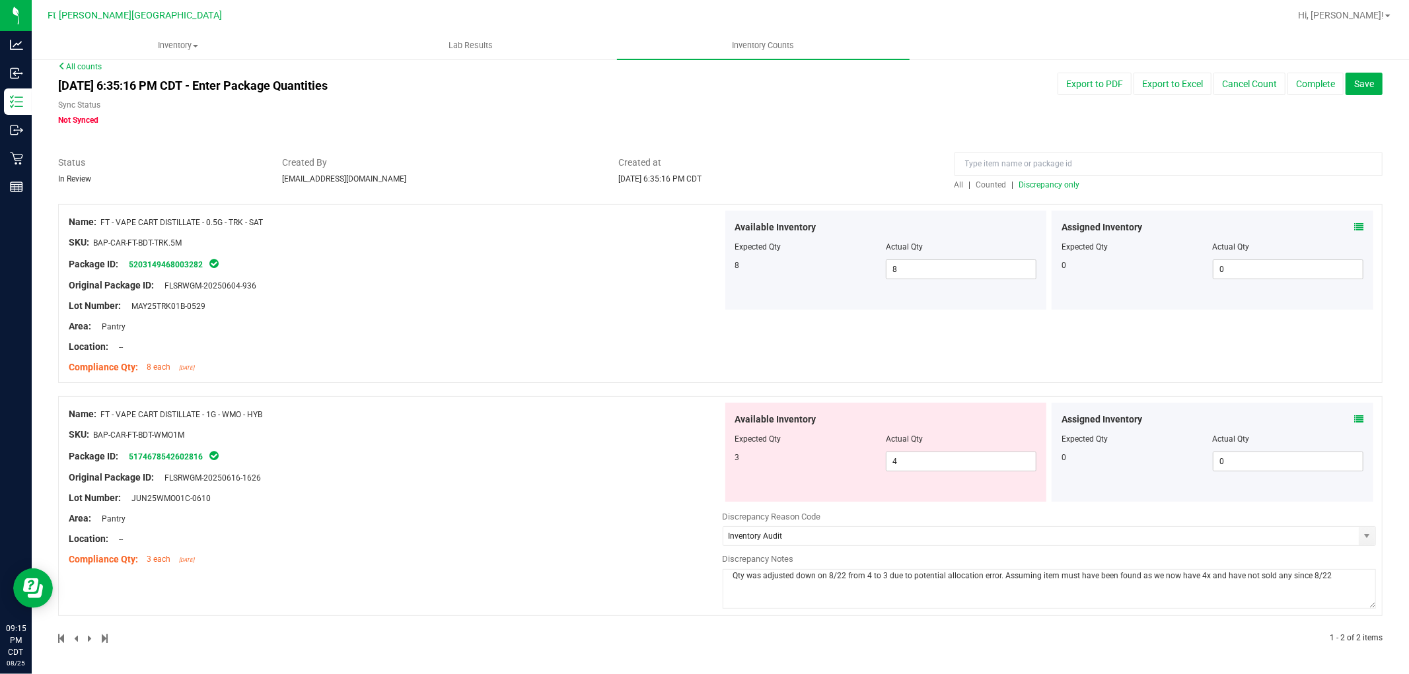
click at [630, 184] on span "Discrepancy only" at bounding box center [1049, 184] width 61 height 9
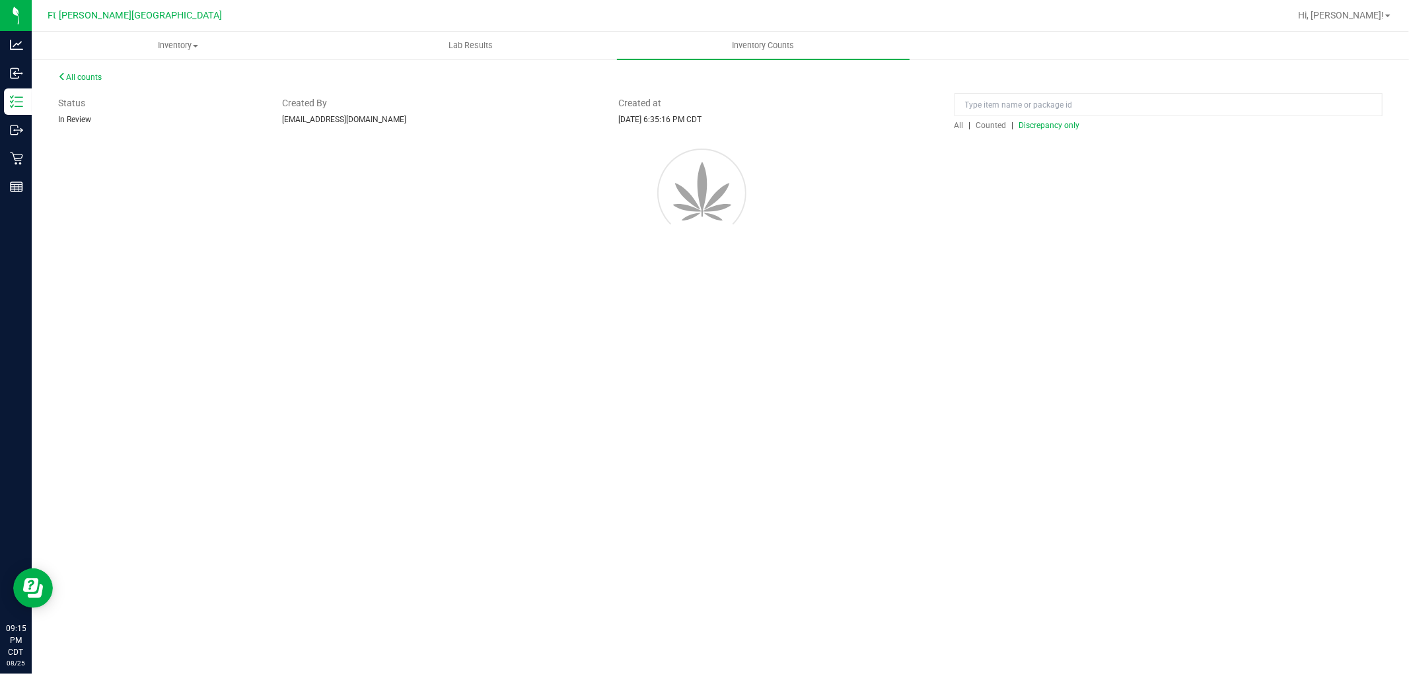
scroll to position [0, 0]
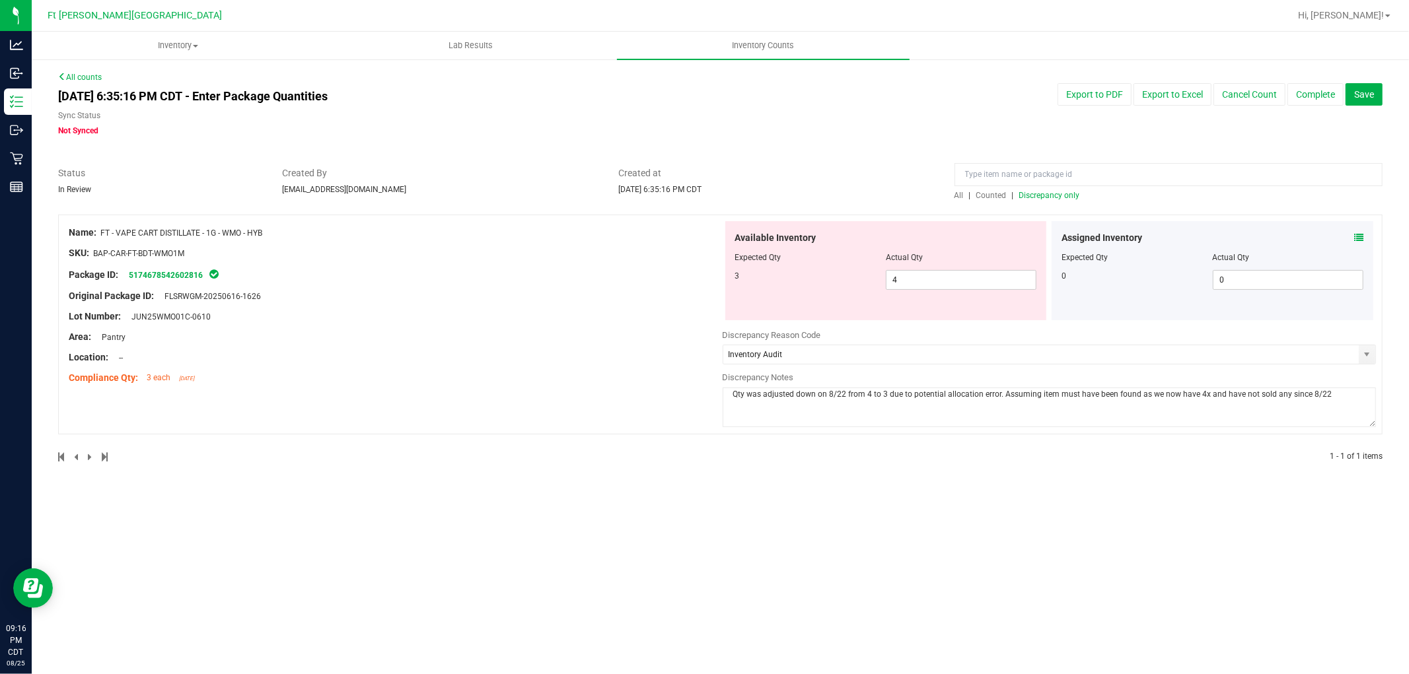
click at [630, 191] on span "Discrepancy only" at bounding box center [1049, 195] width 61 height 9
click at [630, 97] on span "Save" at bounding box center [1364, 94] width 20 height 11
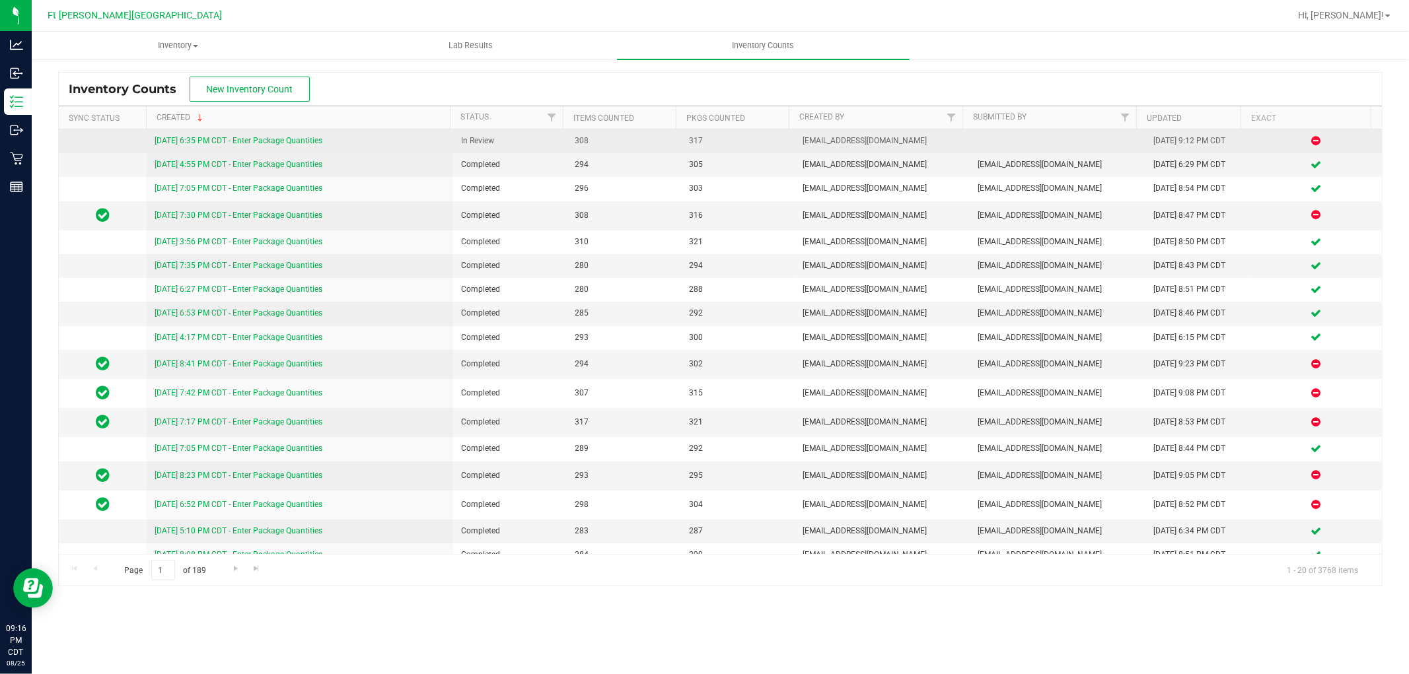
click at [275, 137] on link "8/25/25 6:35 PM CDT - Enter Package Quantities" at bounding box center [239, 140] width 168 height 9
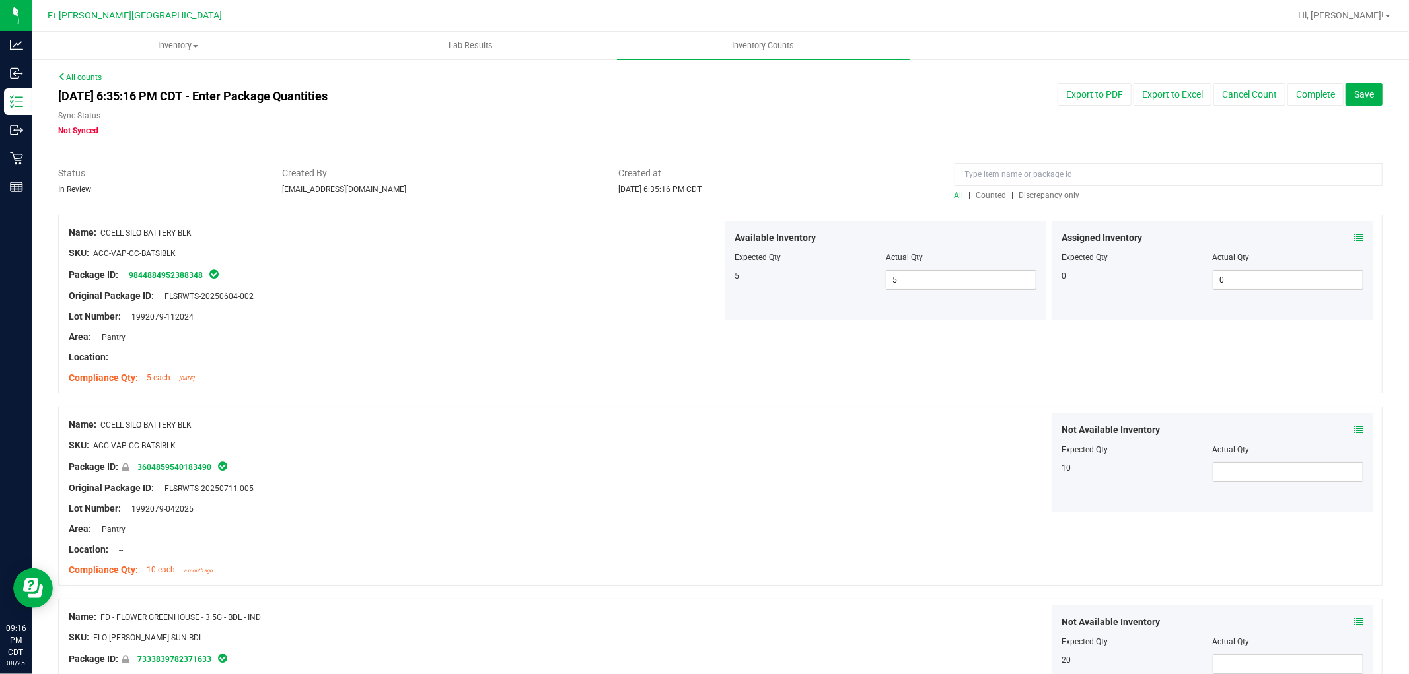
click at [630, 196] on span "Discrepancy only" at bounding box center [1049, 195] width 61 height 9
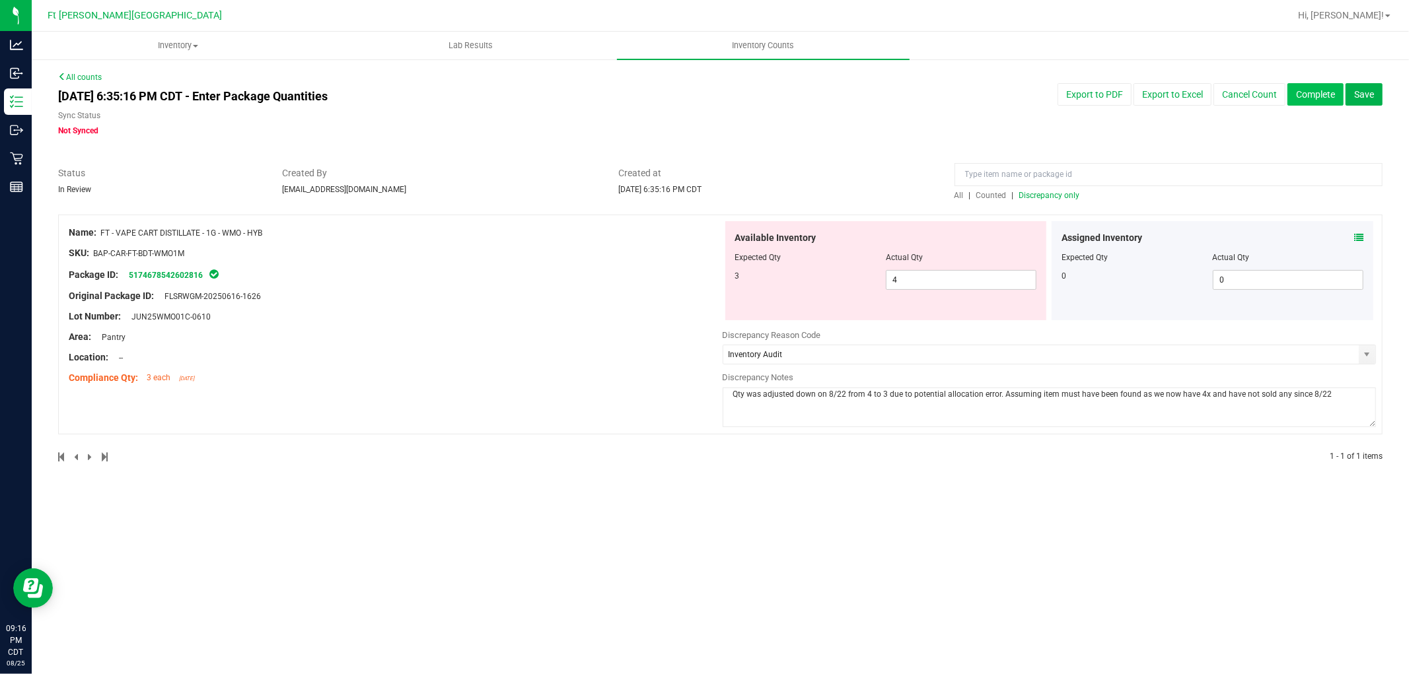
click at [630, 96] on button "Complete" at bounding box center [1315, 94] width 56 height 22
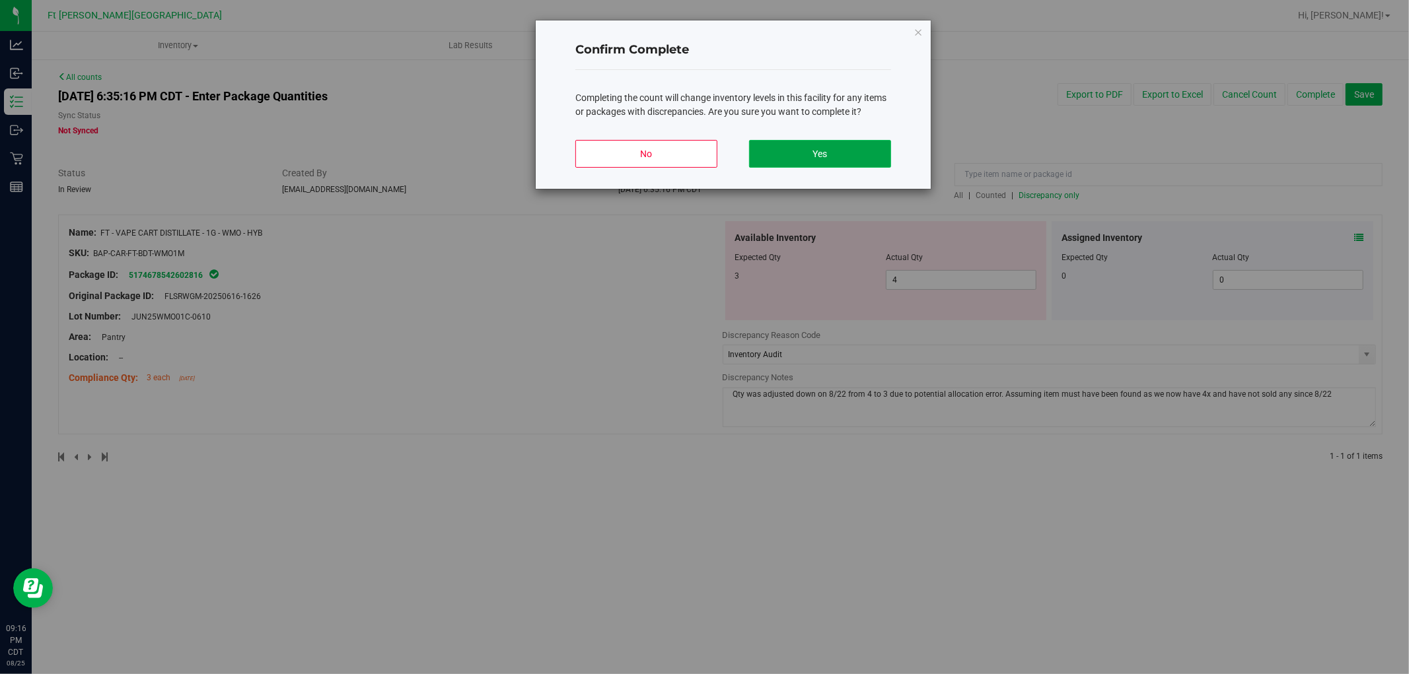
click at [630, 147] on button "Yes" at bounding box center [820, 154] width 142 height 28
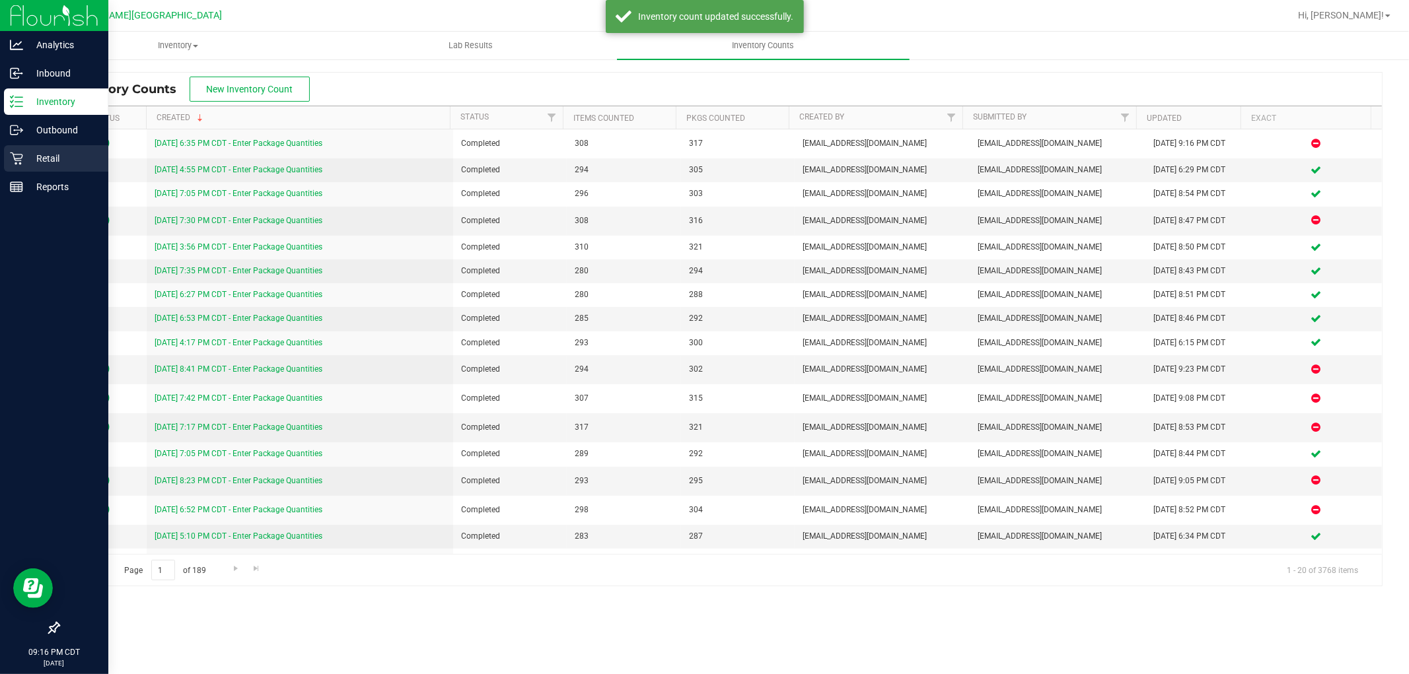
click at [27, 156] on p "Retail" at bounding box center [62, 159] width 79 height 16
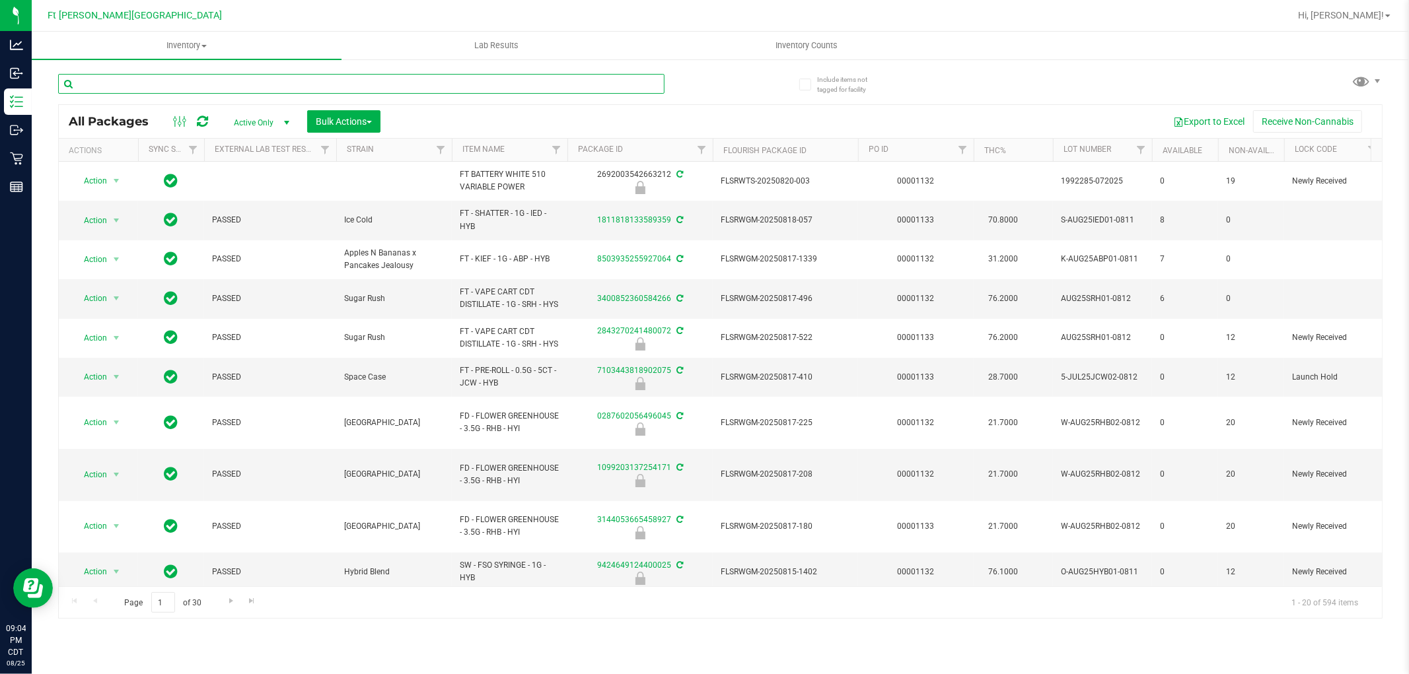
click at [243, 83] on input "text" at bounding box center [361, 84] width 606 height 20
paste input "FT - VAPE CART DISTILLATE - 0.5G - TRK - SAT"
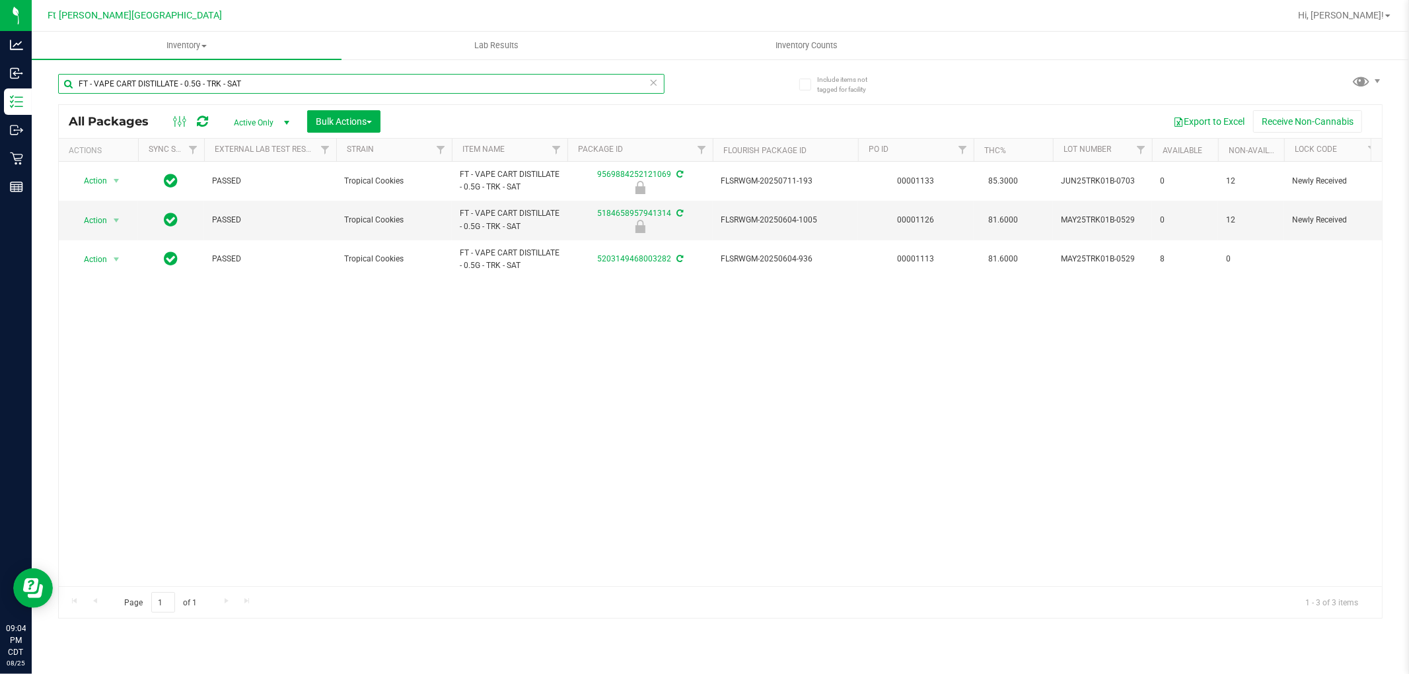
type input "FT - VAPE CART DISTILLATE - 0.5G - TRK - SAT"
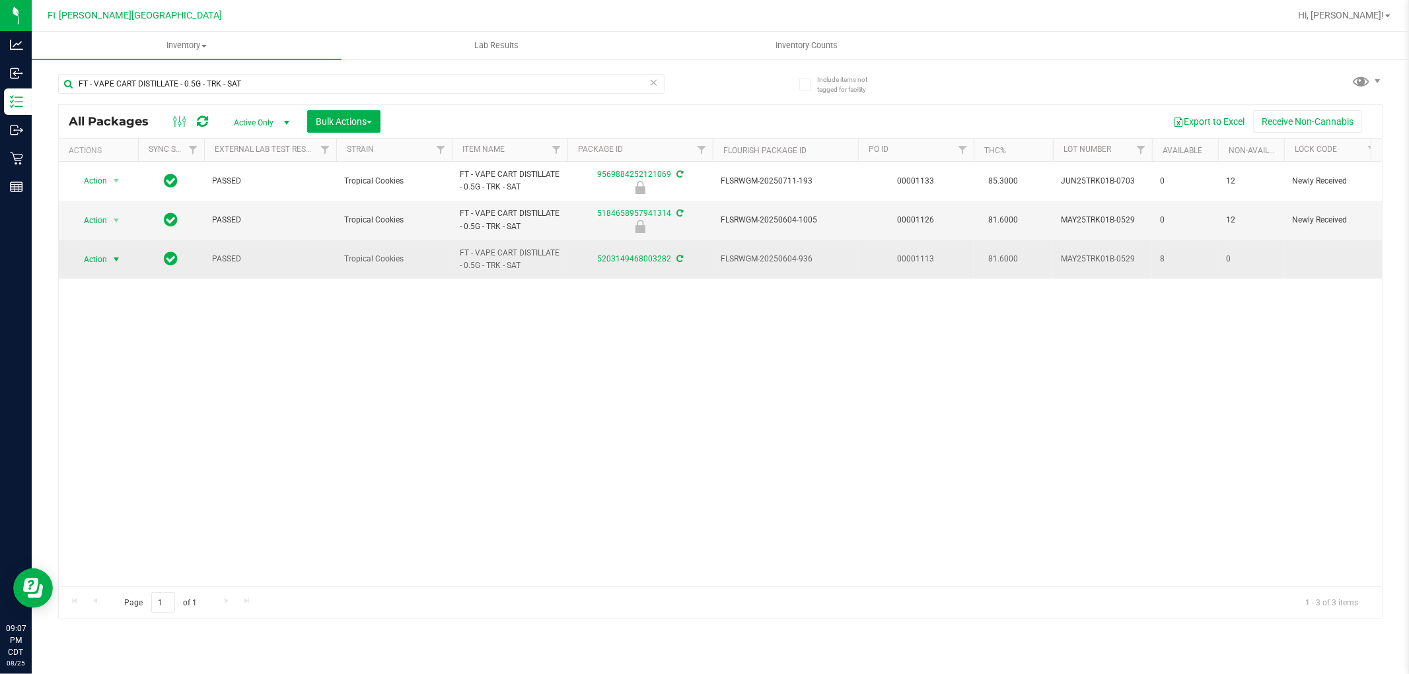
click at [102, 260] on span "Action" at bounding box center [90, 259] width 36 height 18
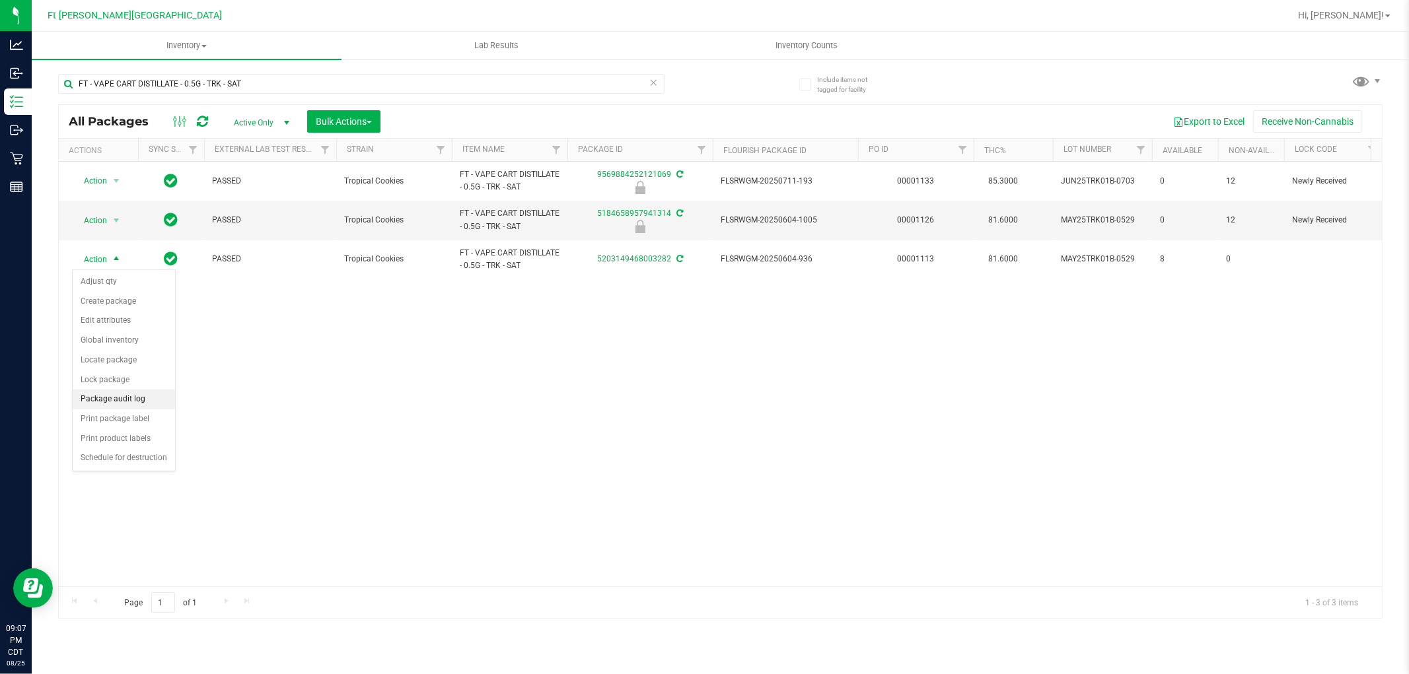
click at [128, 403] on li "Package audit log" at bounding box center [124, 400] width 102 height 20
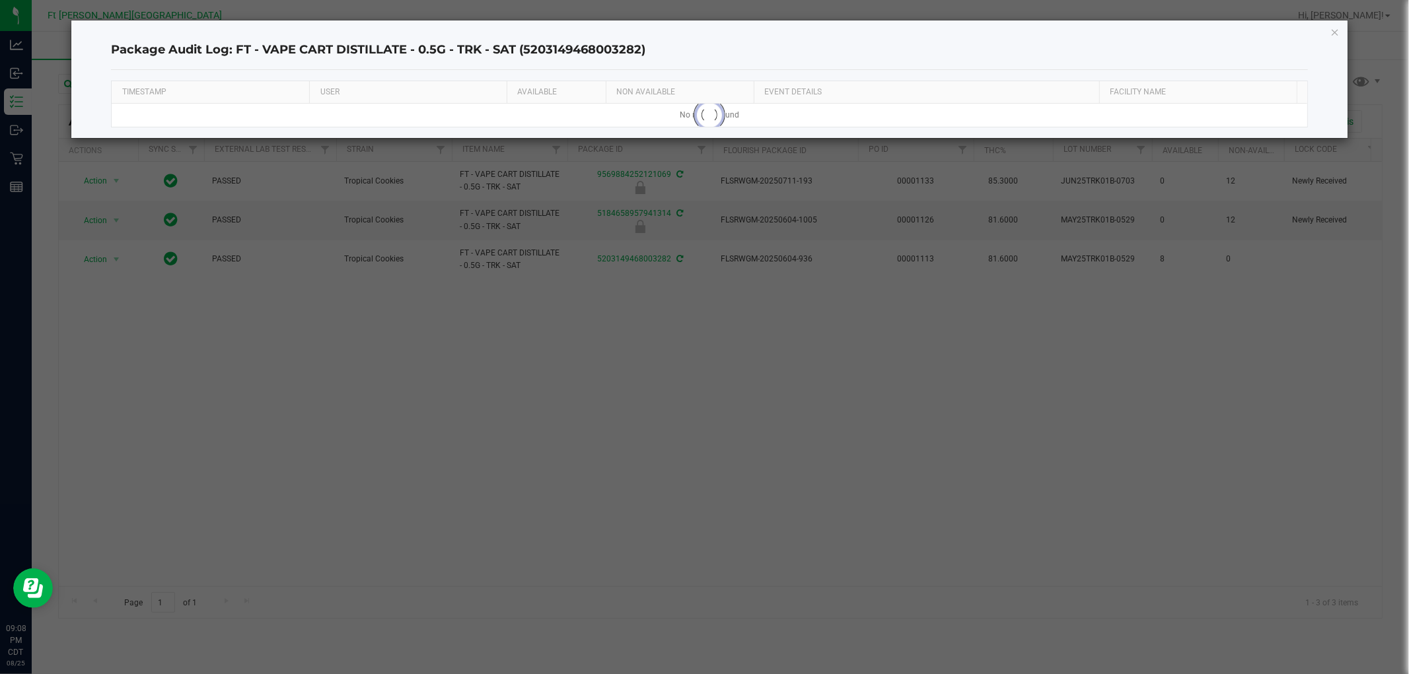
click at [843, 52] on h4 "Package Audit Log: FT - VAPE CART DISTILLATE - 0.5G - TRK - SAT (52031494680032…" at bounding box center [709, 50] width 1196 height 17
click at [1333, 34] on icon "button" at bounding box center [1334, 32] width 9 height 16
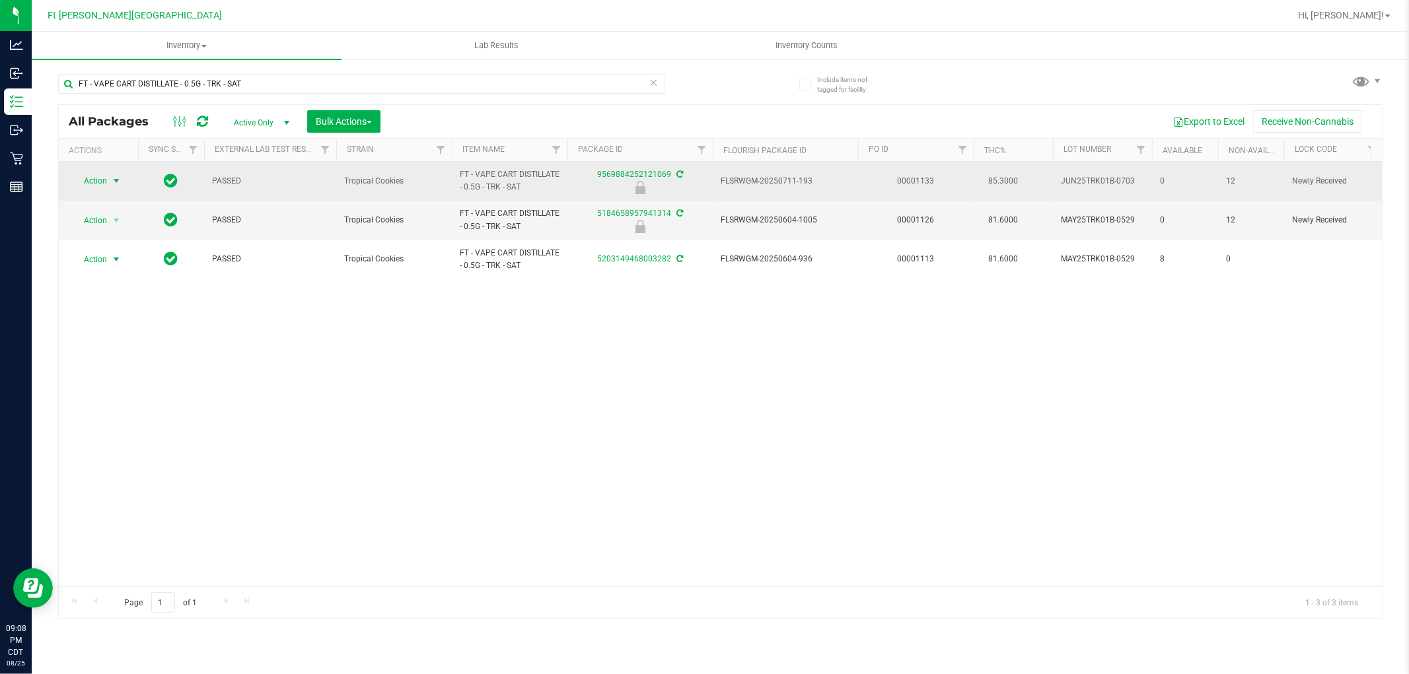
click at [93, 182] on span "Action" at bounding box center [90, 181] width 36 height 18
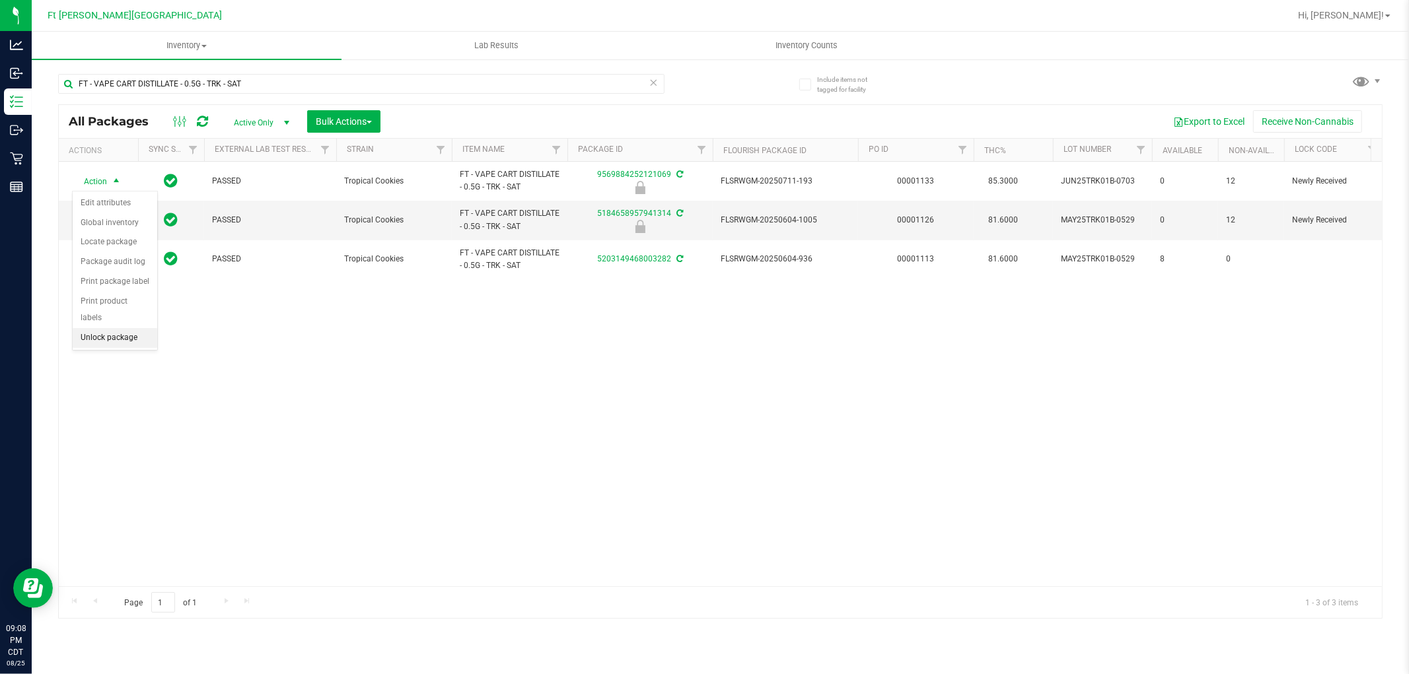
click at [133, 335] on li "Unlock package" at bounding box center [115, 338] width 85 height 20
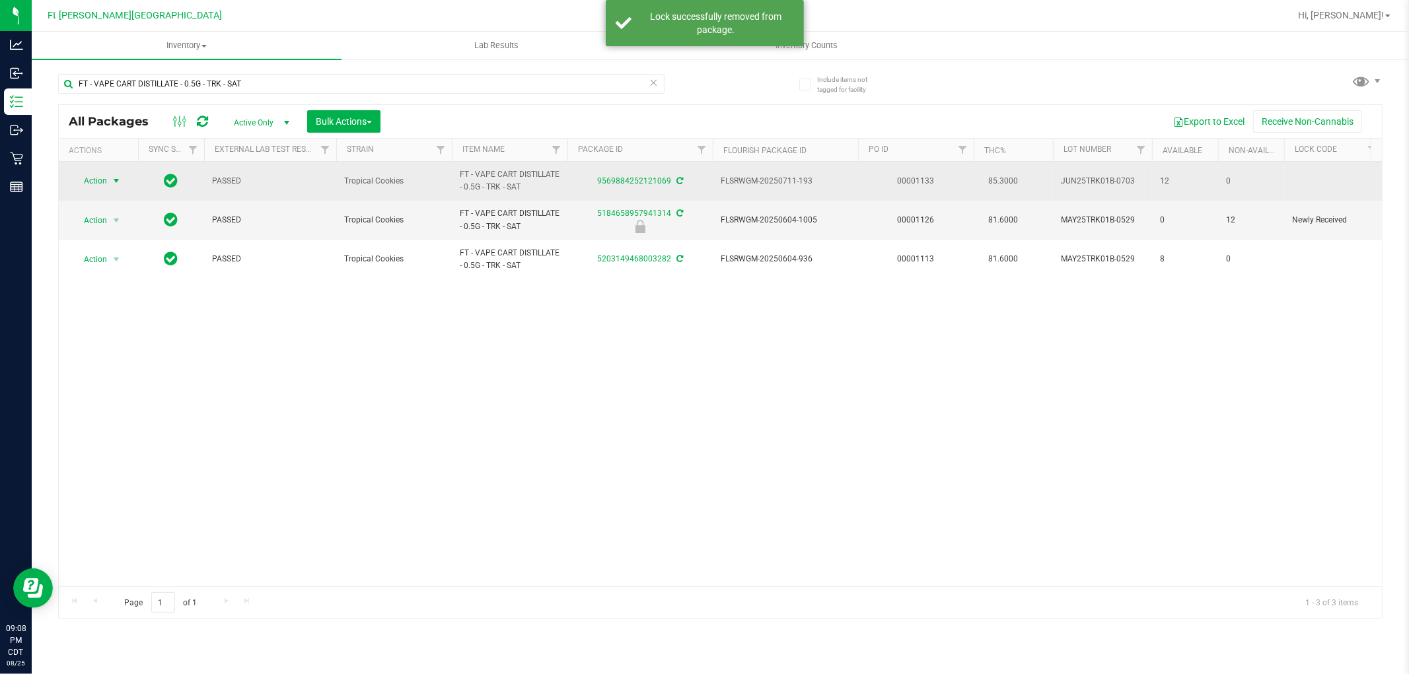
click at [102, 176] on span "Action" at bounding box center [90, 181] width 36 height 18
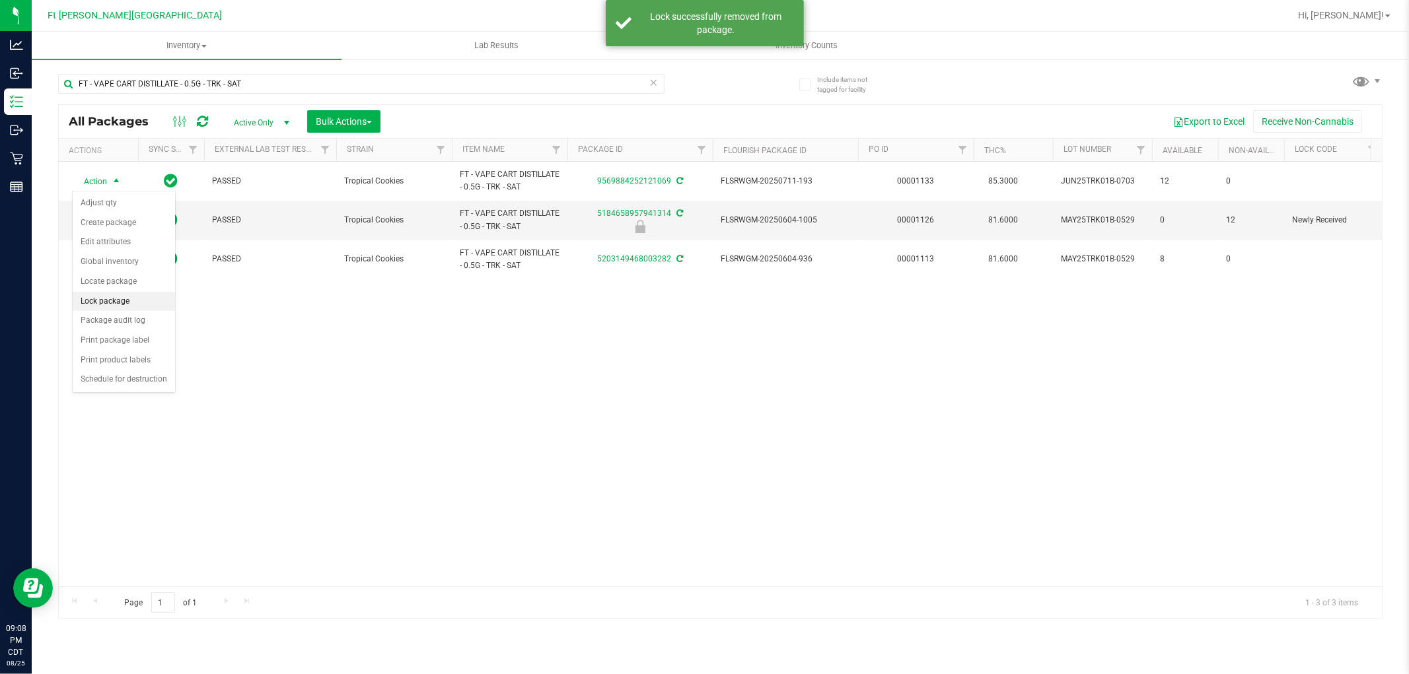
click at [123, 297] on li "Lock package" at bounding box center [124, 302] width 102 height 20
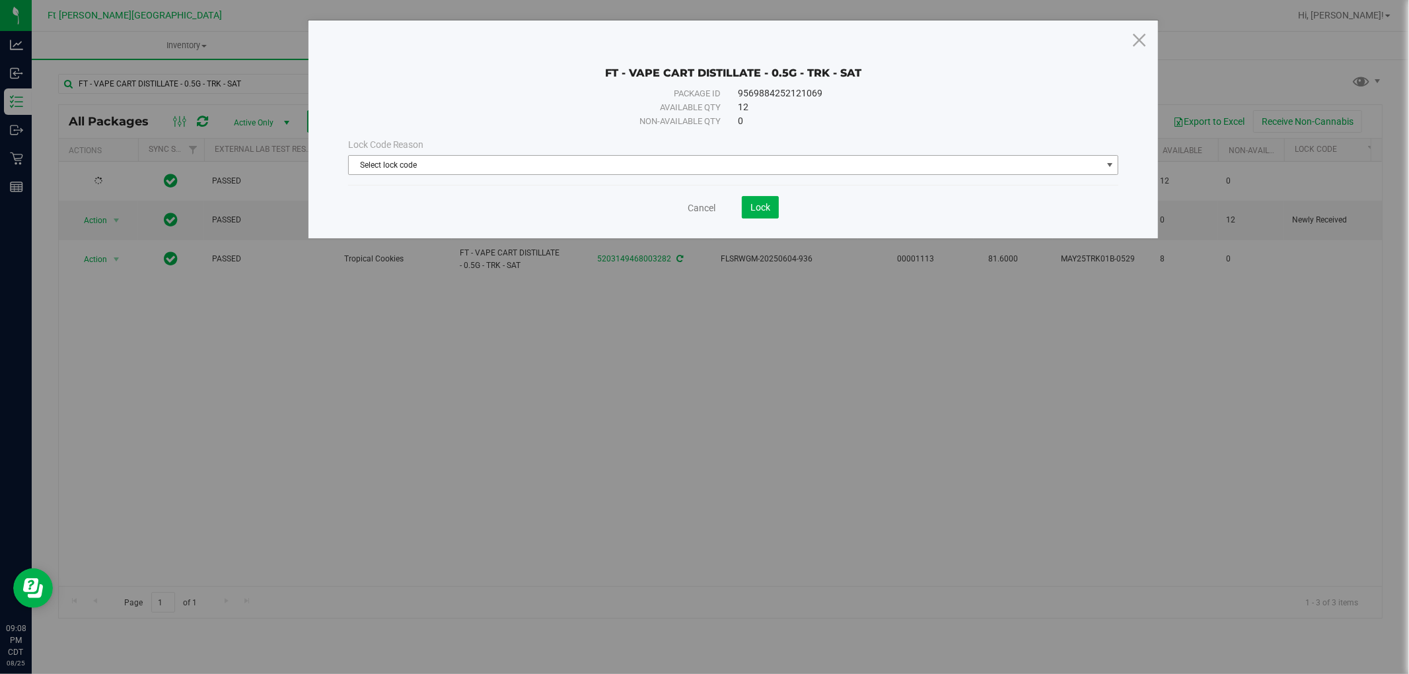
click at [526, 161] on span "Select lock code" at bounding box center [725, 165] width 753 height 18
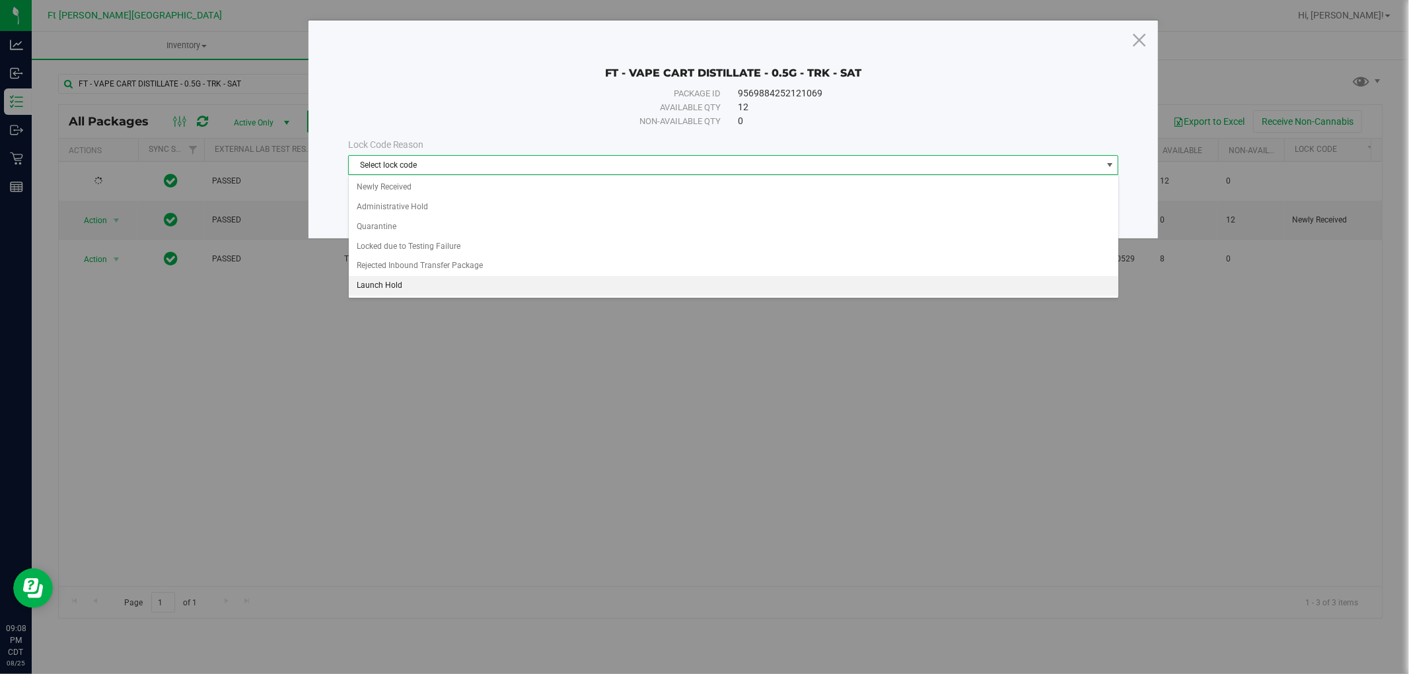
click at [395, 278] on li "Launch Hold" at bounding box center [733, 286] width 769 height 20
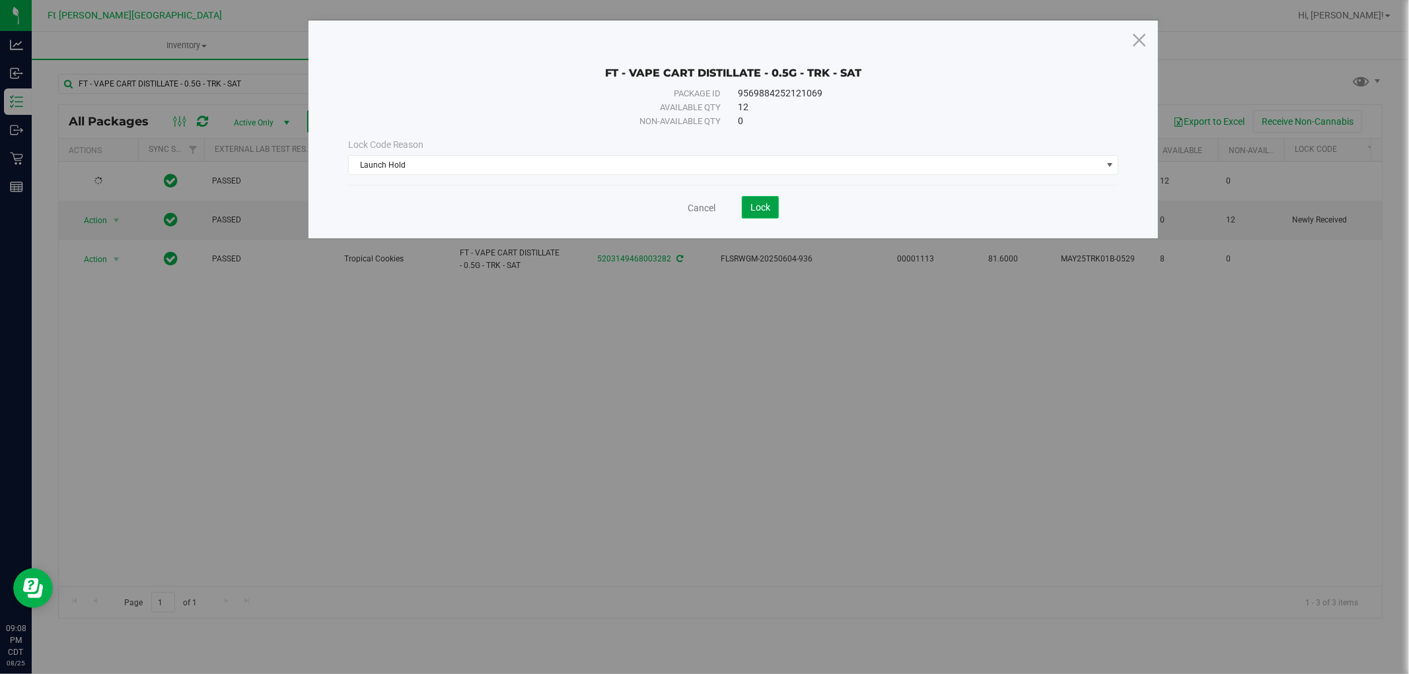
click at [756, 211] on span "Lock" at bounding box center [760, 207] width 20 height 11
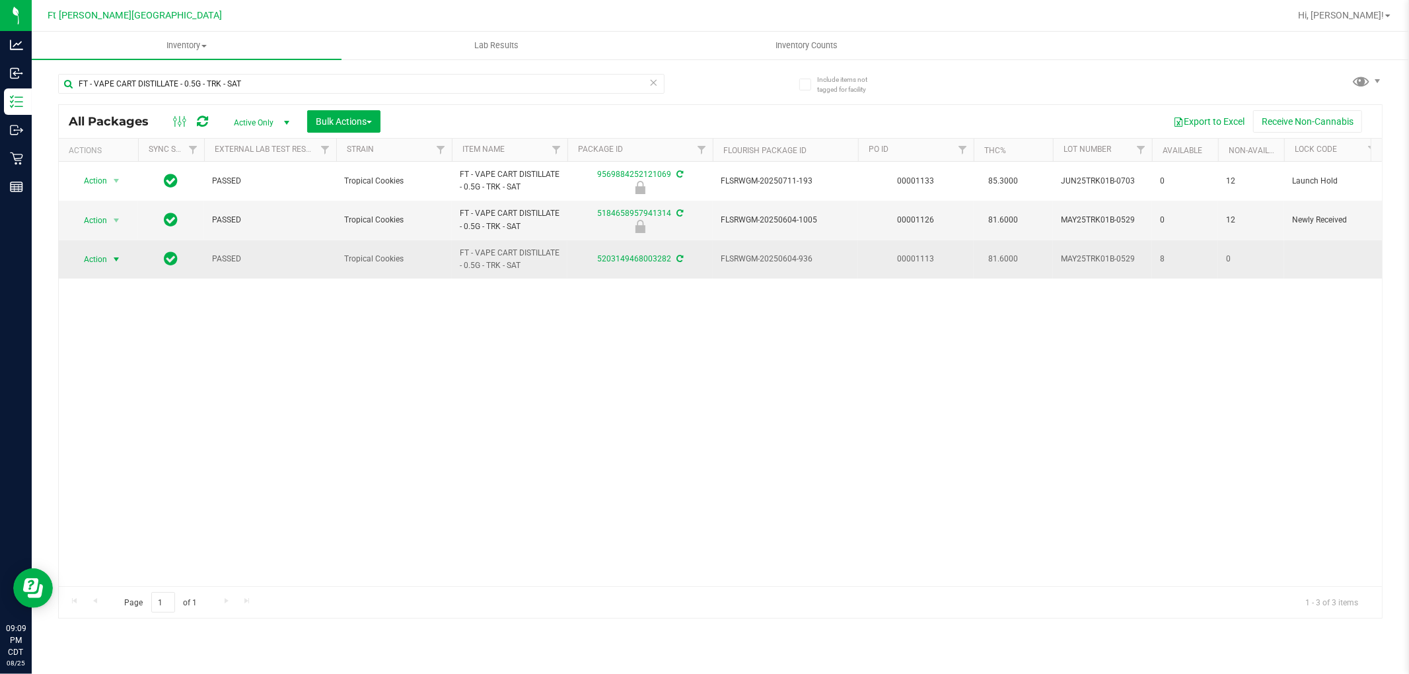
click at [110, 260] on span "select" at bounding box center [116, 259] width 17 height 18
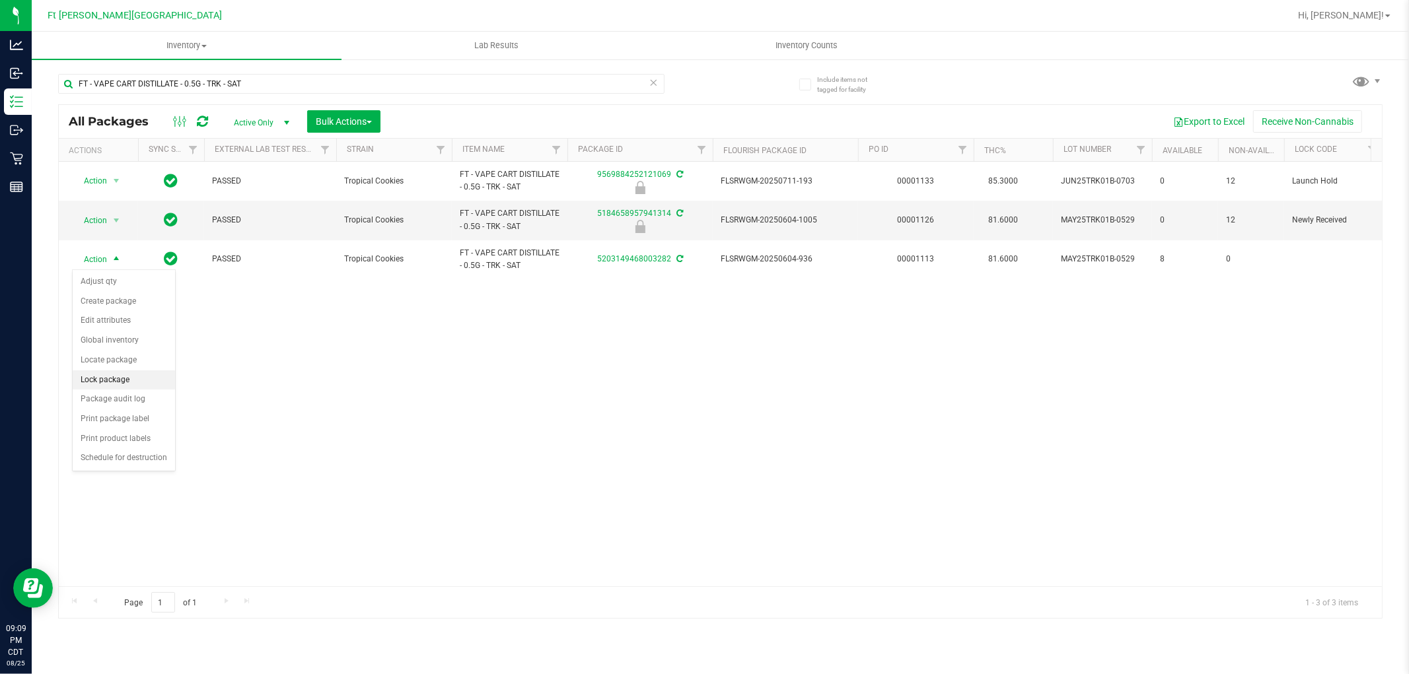
click at [113, 383] on li "Lock package" at bounding box center [124, 381] width 102 height 20
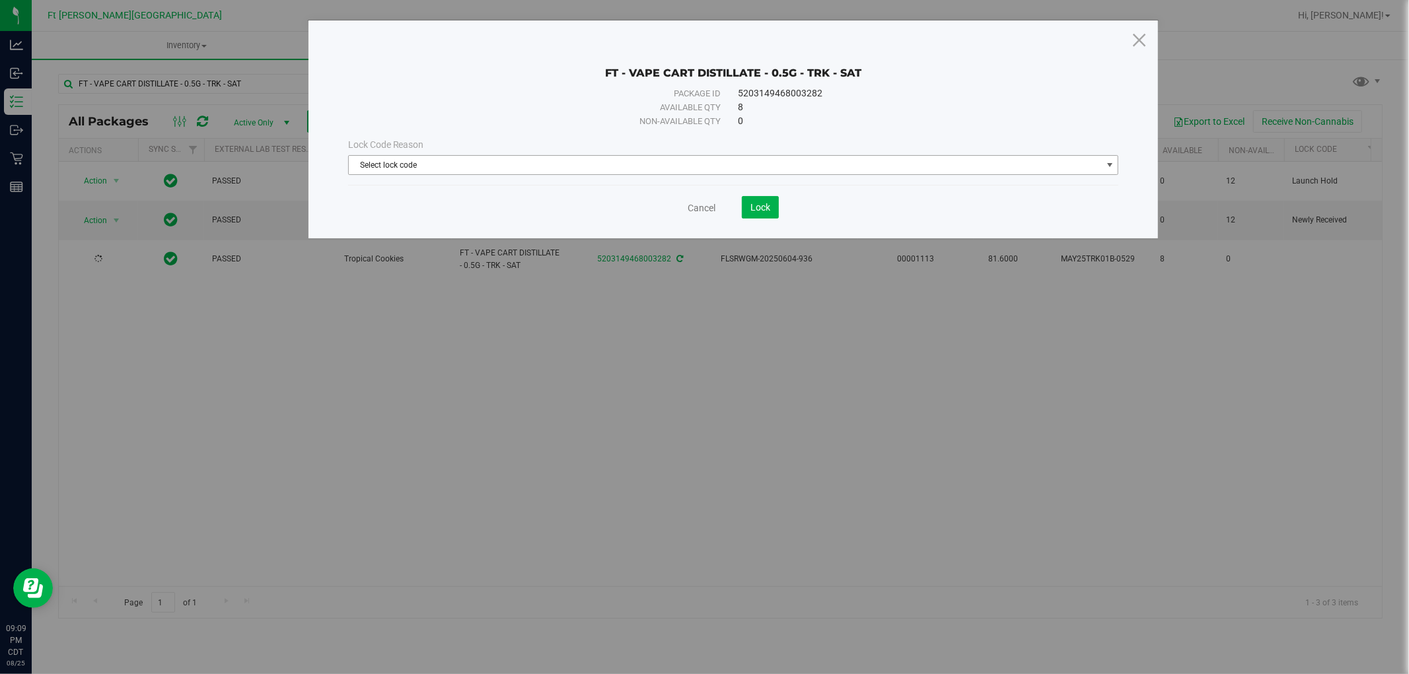
click at [568, 164] on span "Select lock code" at bounding box center [725, 165] width 753 height 18
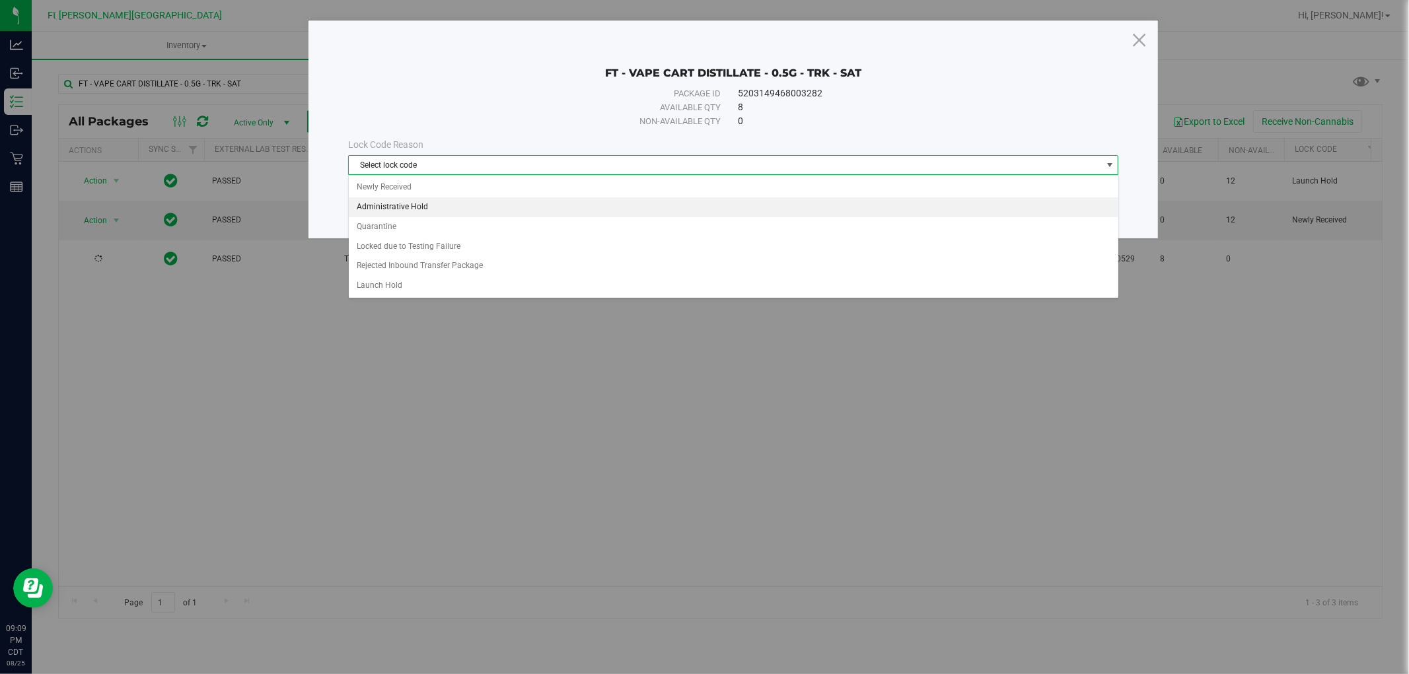
click at [405, 201] on li "Administrative Hold" at bounding box center [733, 207] width 769 height 20
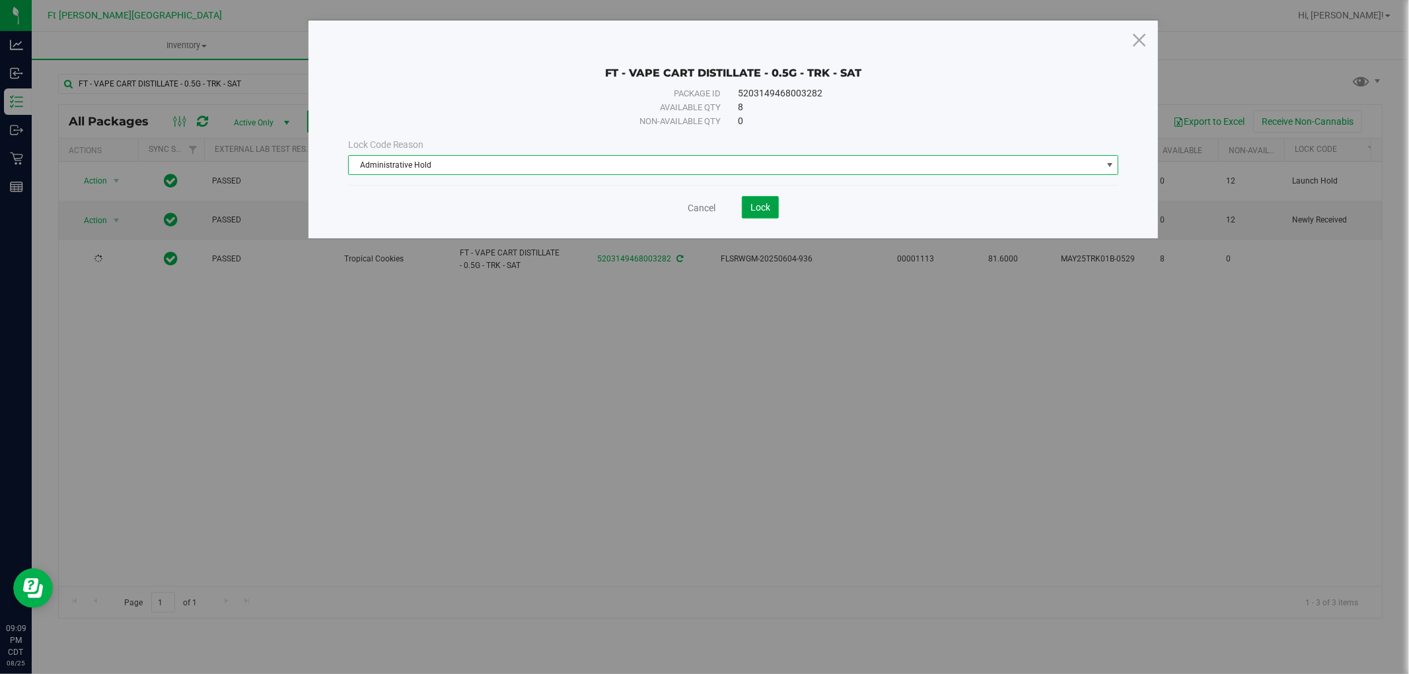
click at [756, 202] on span "Lock" at bounding box center [760, 207] width 20 height 11
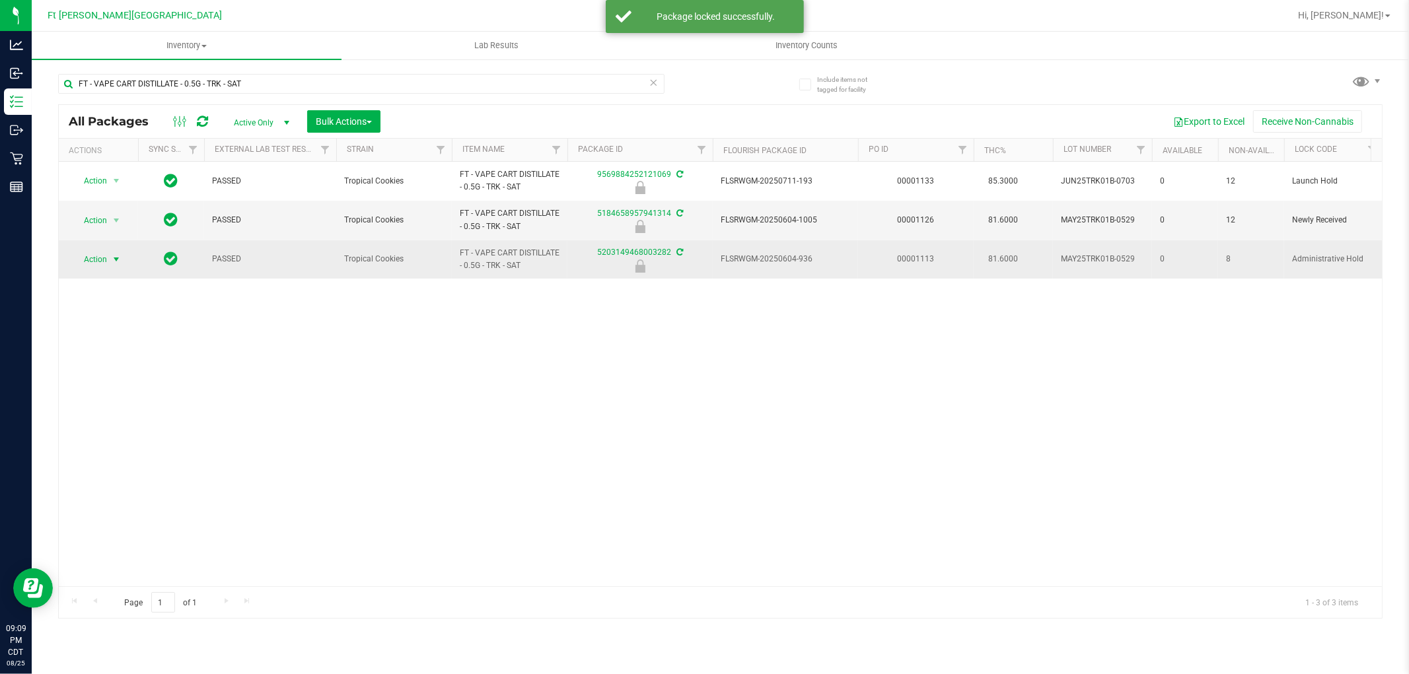
click at [94, 252] on span "Action" at bounding box center [90, 259] width 36 height 18
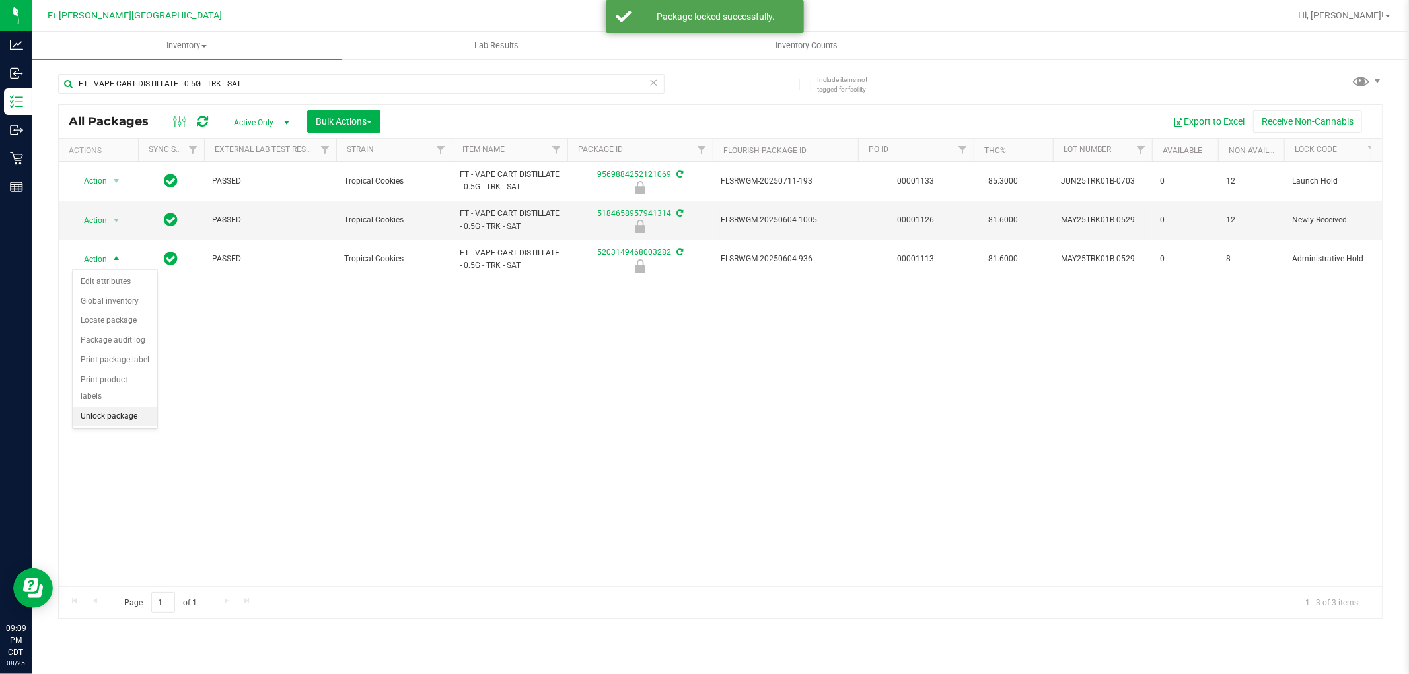
click at [114, 415] on li "Unlock package" at bounding box center [115, 417] width 85 height 20
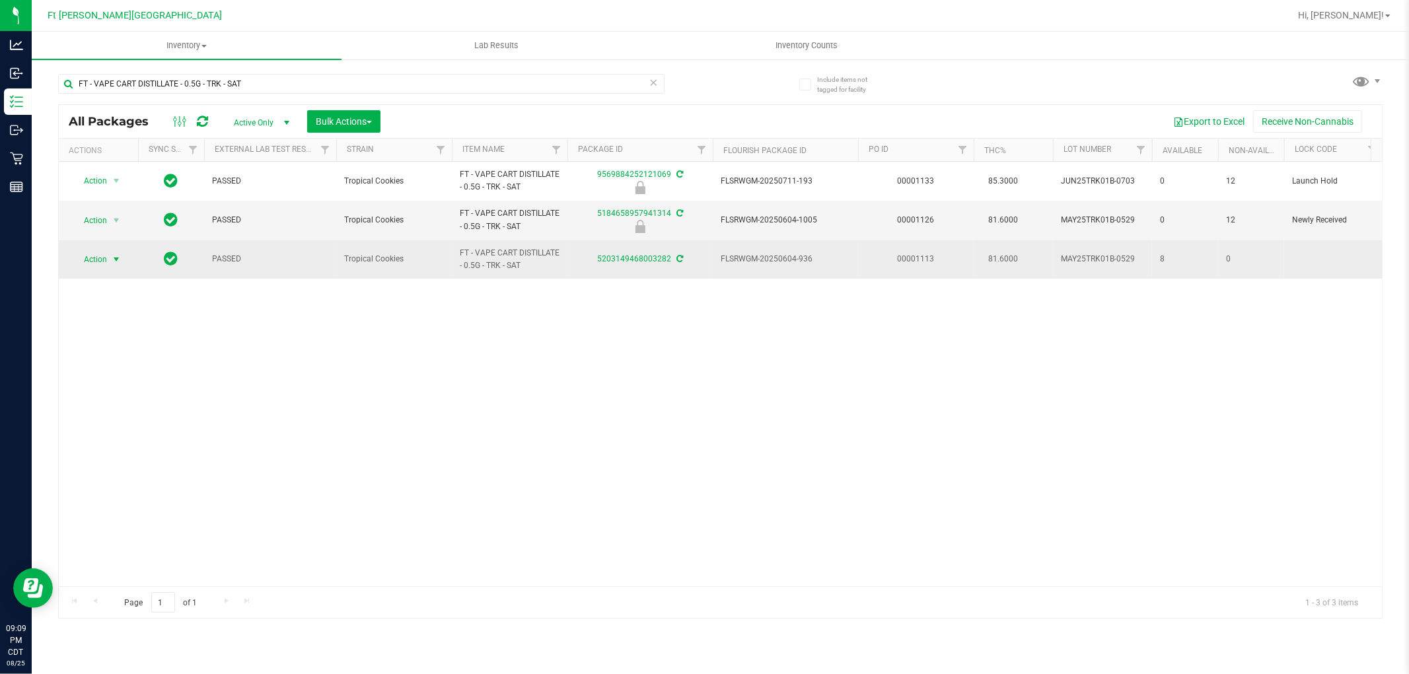
click at [104, 258] on span "Action" at bounding box center [90, 259] width 36 height 18
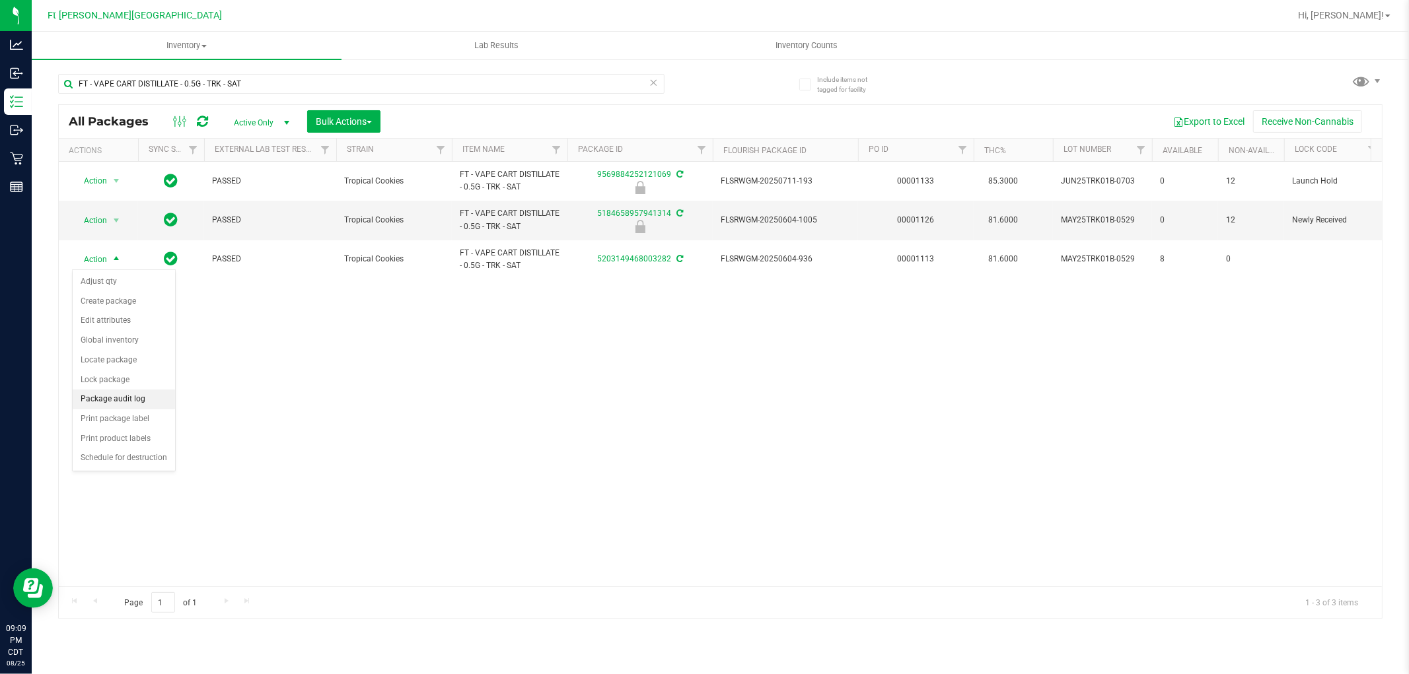
click at [139, 394] on li "Package audit log" at bounding box center [124, 400] width 102 height 20
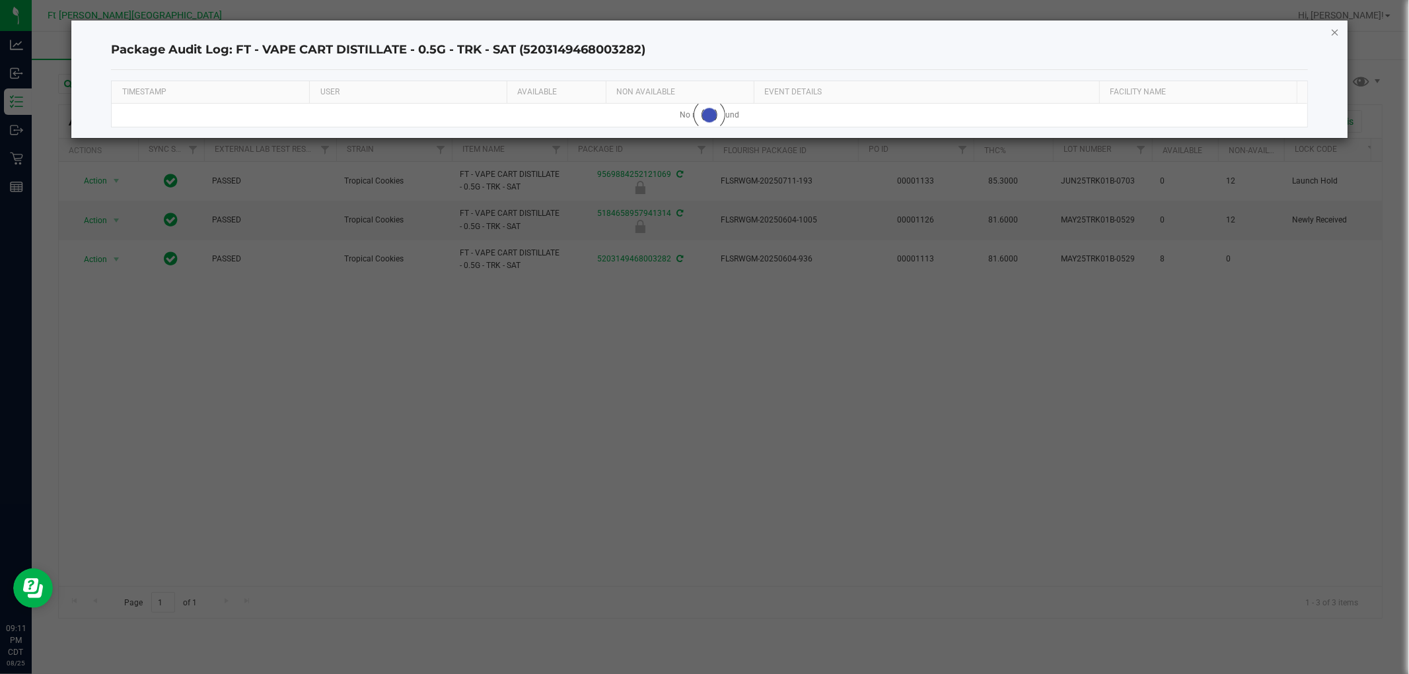
click at [1338, 30] on icon "button" at bounding box center [1334, 32] width 9 height 16
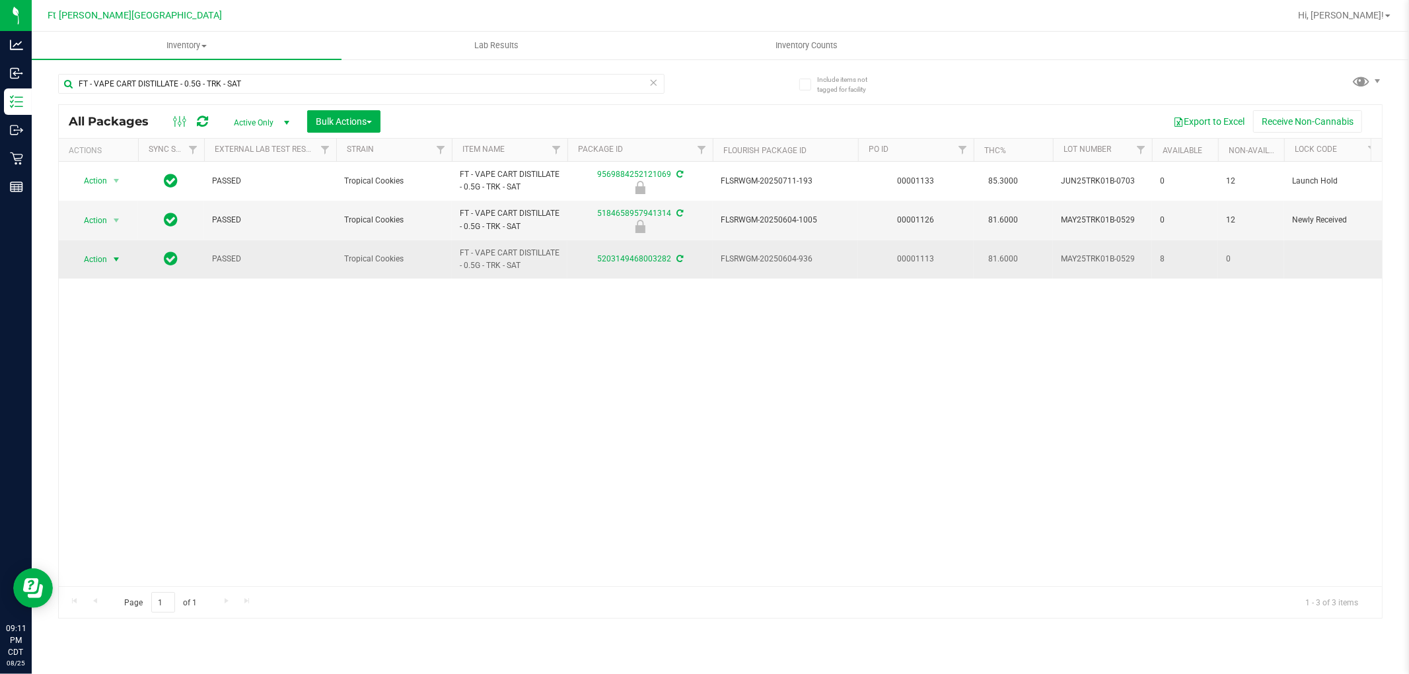
click at [96, 255] on span "Action" at bounding box center [90, 259] width 36 height 18
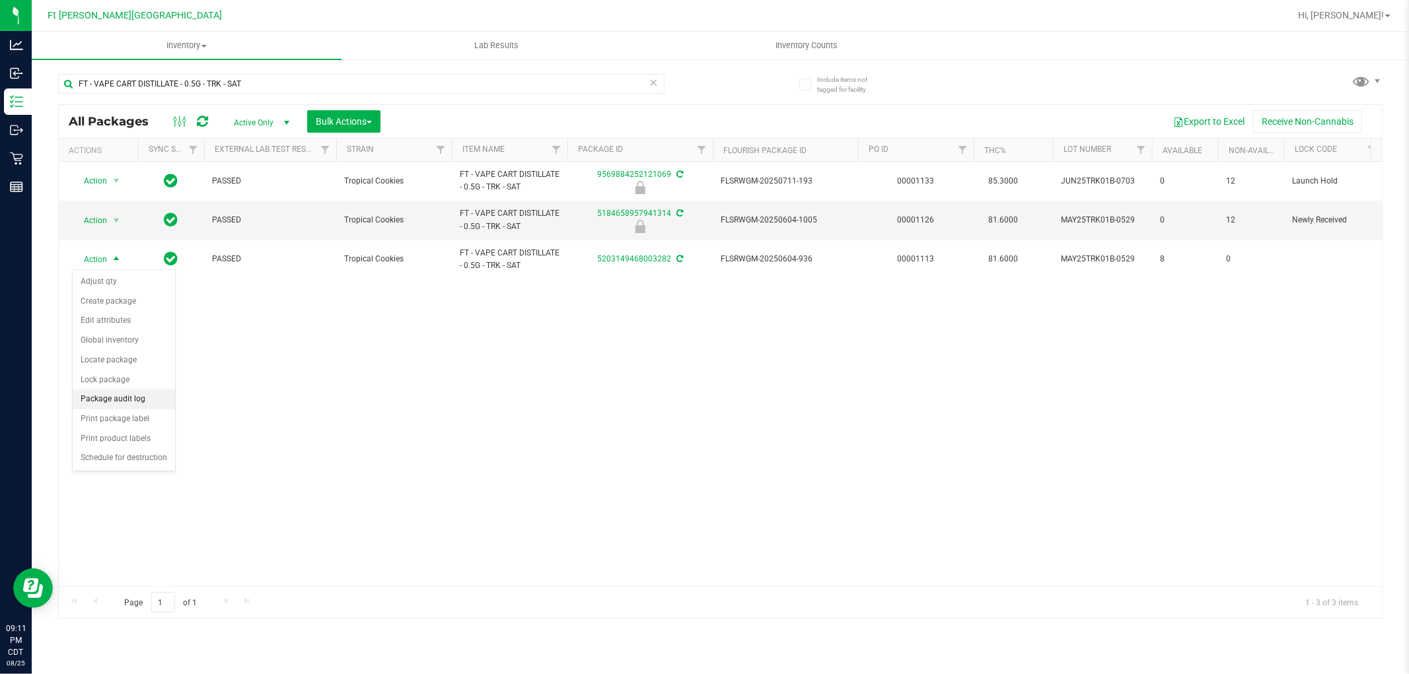
click at [127, 404] on li "Package audit log" at bounding box center [124, 400] width 102 height 20
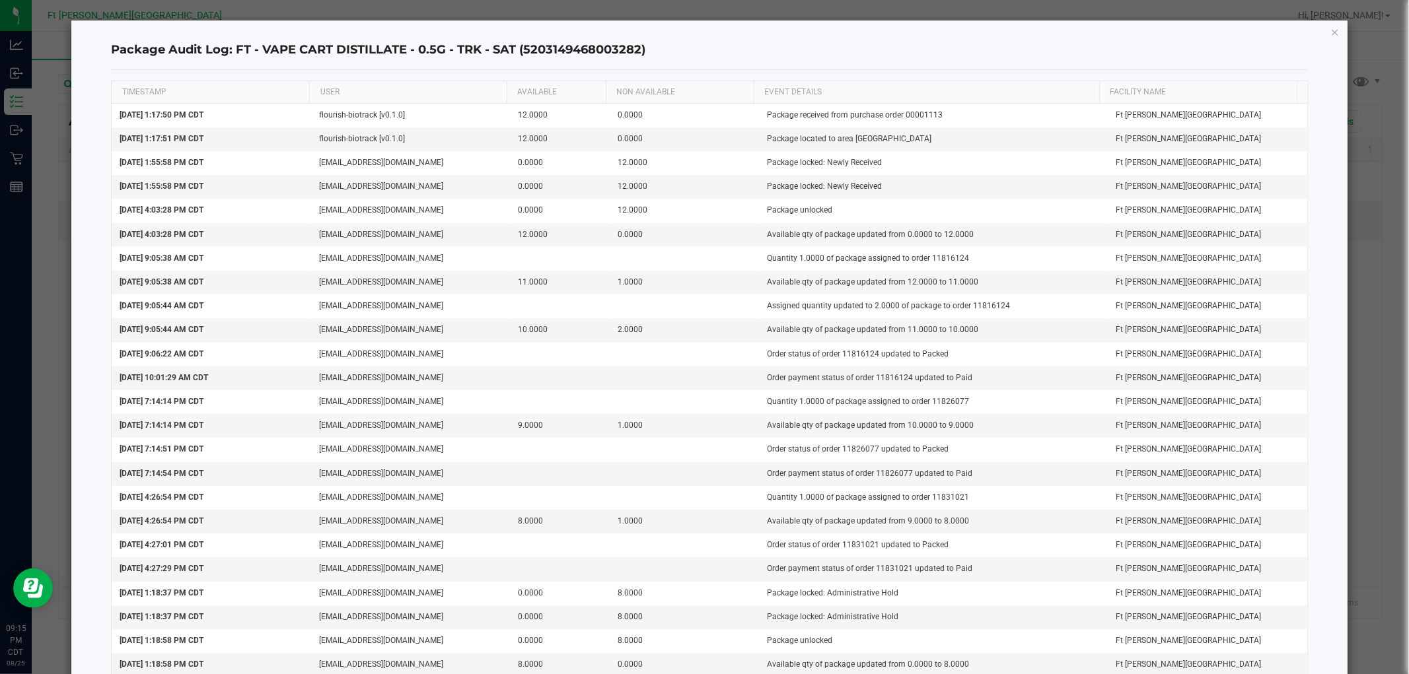
click at [1330, 25] on icon "button" at bounding box center [1334, 32] width 9 height 16
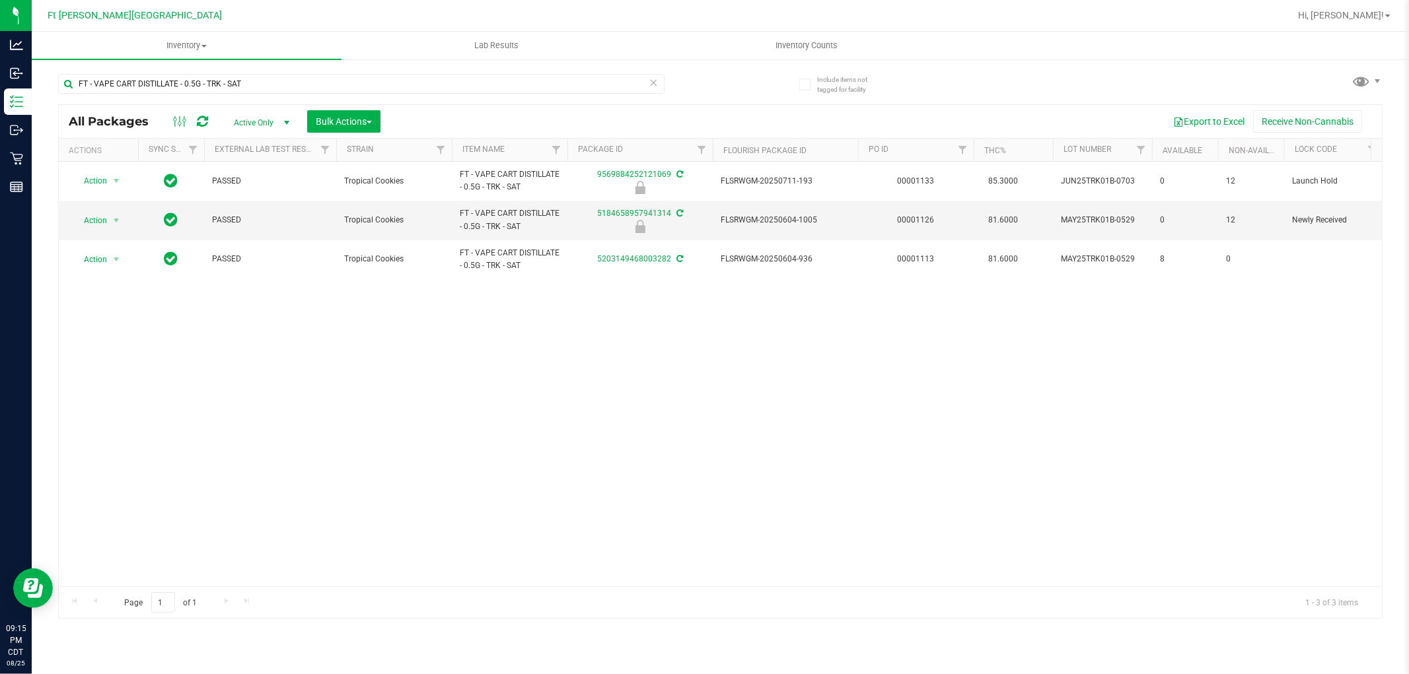
click at [467, 358] on div "Action Action Edit attributes Global inventory Locate package Package audit log…" at bounding box center [720, 374] width 1323 height 425
click at [334, 287] on div "Action Action Edit attributes Global inventory Locate package Package audit log…" at bounding box center [720, 374] width 1323 height 425
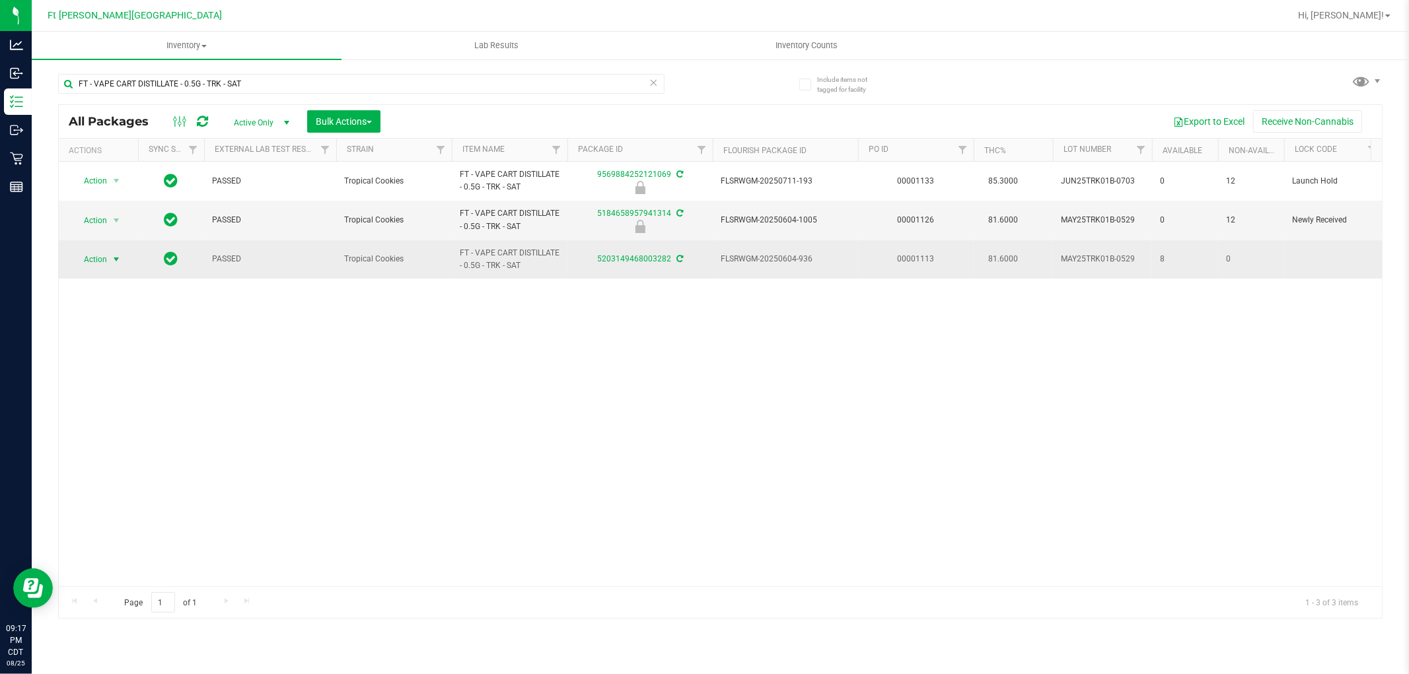
click at [103, 262] on span "Action" at bounding box center [90, 259] width 36 height 18
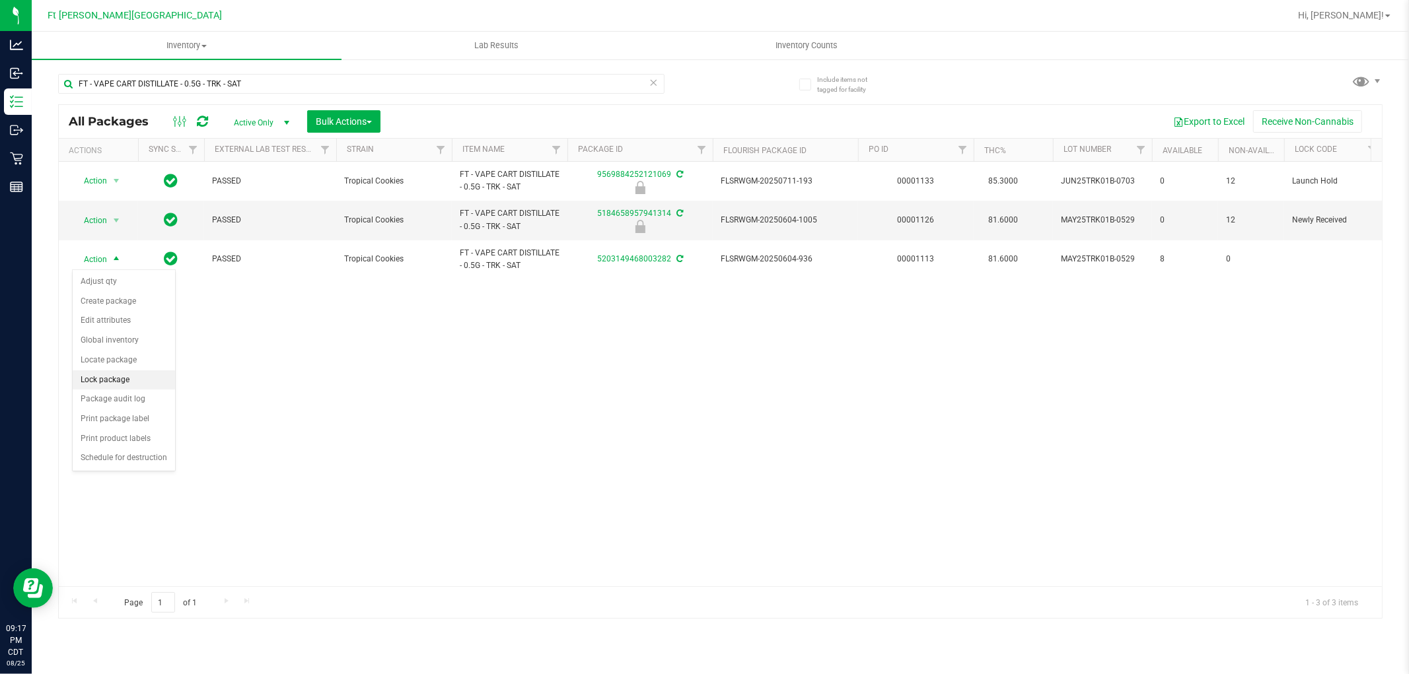
click at [111, 380] on li "Lock package" at bounding box center [124, 381] width 102 height 20
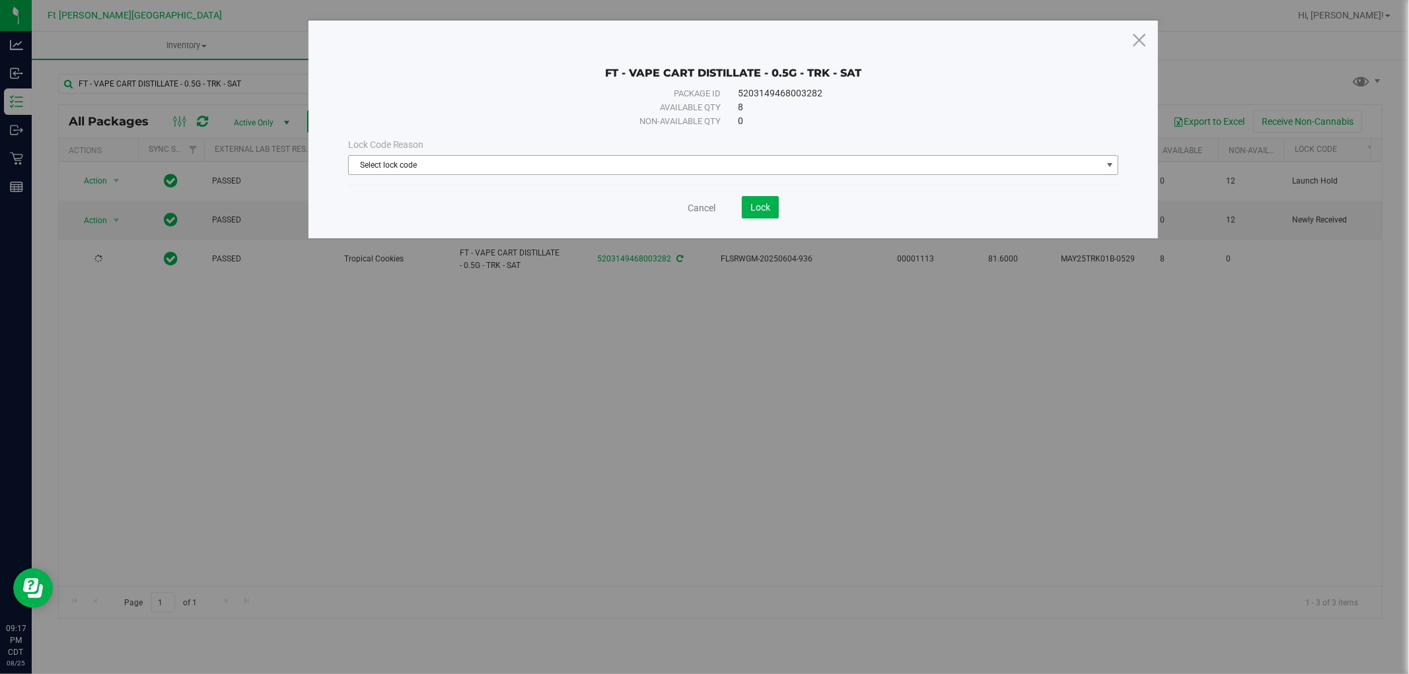
click at [563, 162] on span "Select lock code" at bounding box center [725, 165] width 753 height 18
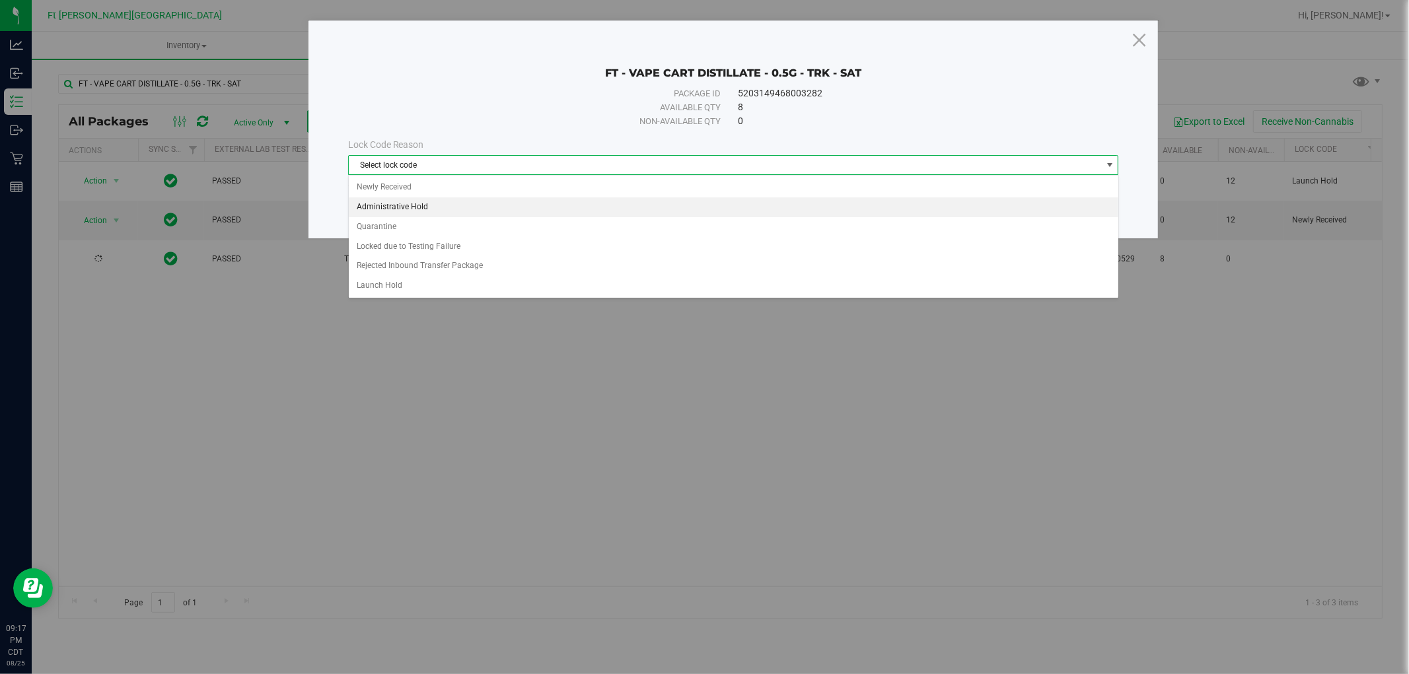
click at [437, 205] on li "Administrative Hold" at bounding box center [733, 207] width 769 height 20
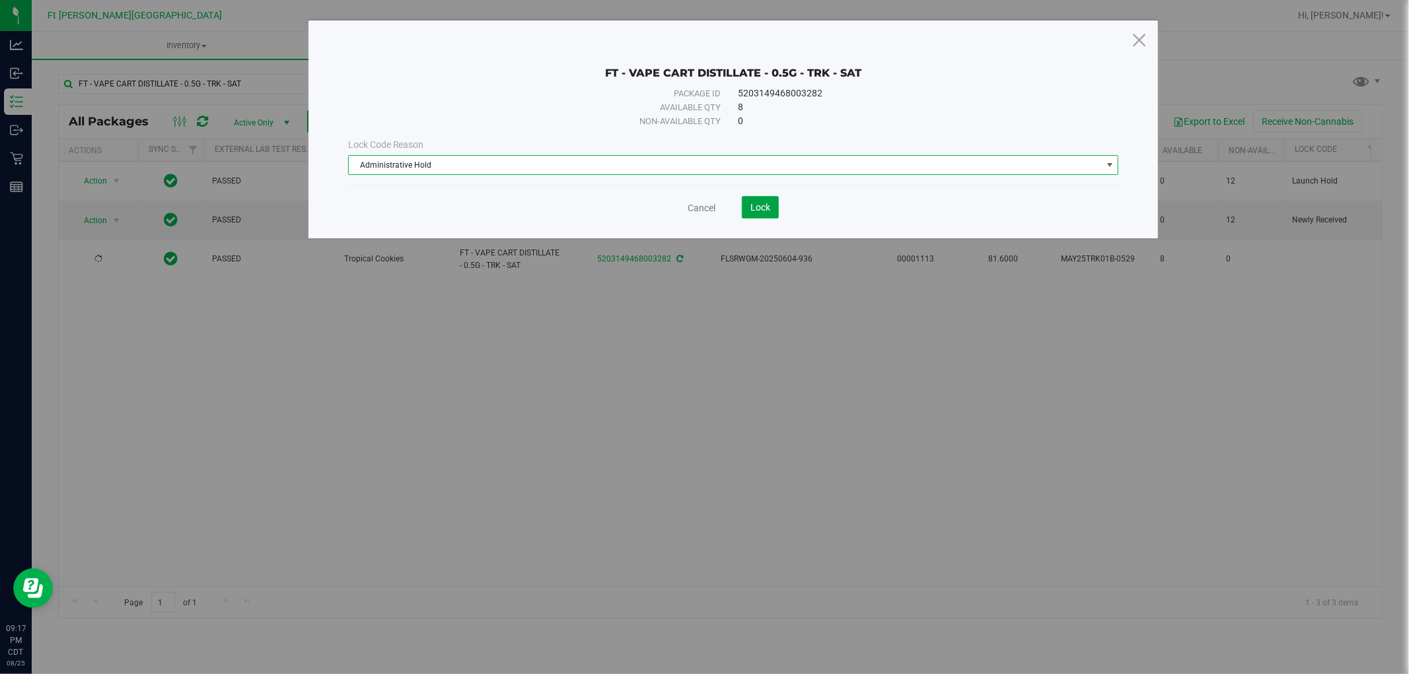
click at [754, 203] on span "Lock" at bounding box center [760, 207] width 20 height 11
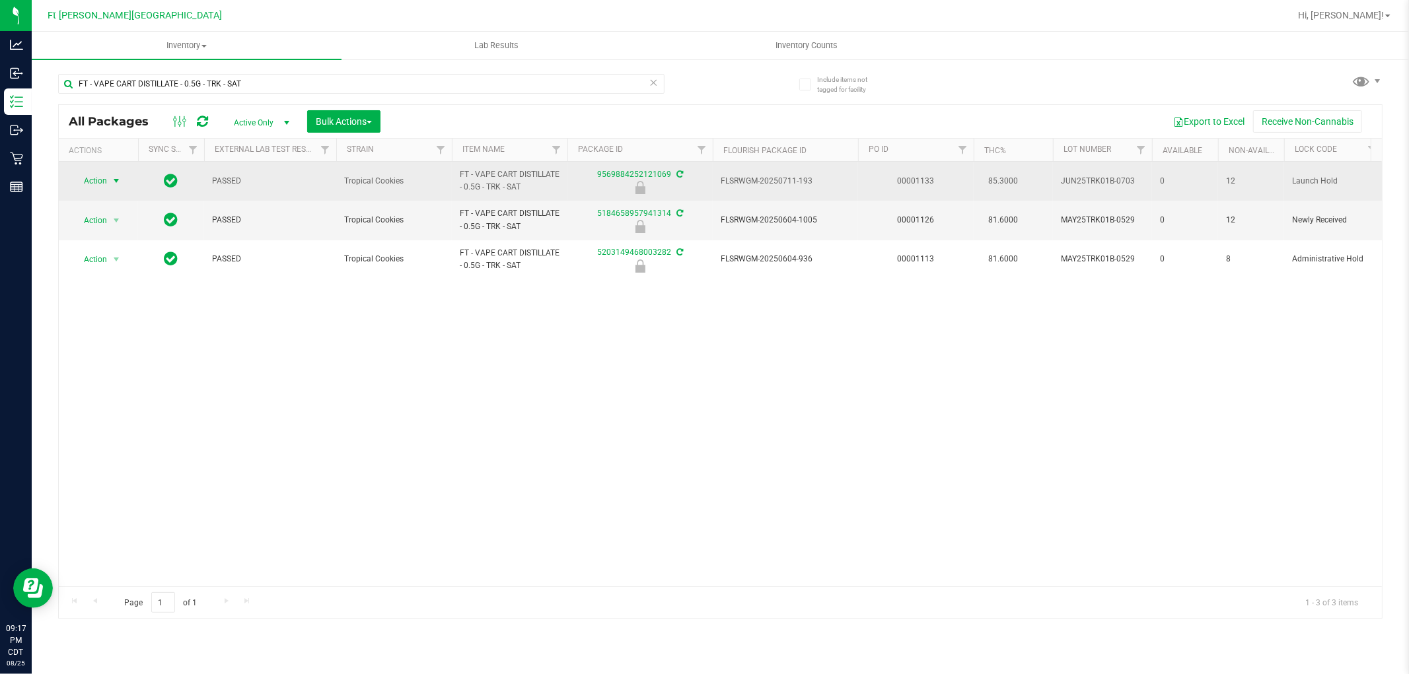
click at [106, 178] on span "Action" at bounding box center [90, 181] width 36 height 18
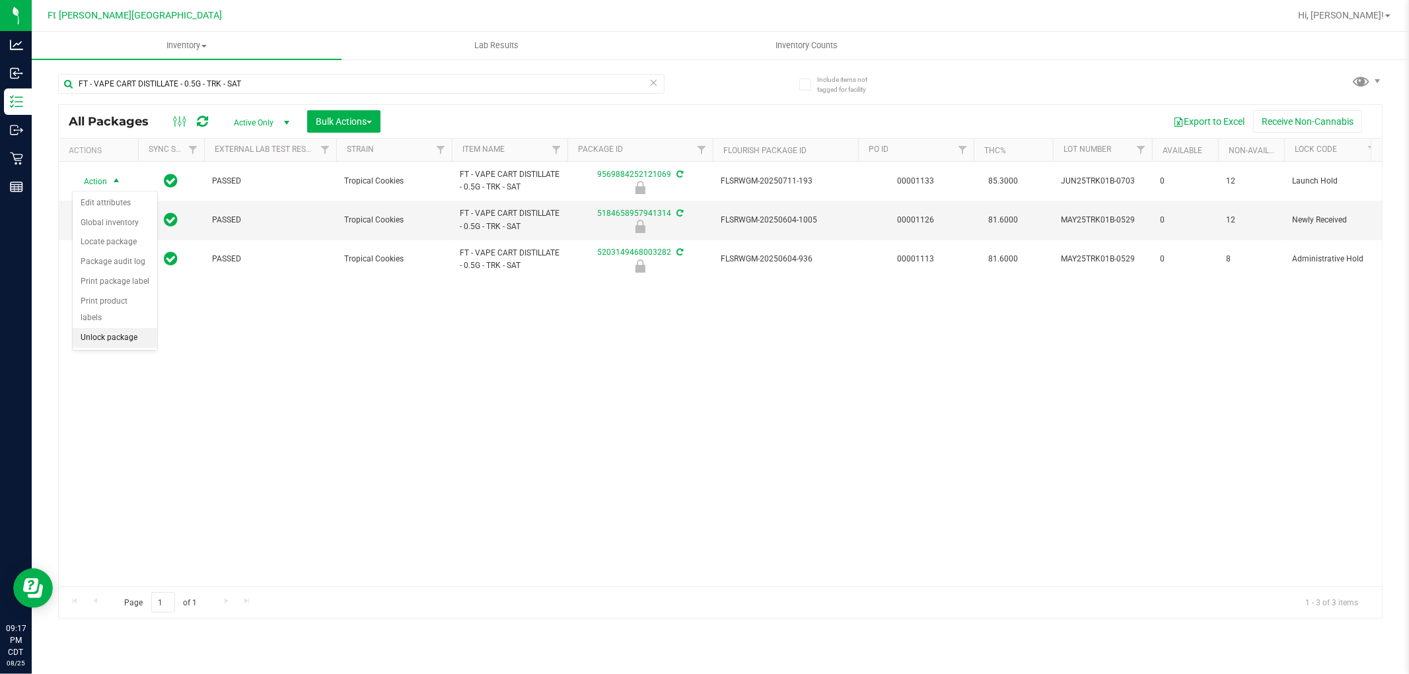
click at [111, 336] on li "Unlock package" at bounding box center [115, 338] width 85 height 20
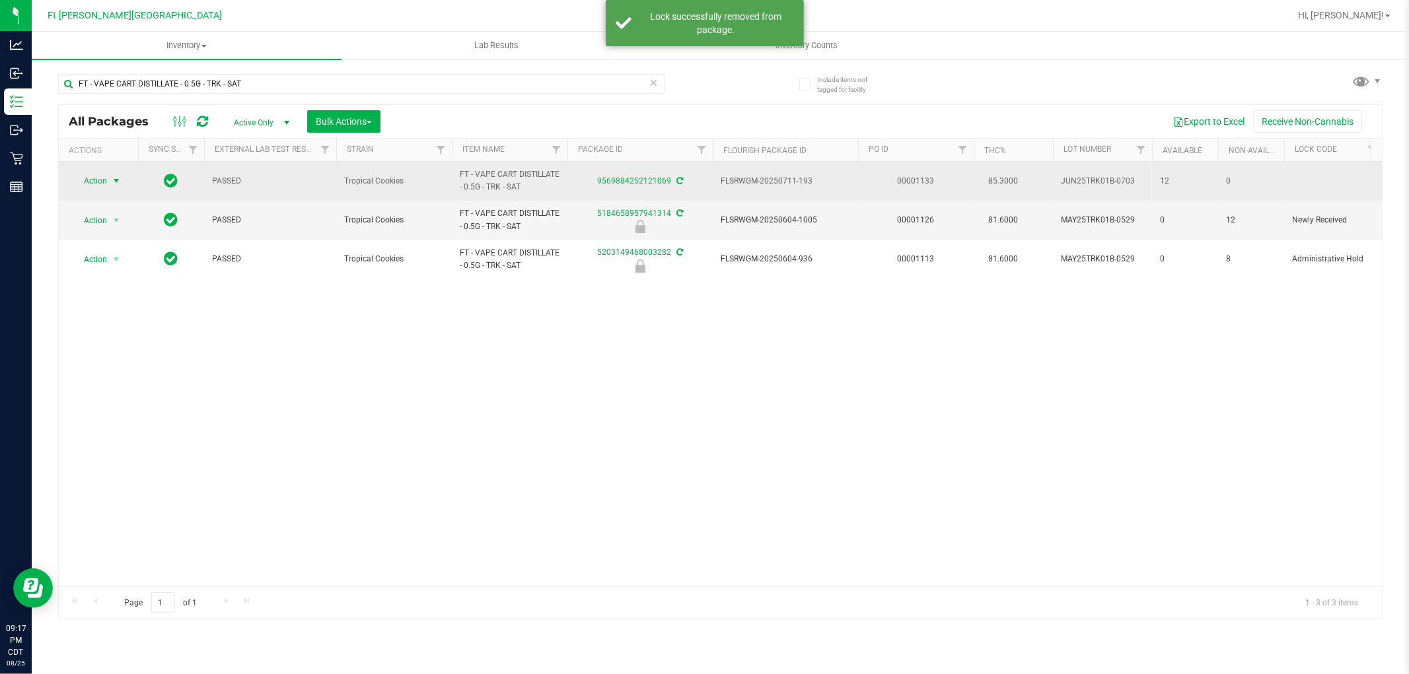
click at [97, 180] on span "Action" at bounding box center [90, 181] width 36 height 18
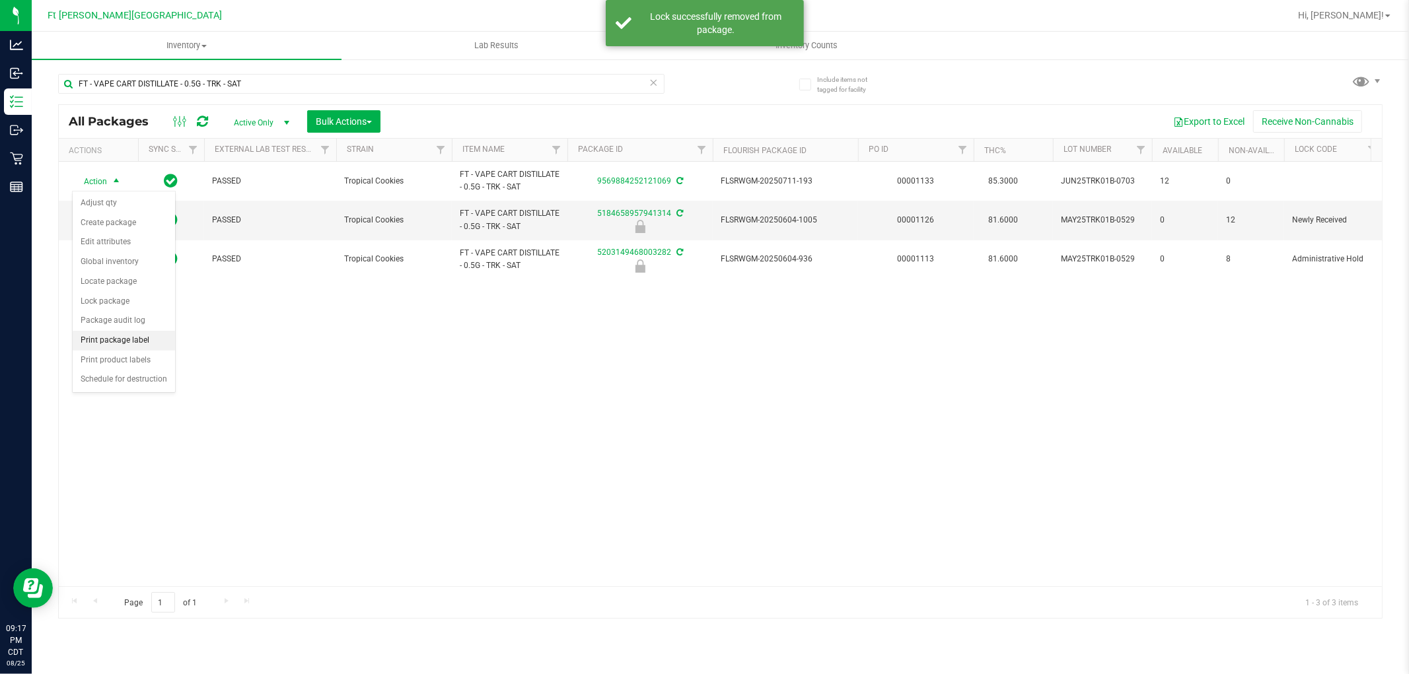
click at [139, 335] on li "Print package label" at bounding box center [124, 341] width 102 height 20
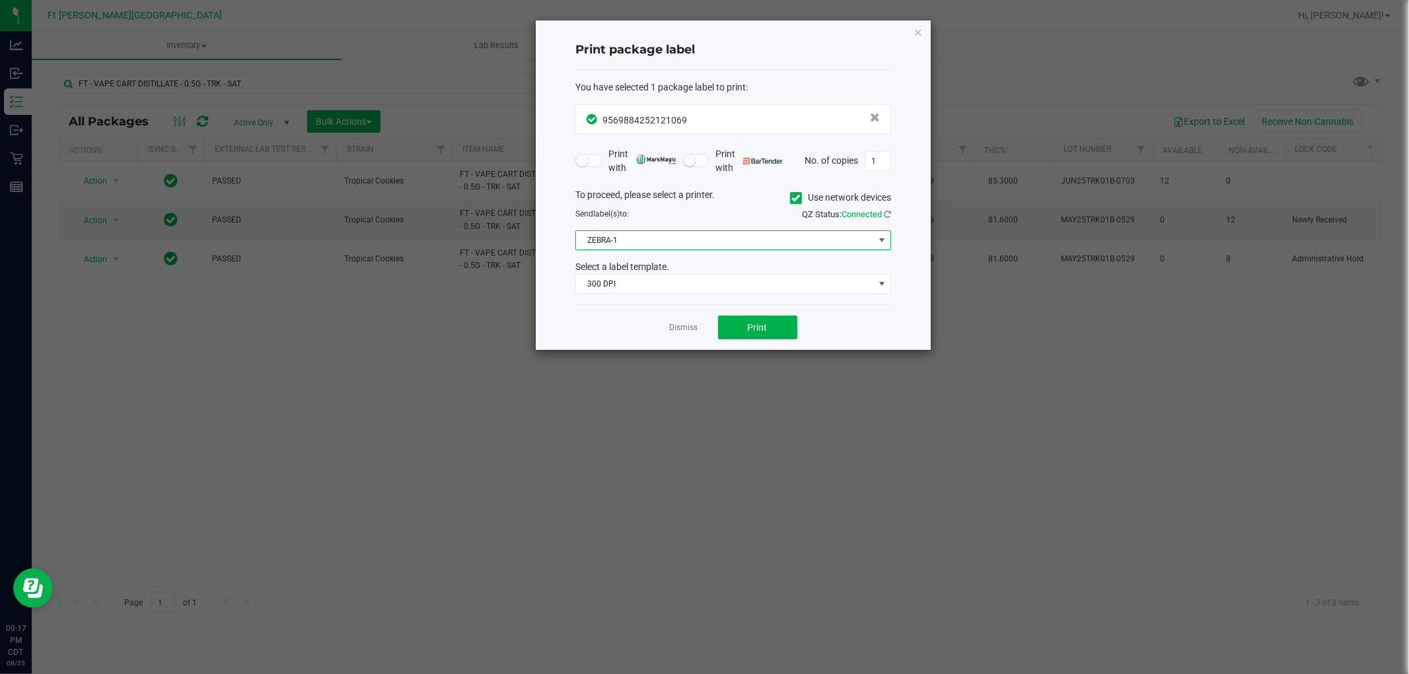
click at [662, 248] on span "ZEBRA-1" at bounding box center [725, 240] width 298 height 18
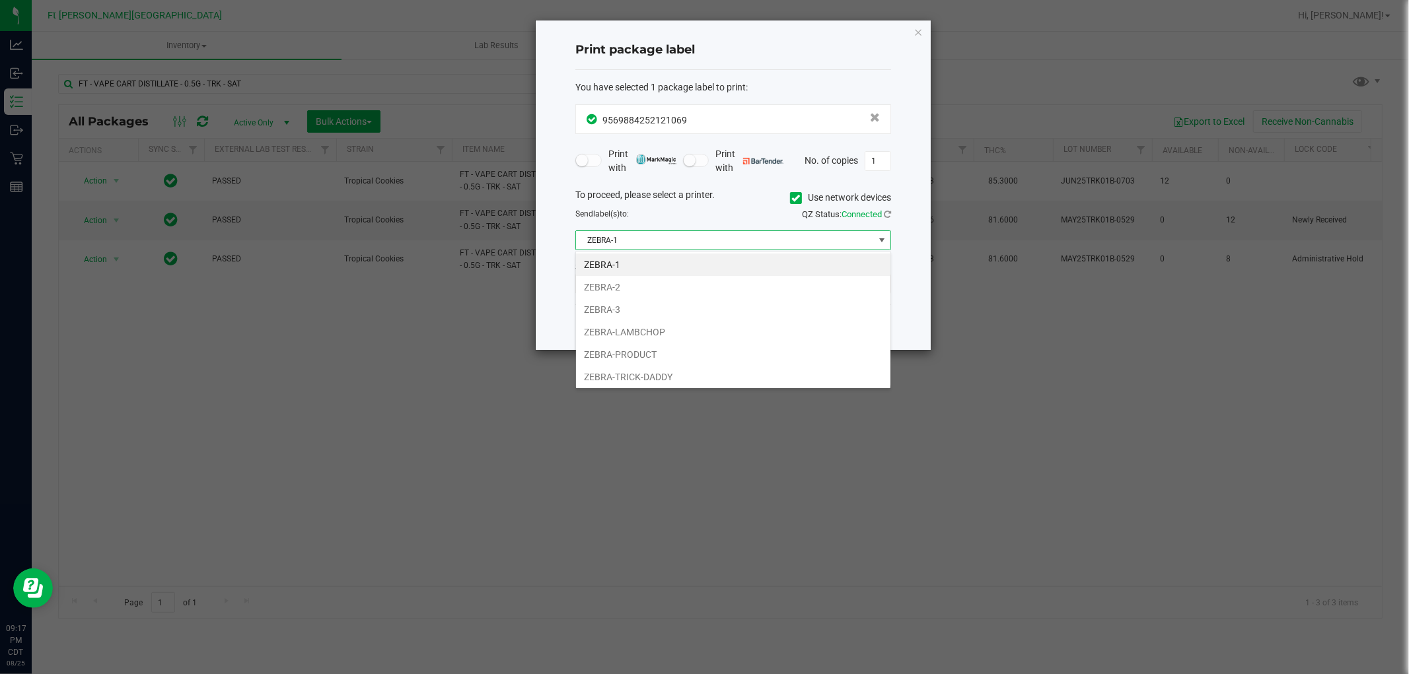
scroll to position [20, 315]
click at [662, 243] on span "ZEBRA-1" at bounding box center [725, 240] width 298 height 18
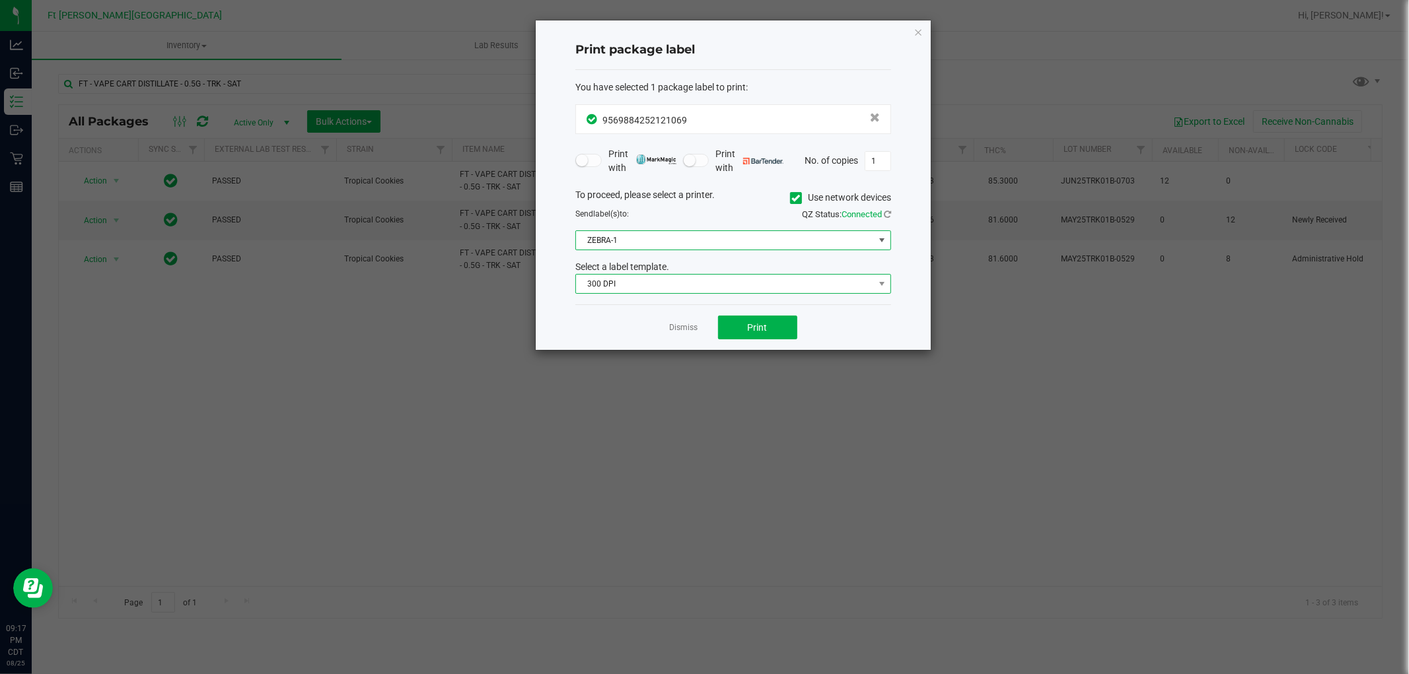
click at [697, 287] on span "300 DPI" at bounding box center [725, 284] width 298 height 18
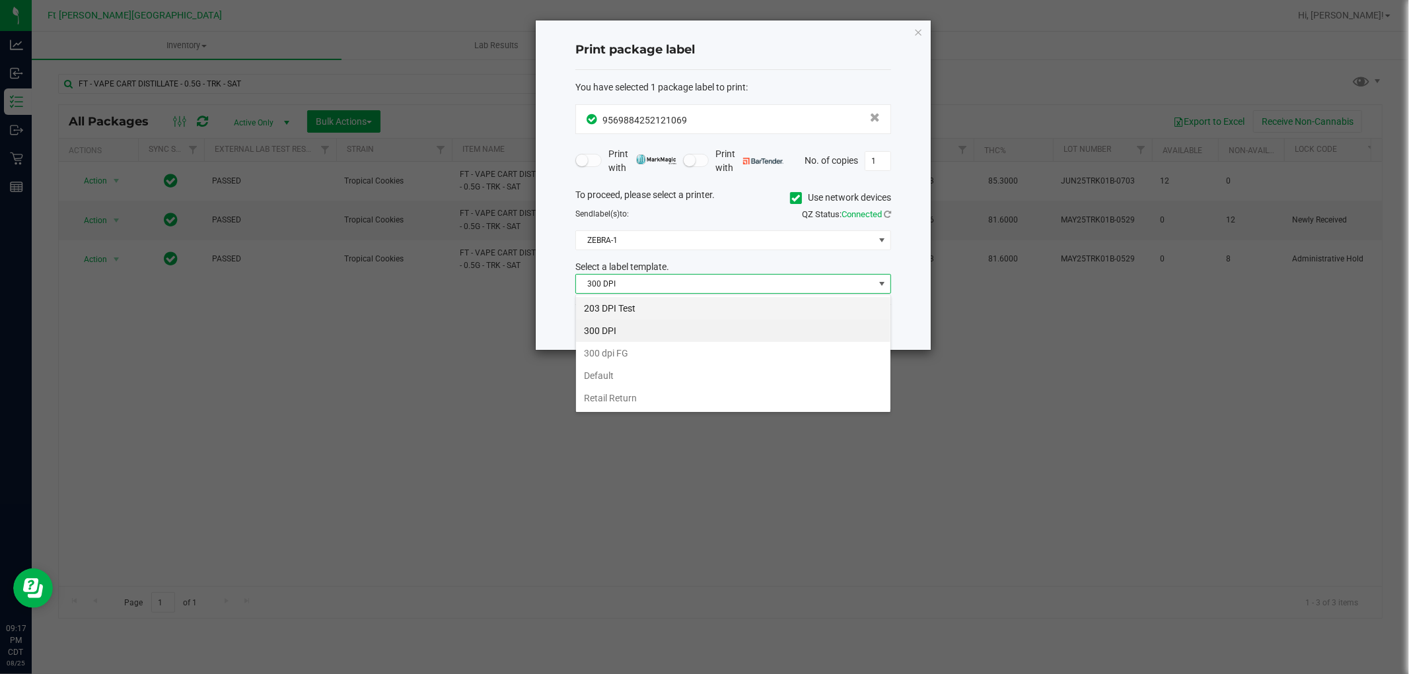
click at [657, 304] on li "203 DPI Test" at bounding box center [733, 308] width 314 height 22
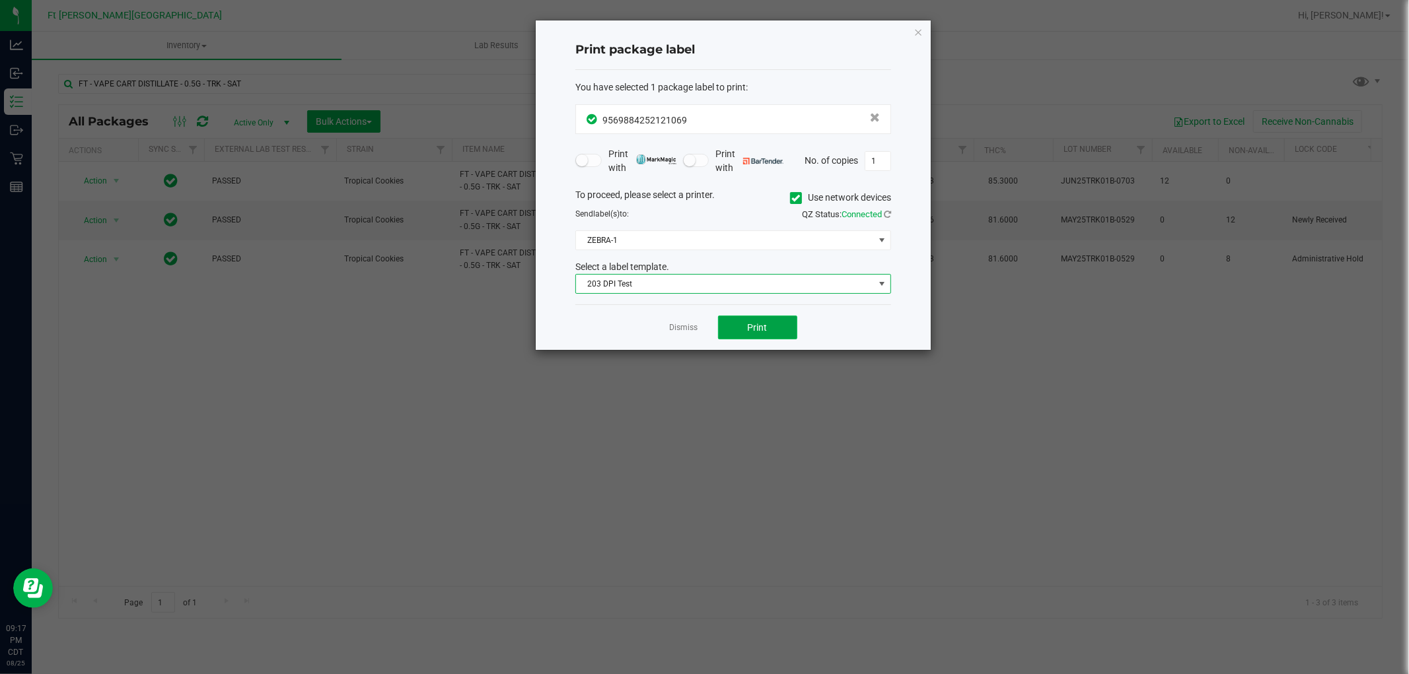
click at [749, 328] on span "Print" at bounding box center [758, 327] width 20 height 11
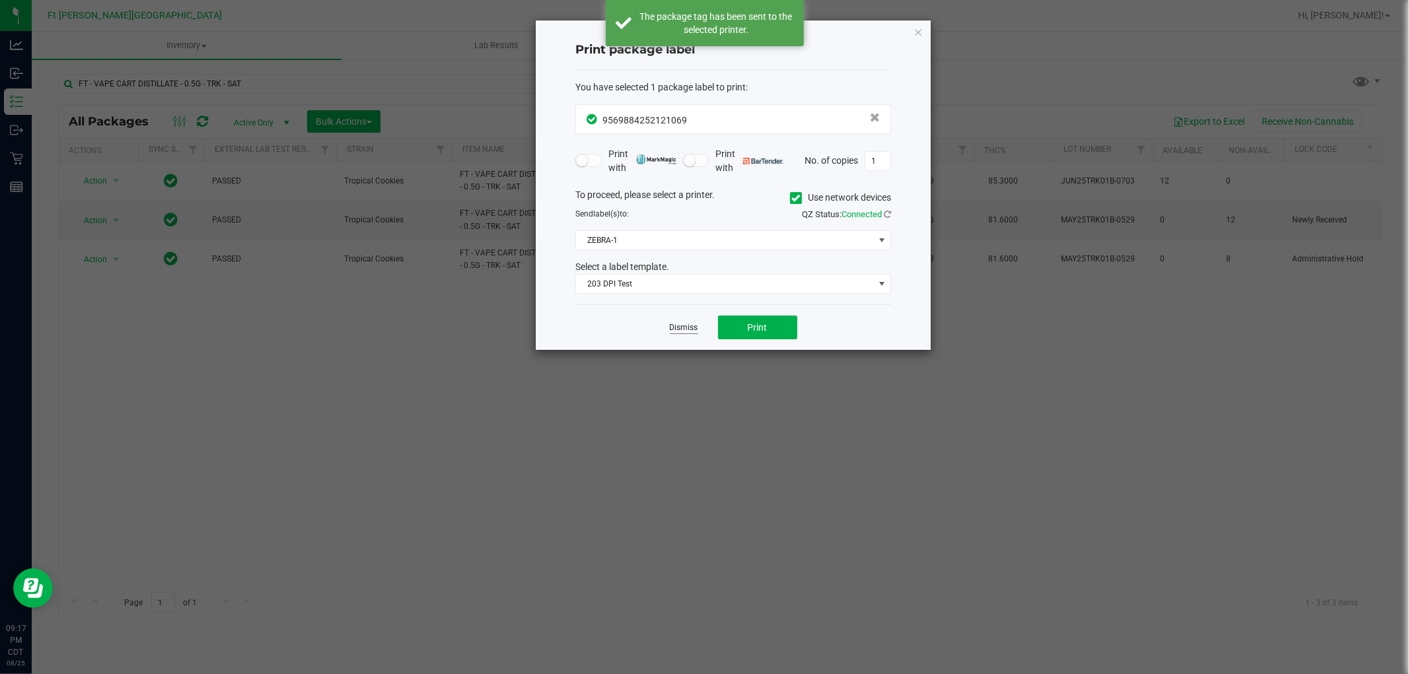
click at [694, 326] on link "Dismiss" at bounding box center [684, 327] width 28 height 11
